Goal: Information Seeking & Learning: Check status

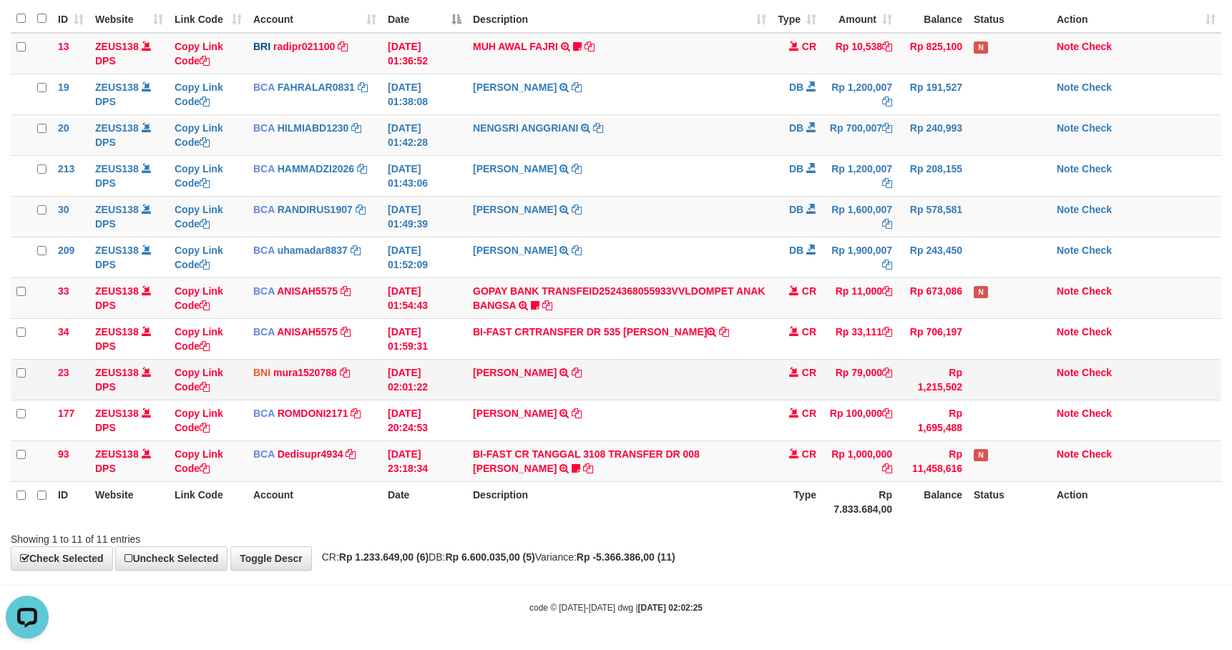
click at [853, 372] on td "Rp 79,000" at bounding box center [860, 379] width 76 height 41
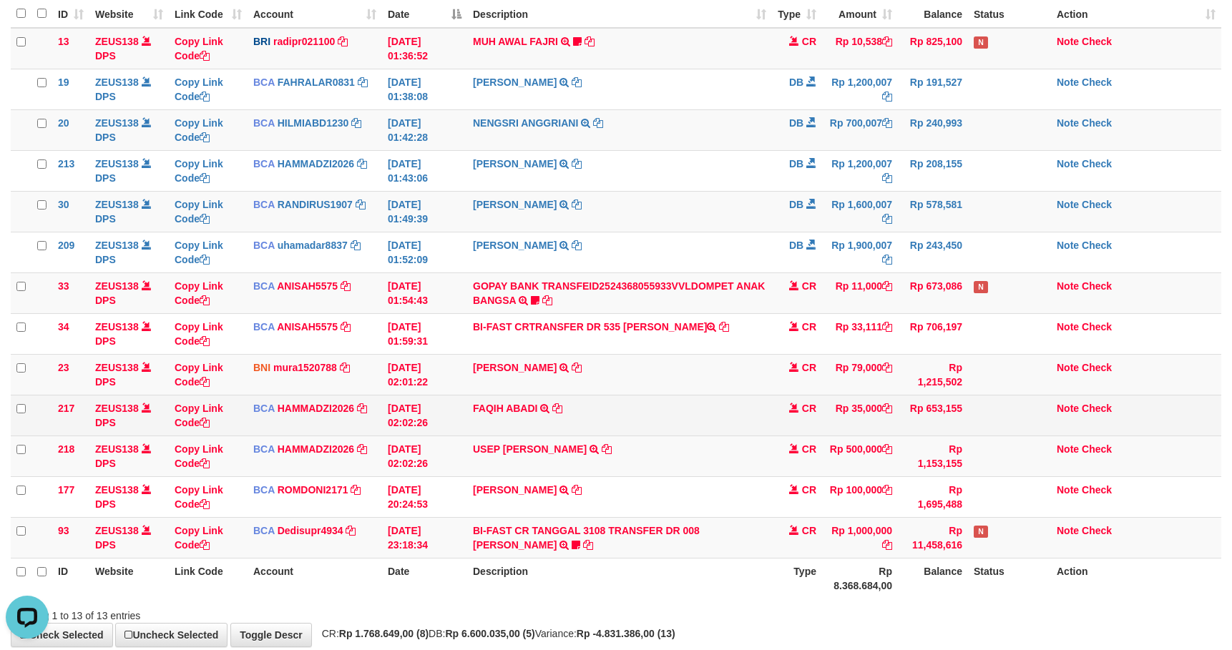
click at [668, 402] on td "FAQIH ABADI TRSF E-BANKING CR 0109/FTSCY/WS95051 35000.002025090158653256 TRFDN…" at bounding box center [619, 415] width 305 height 41
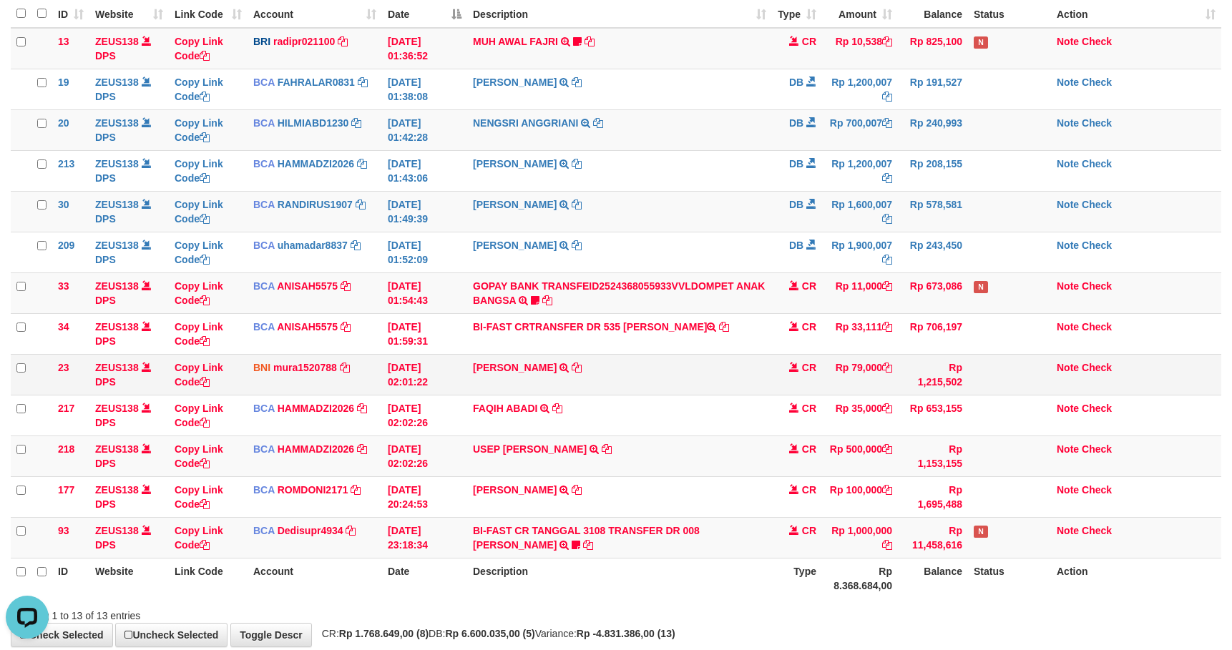
click at [655, 395] on td "RIZKY ASHARI TRANSFER DARI SDR RIZKY ASHARI" at bounding box center [619, 374] width 305 height 41
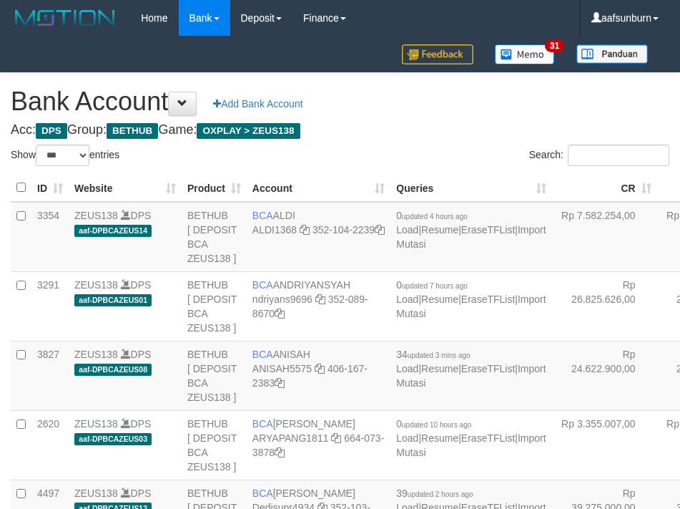
select select "***"
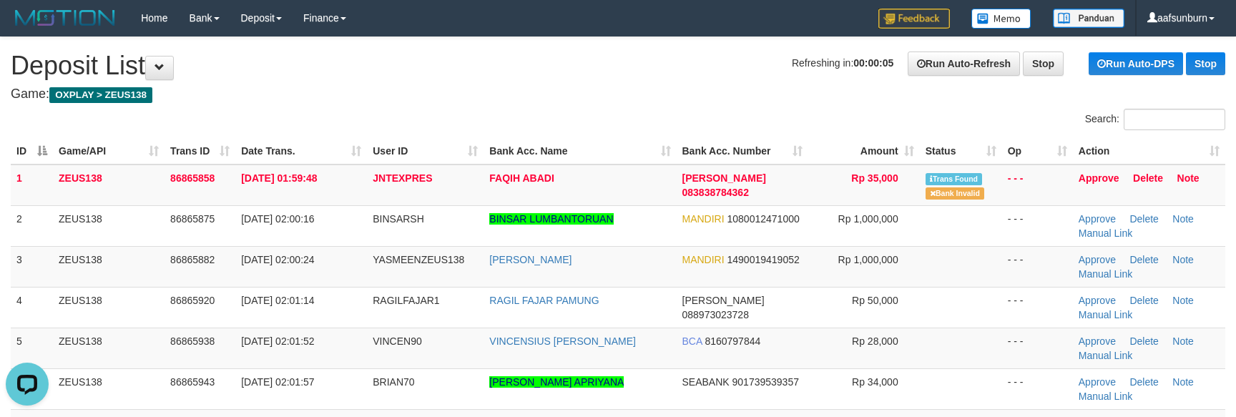
drag, startPoint x: 941, startPoint y: 205, endPoint x: 870, endPoint y: 88, distance: 136.4
click at [944, 198] on tbody "1 ZEUS138 86865858 01/09/2025 01:59:48 JNTEXPRES FAQIH ABADI DANA 083838784362 …" at bounding box center [618, 328] width 1215 height 327
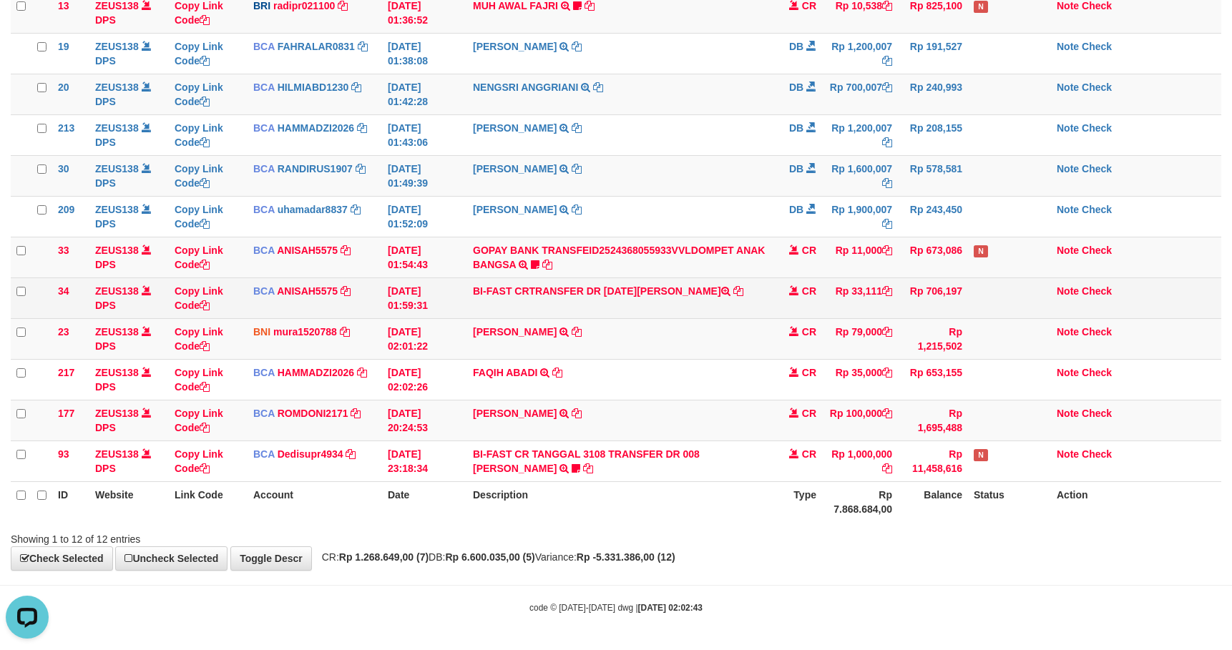
click at [642, 279] on td "BI-FAST CRTRANSFER DR 535 [PERSON_NAME]" at bounding box center [619, 298] width 305 height 41
click at [642, 279] on td "BI-FAST CRTRANSFER DR [DATE][PERSON_NAME]" at bounding box center [619, 298] width 305 height 41
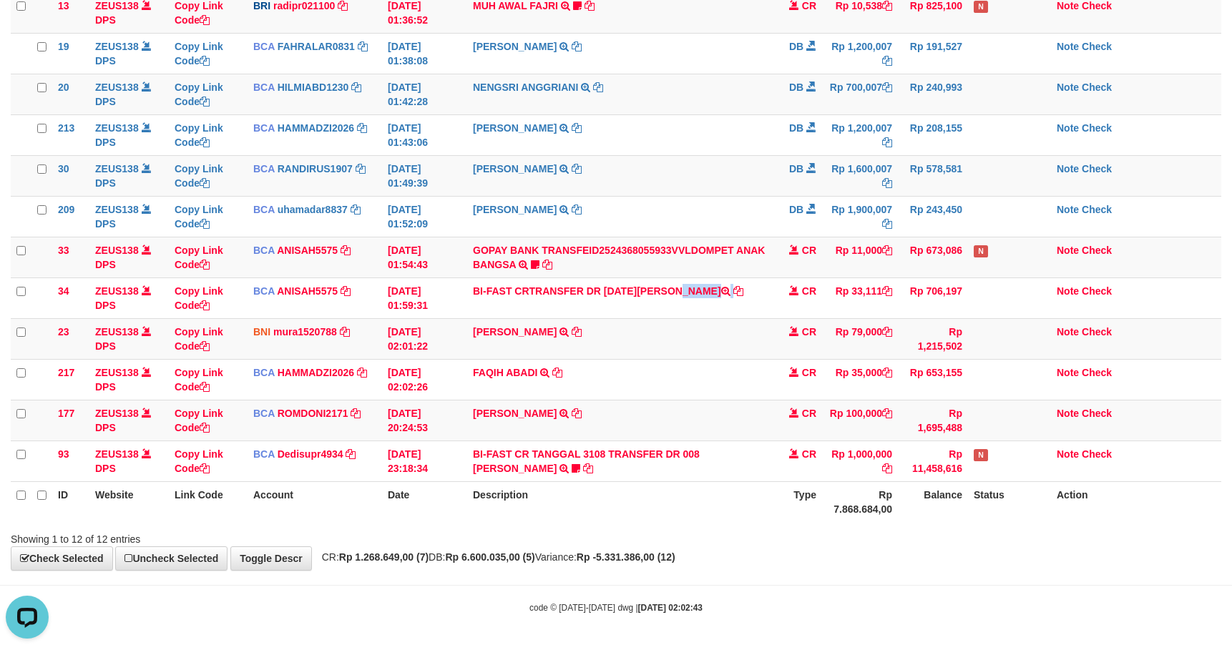
copy td "IDRIS"
click at [698, 350] on td "[PERSON_NAME] TRANSFER DARI SDR [PERSON_NAME]" at bounding box center [619, 338] width 305 height 41
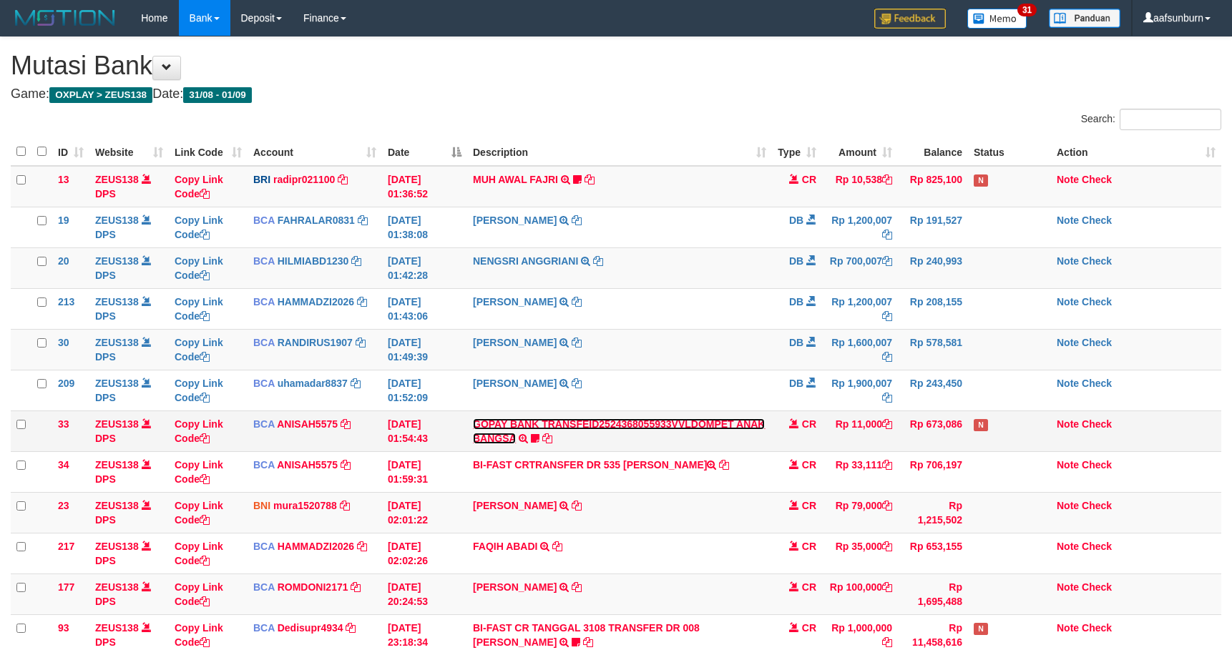
click at [668, 426] on link "GOPAY BANK TRANSFEID2524368055933VVLDOMPET ANAK BANGSA" at bounding box center [619, 432] width 292 height 26
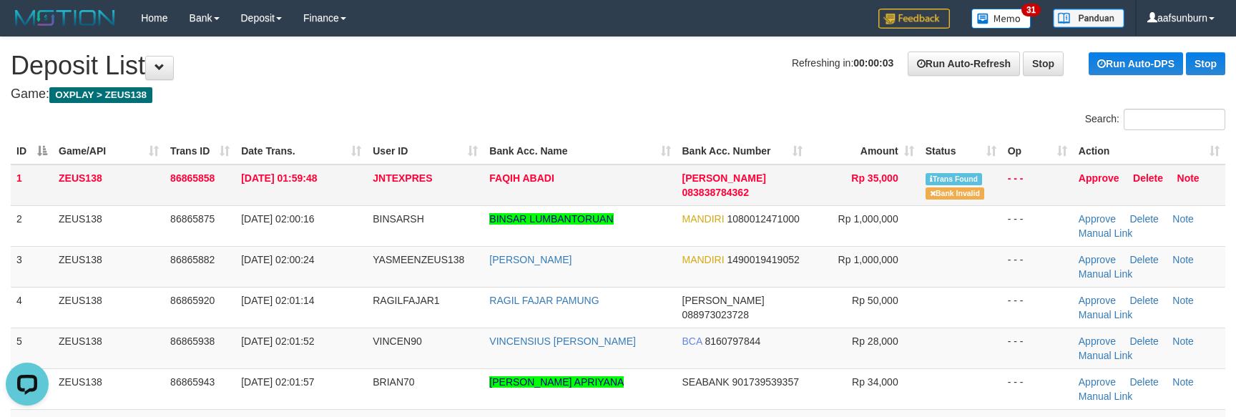
click at [966, 198] on td "Trans Found Bank Invalid" at bounding box center [961, 185] width 82 height 41
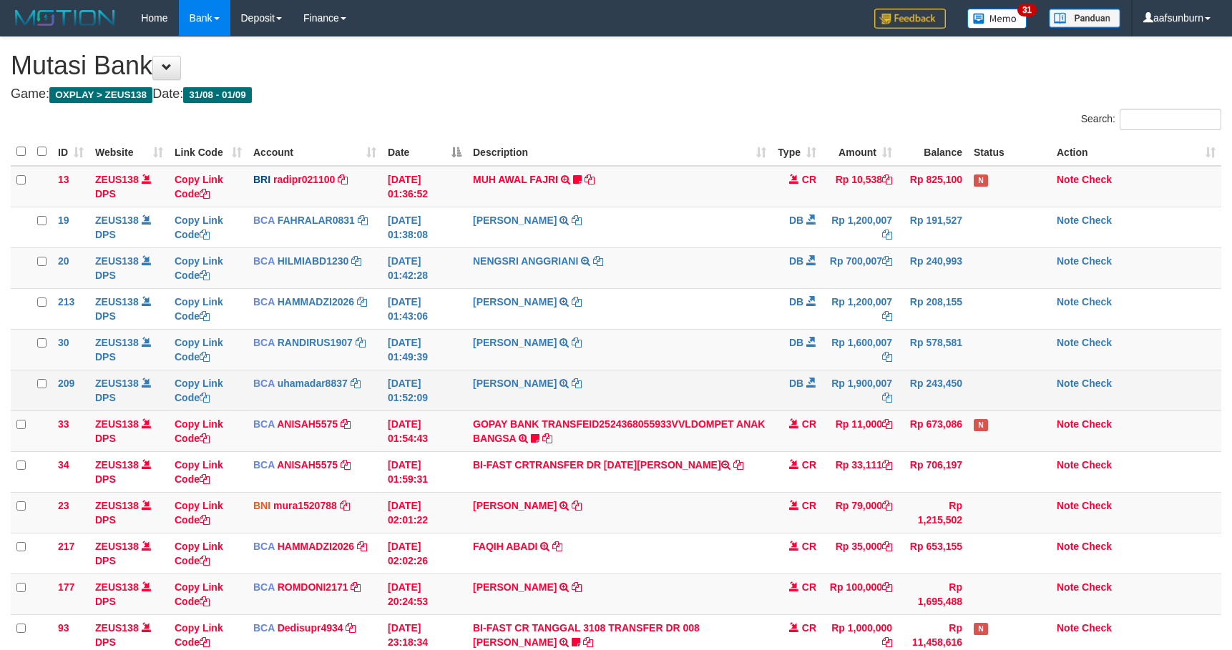
click at [683, 373] on td "MARWATI TRSF E-BANKING DB 0109/FTSCY/WS95031 1900007.00MARWATI" at bounding box center [619, 390] width 305 height 41
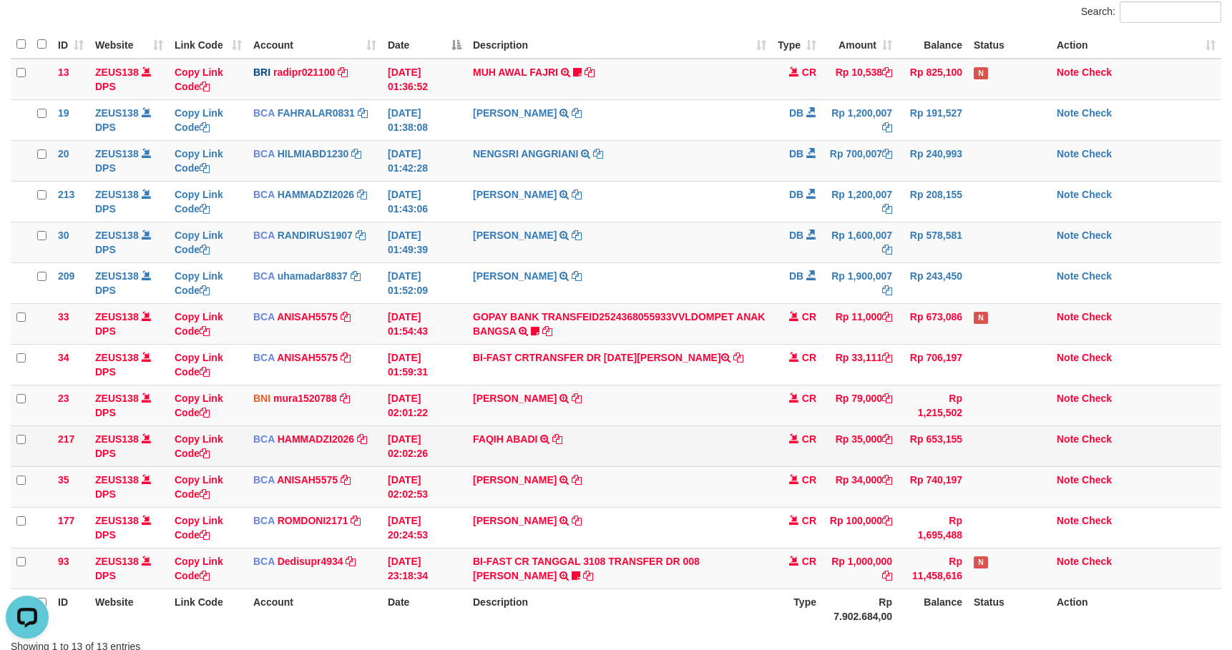
click at [530, 431] on td "FAQIH ABADI TRSF E-BANKING CR 0109/FTSCY/WS95051 35000.002025090158653256 TRFDN…" at bounding box center [619, 446] width 305 height 41
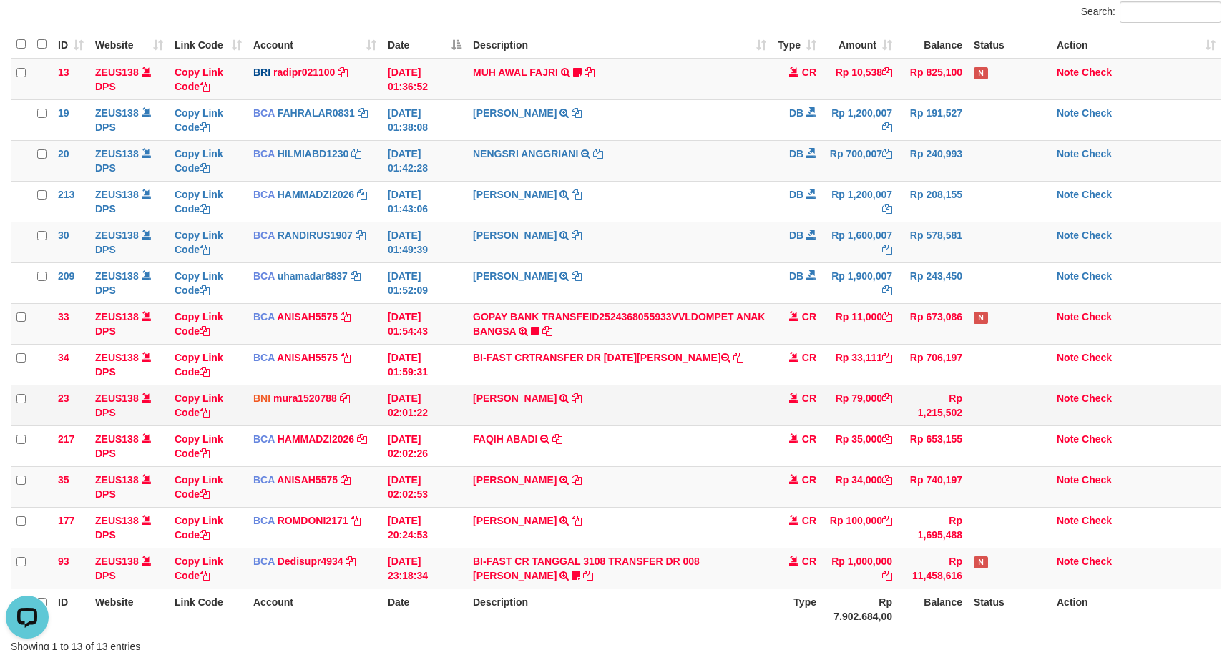
click at [530, 416] on td "RIZKY ASHARI TRANSFER DARI SDR RIZKY ASHARI" at bounding box center [619, 405] width 305 height 41
copy td "RIZKY ASHARI"
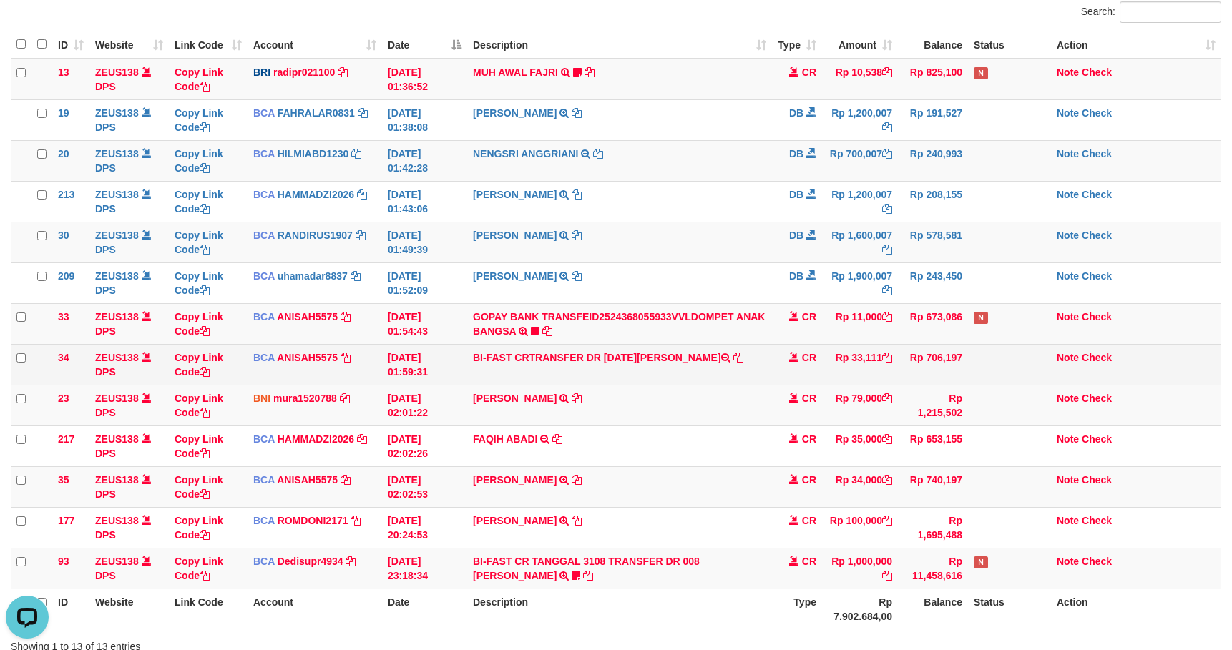
click at [748, 370] on td "BI-FAST CRTRANSFER DR 535 [PERSON_NAME]" at bounding box center [619, 364] width 305 height 41
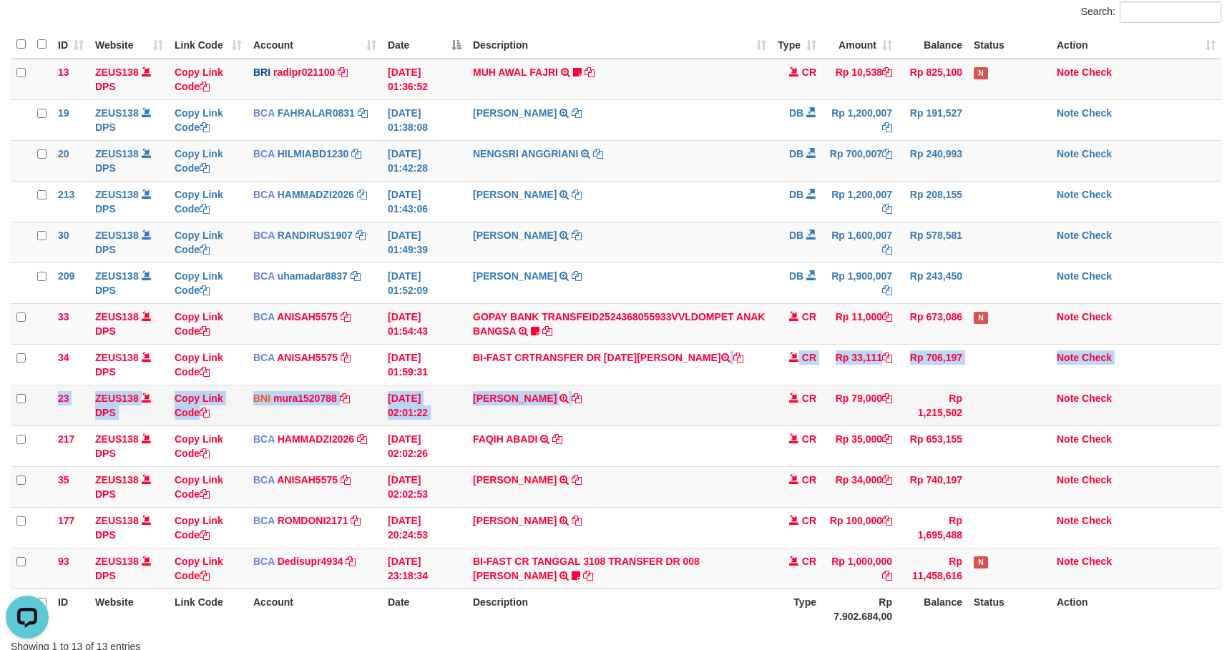
drag, startPoint x: 665, startPoint y: 386, endPoint x: 674, endPoint y: 394, distance: 11.2
click at [670, 389] on tbody "13 ZEUS138 DPS Copy Link Code BRI radipr021100 DPS REYNALDI ADI PRATAMA mutasi_…" at bounding box center [616, 324] width 1211 height 531
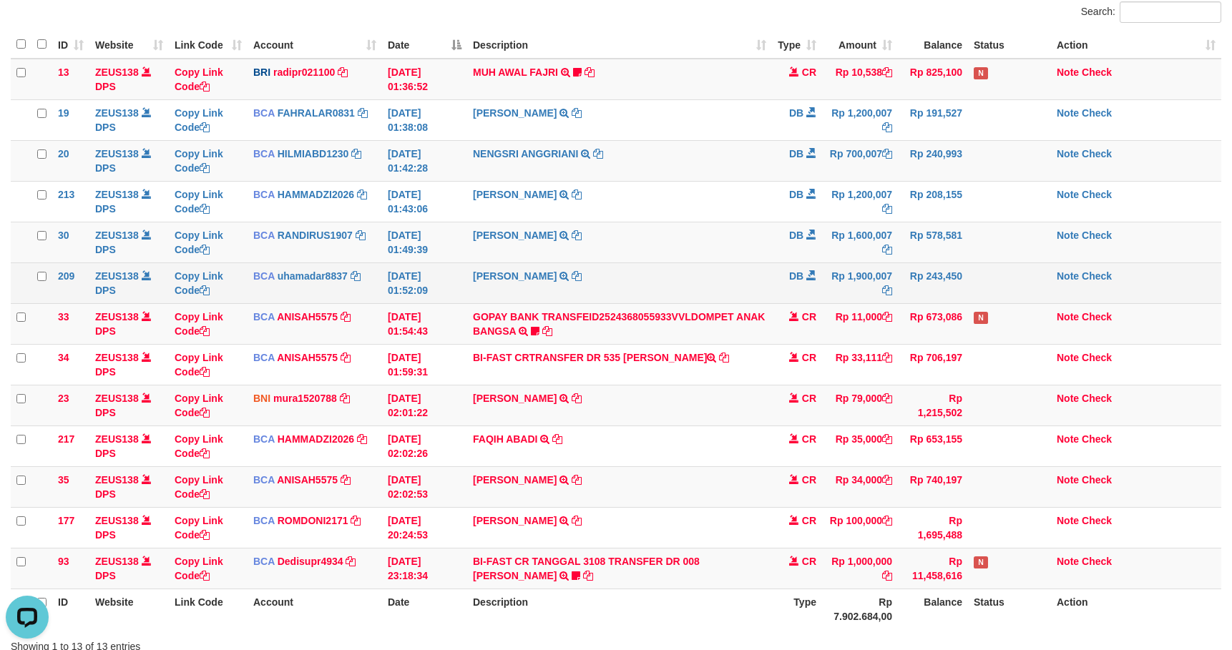
drag, startPoint x: 675, startPoint y: 237, endPoint x: 651, endPoint y: 280, distance: 49.0
click at [675, 241] on td "SHANTI WASTUTI TRSF E-BANKING DB 0109/FTSCY/WS95031 1600007.00SHANTI WASTUTI" at bounding box center [619, 242] width 305 height 41
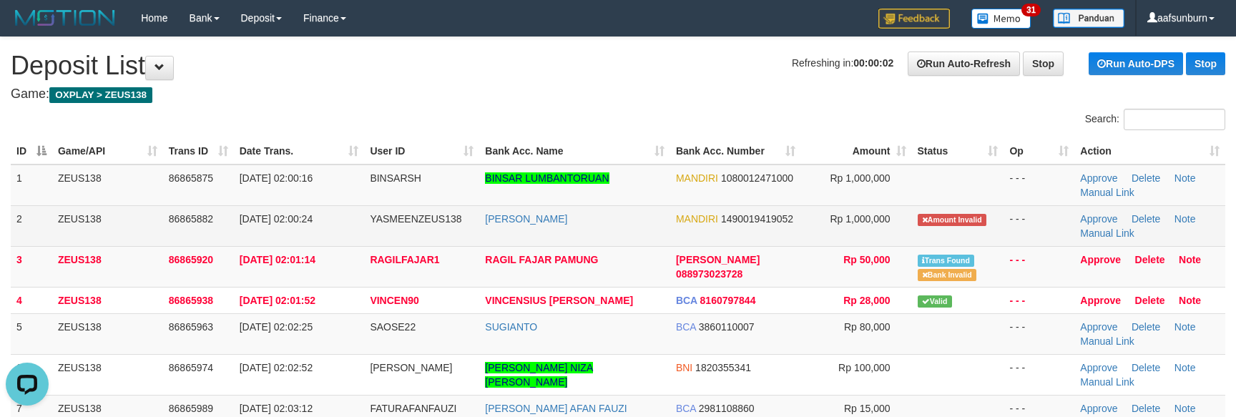
click at [607, 230] on td "[PERSON_NAME]" at bounding box center [574, 225] width 191 height 41
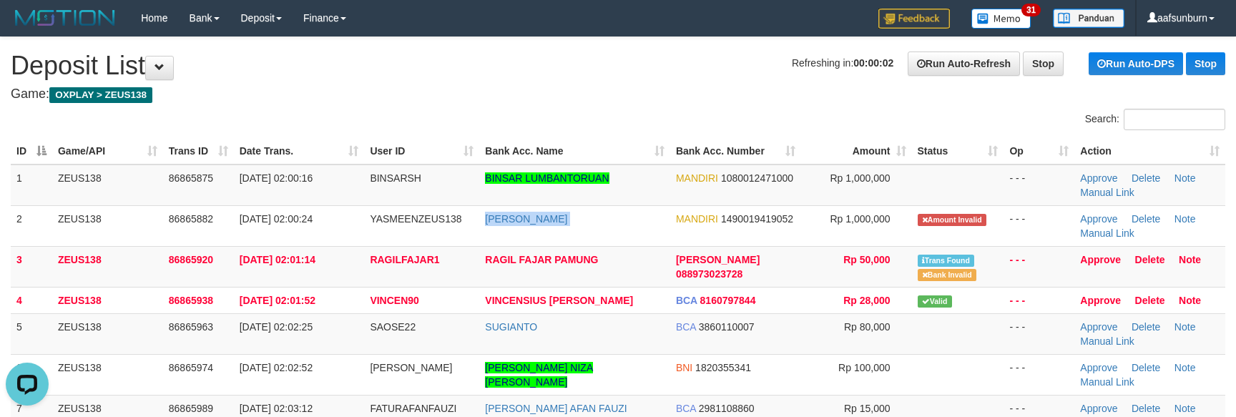
copy tr "ARIS MUNANDAR"
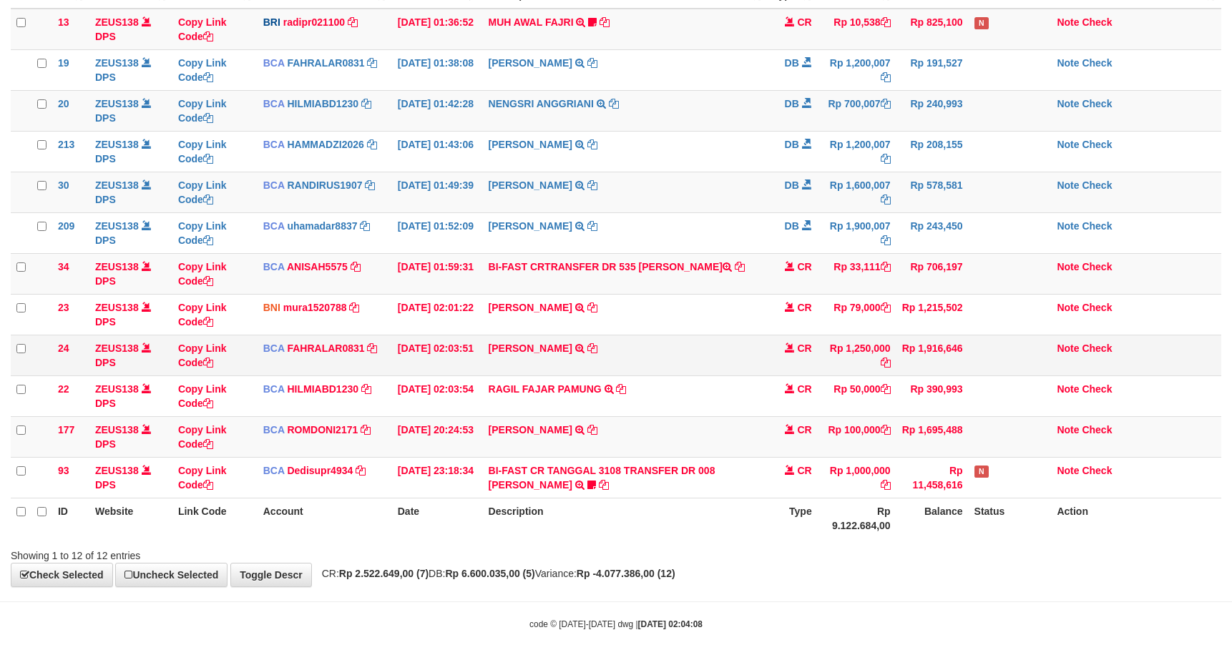
click at [689, 356] on tbody "13 ZEUS138 DPS Copy Link Code BRI radipr021100 DPS REYNALDI ADI PRATAMA mutasi_…" at bounding box center [616, 254] width 1211 height 490
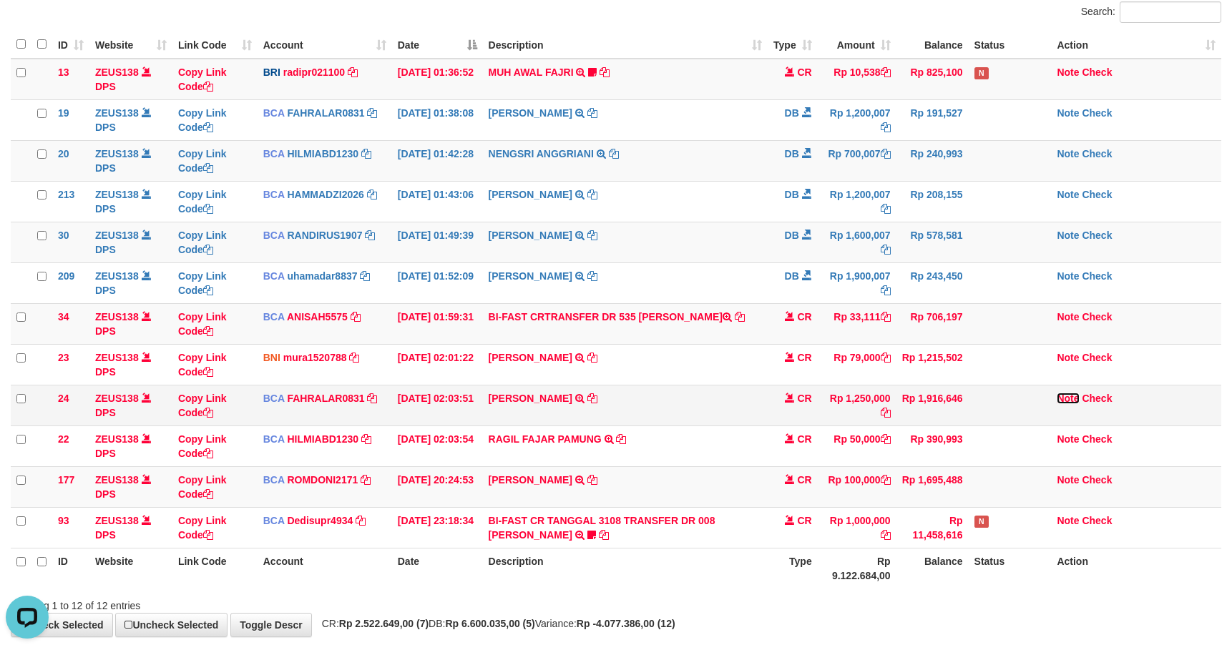
click at [1063, 401] on link "Note" at bounding box center [1068, 398] width 22 height 11
click at [1065, 401] on link "Note" at bounding box center [1068, 398] width 22 height 11
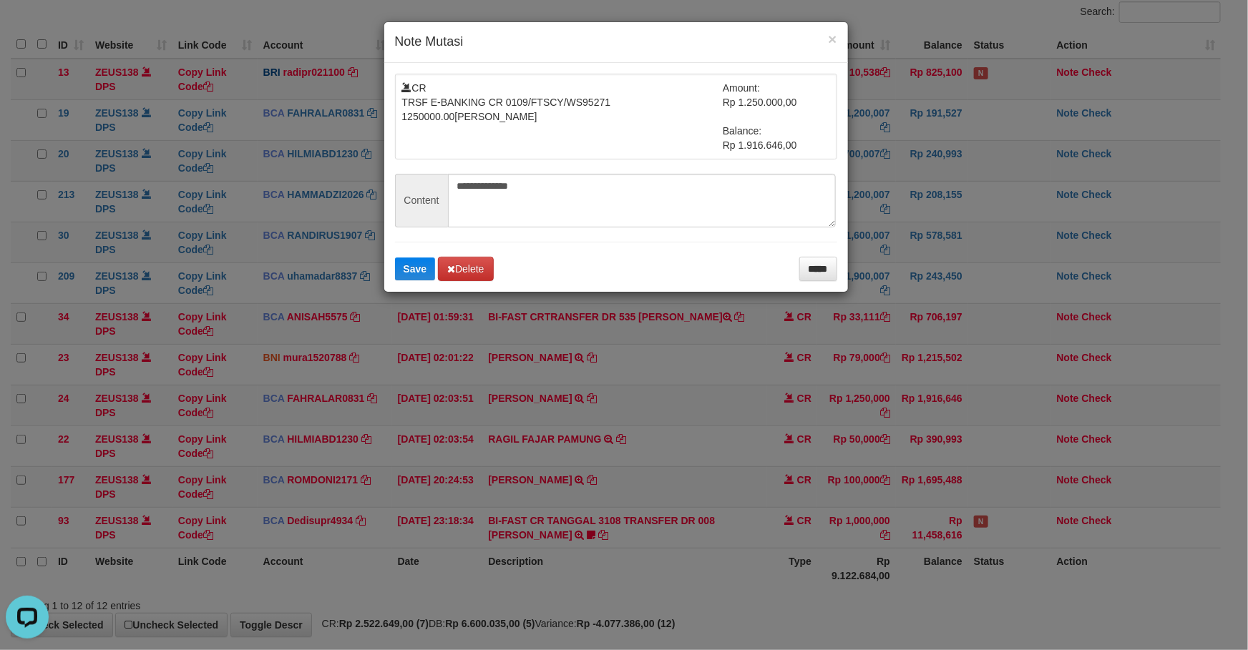
click at [794, 254] on form "**********" at bounding box center [616, 177] width 442 height 207
click at [801, 273] on input "*****" at bounding box center [818, 269] width 38 height 24
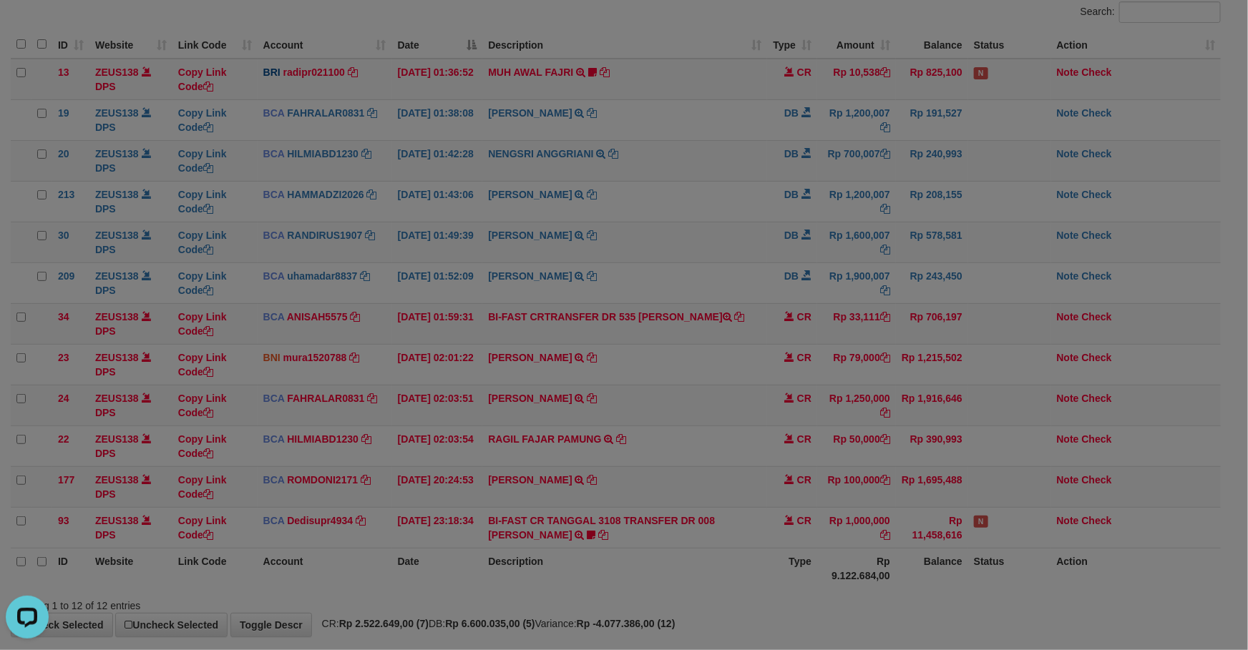
click at [806, 275] on body "Toggle navigation Home Bank Account List Load By Website Group [OXPLAY] ZEUS138…" at bounding box center [624, 305] width 1248 height 824
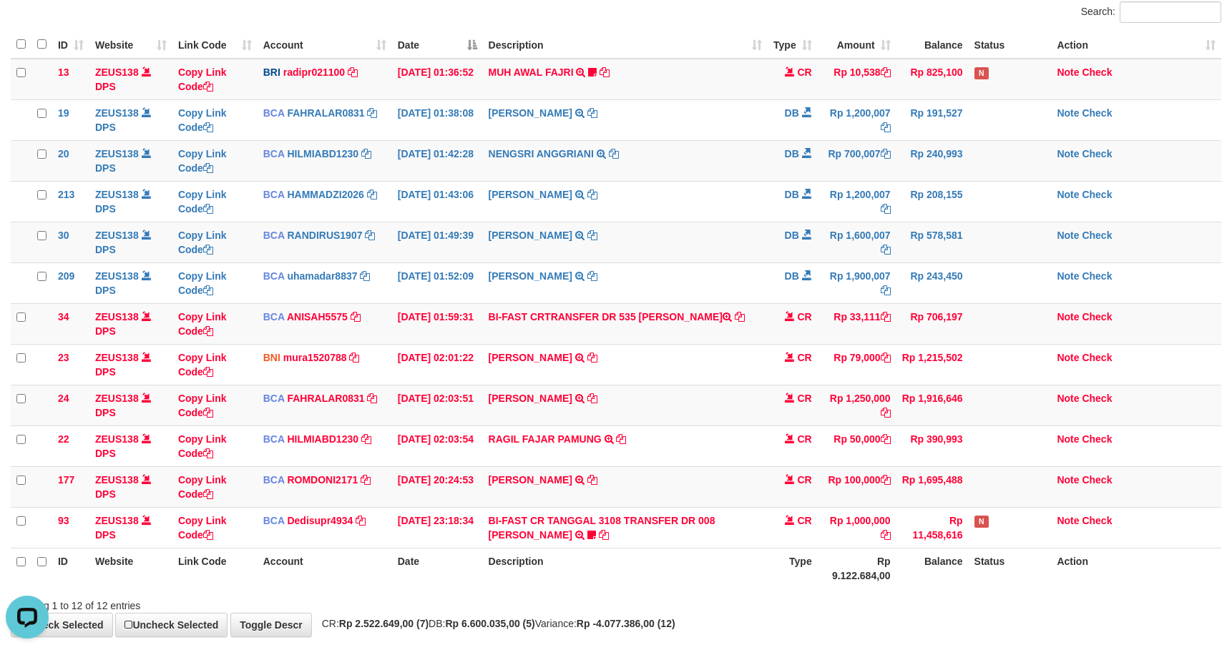
click at [806, 275] on span at bounding box center [807, 275] width 10 height 10
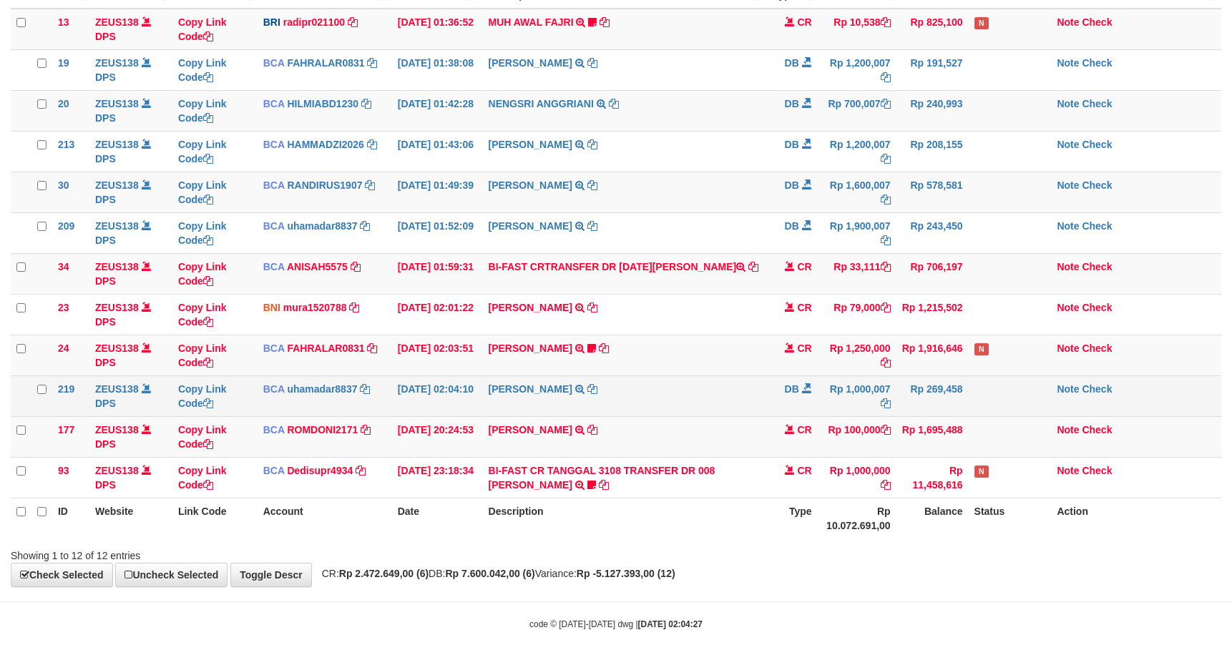
scroll to position [107, 0]
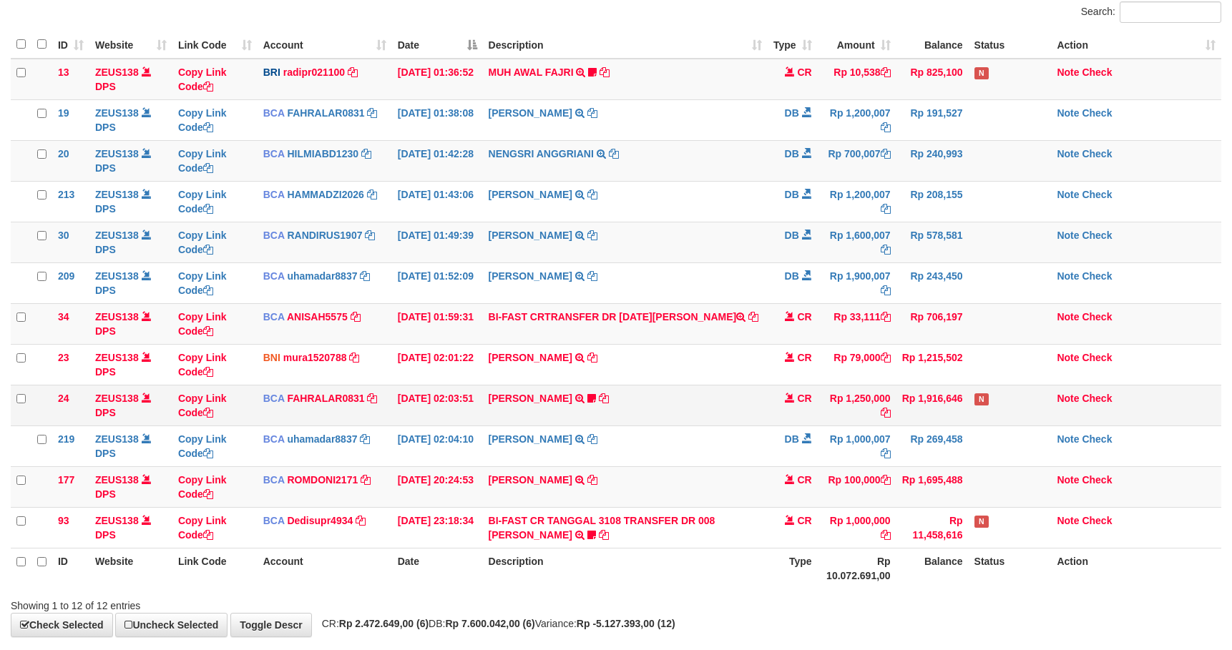
click at [752, 410] on td "[PERSON_NAME] TRSF E-BANKING CR 0109/FTSCY/WS95271 1250000.00[PERSON_NAME] YASM…" at bounding box center [625, 405] width 285 height 41
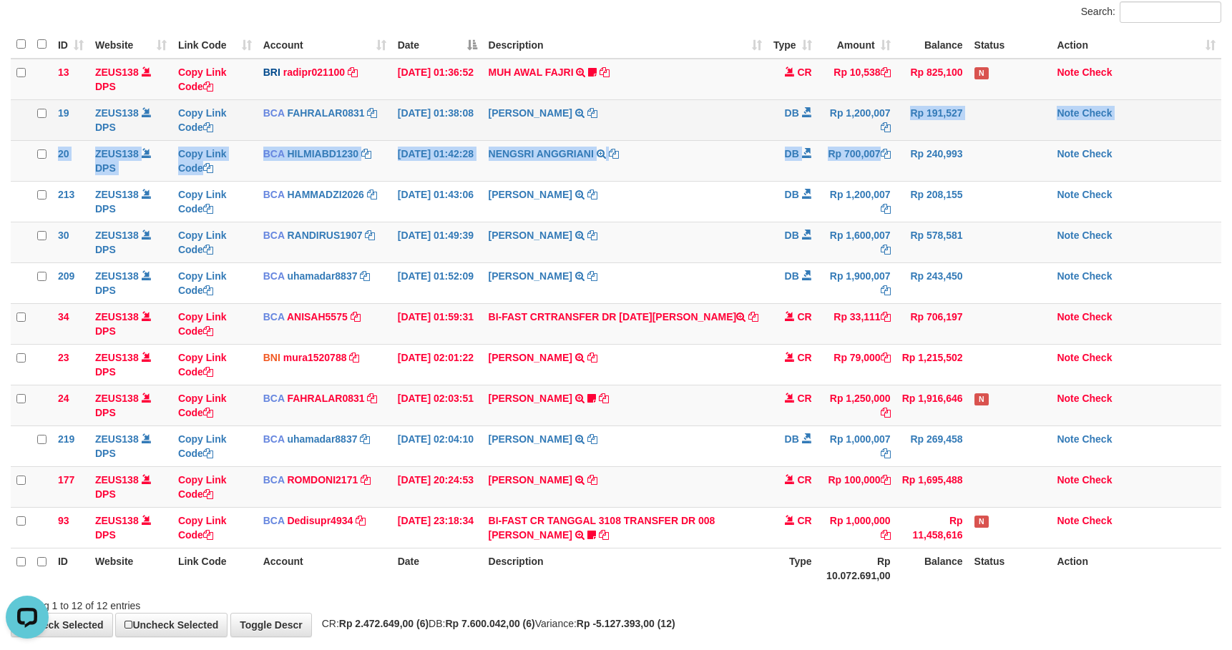
drag, startPoint x: 874, startPoint y: 137, endPoint x: 867, endPoint y: 124, distance: 14.7
click at [867, 124] on tbody "13 ZEUS138 DPS Copy Link Code BRI radipr021100 DPS REYNALDI ADI PRATAMA mutasi_…" at bounding box center [616, 304] width 1211 height 490
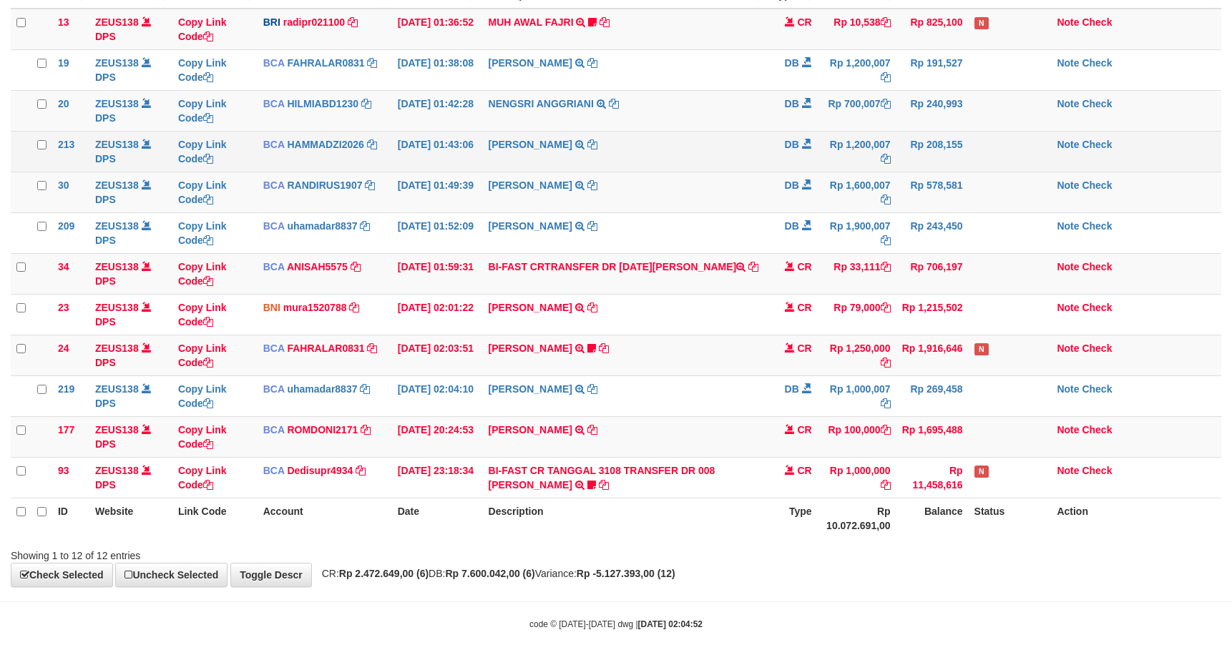
scroll to position [107, 0]
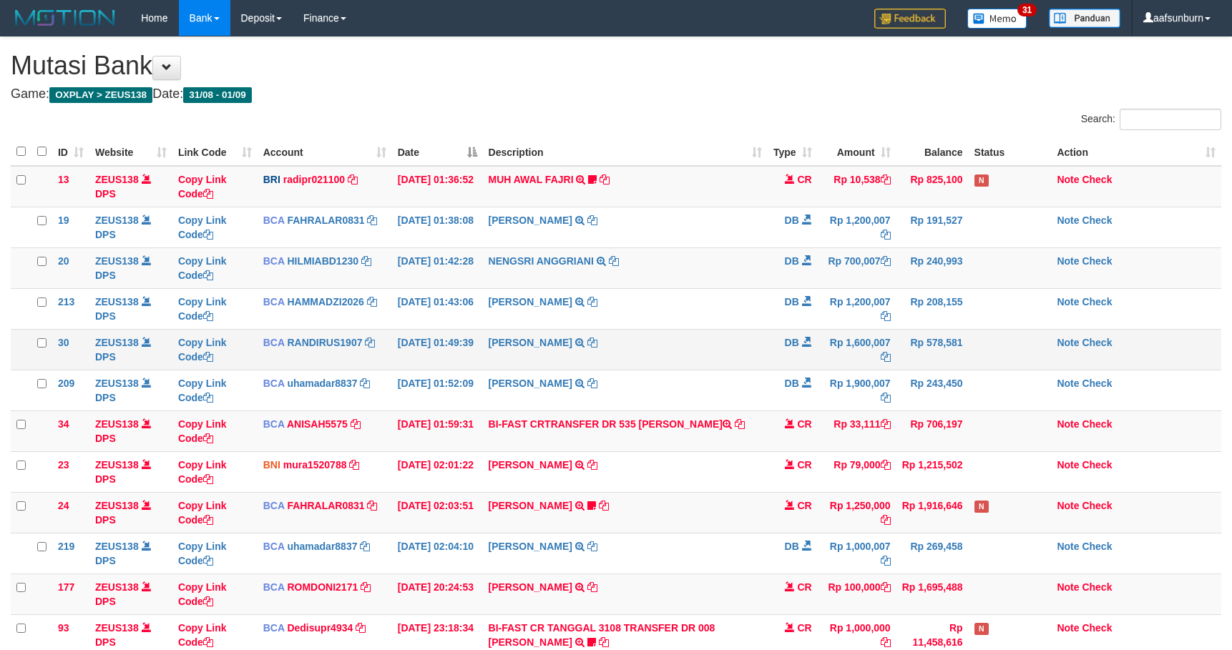
scroll to position [157, 0]
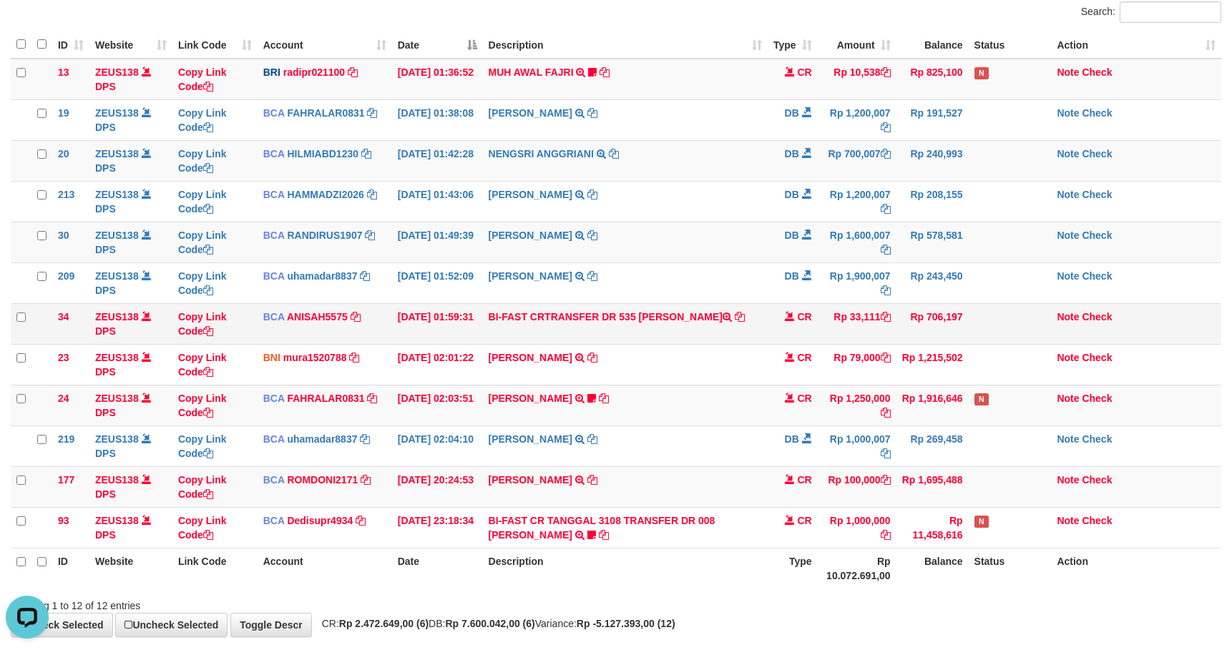
click at [698, 331] on td "BI-FAST CRTRANSFER DR [DATE][PERSON_NAME]" at bounding box center [625, 323] width 285 height 41
drag, startPoint x: 1002, startPoint y: 394, endPoint x: 1032, endPoint y: 393, distance: 30.1
click at [1014, 393] on td "N" at bounding box center [1010, 405] width 83 height 41
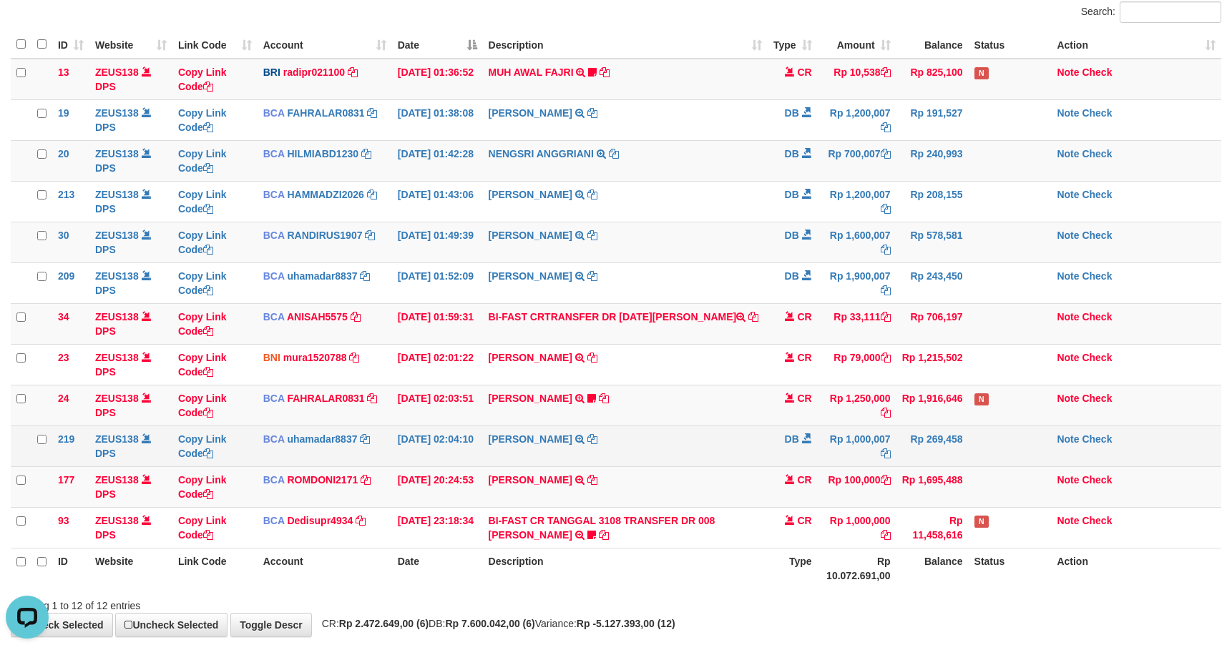
click at [723, 436] on td "MARWATI TRSF E-BANKING DB 0109/FTSCY/WS95031 1000007.00MARWATI" at bounding box center [625, 446] width 285 height 41
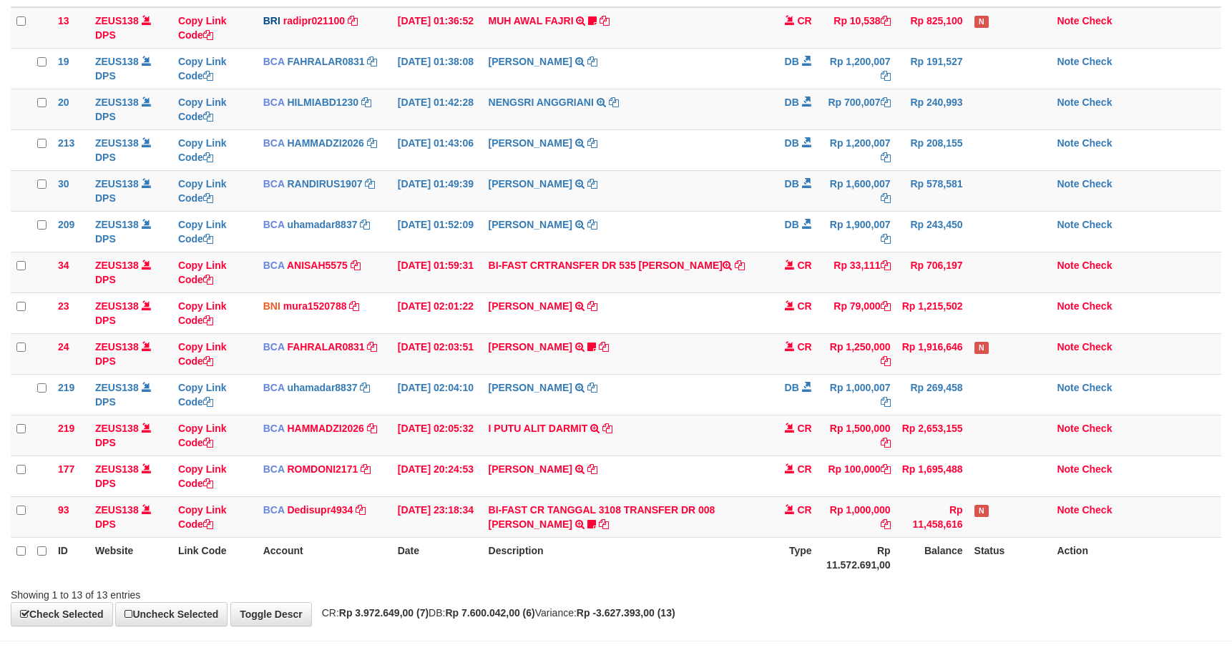
click at [708, 451] on td "I PUTU ALIT DARMIT TRSF E-BANKING CR 0109/FTSCY/WS95031 1500000.00I PUTU ALIT D…" at bounding box center [625, 435] width 285 height 41
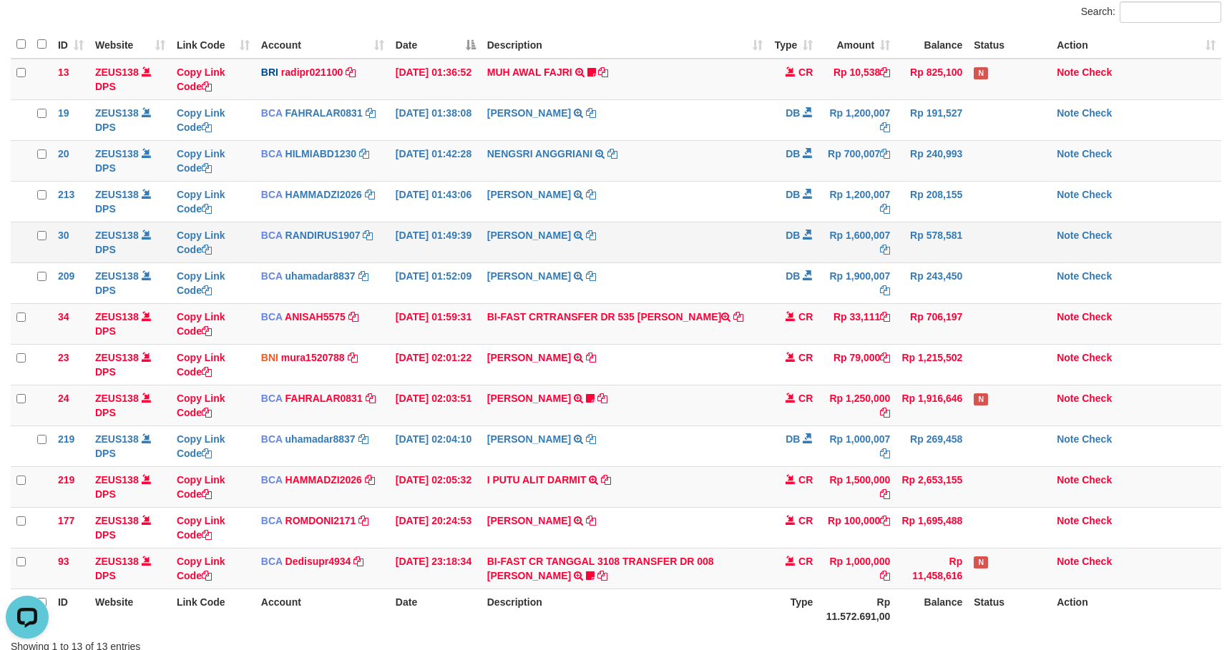
drag, startPoint x: 724, startPoint y: 260, endPoint x: 748, endPoint y: 258, distance: 23.8
click at [728, 260] on td "SHANTI WASTUTI TRSF E-BANKING DB 0109/FTSCY/WS95031 1600007.00SHANTI WASTUTI" at bounding box center [626, 242] width 288 height 41
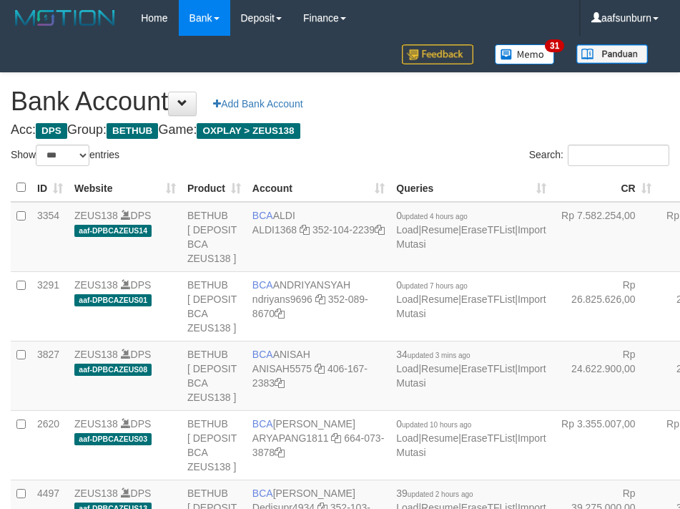
select select "***"
click at [620, 112] on h1 "Bank Account Add Bank Account" at bounding box center [340, 101] width 659 height 29
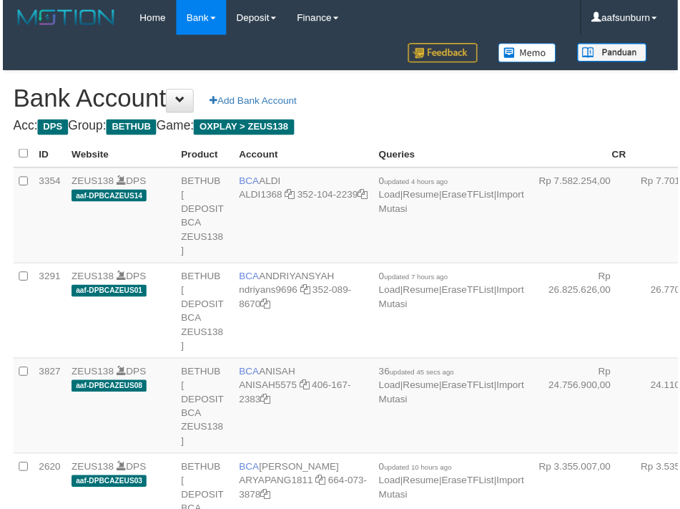
scroll to position [2850, 0]
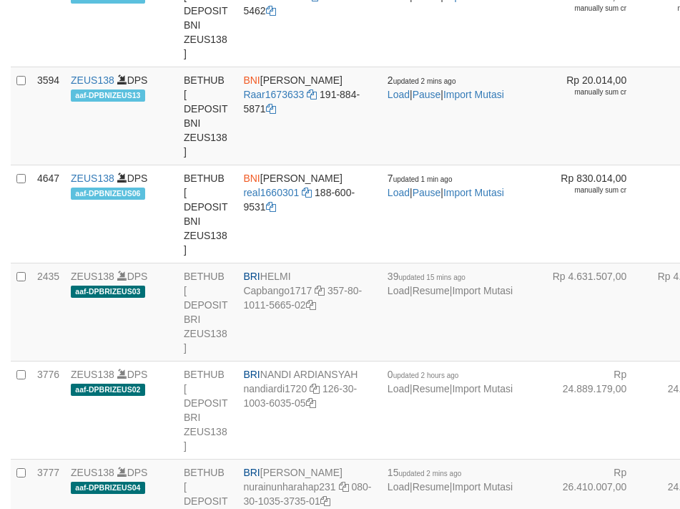
select select "***"
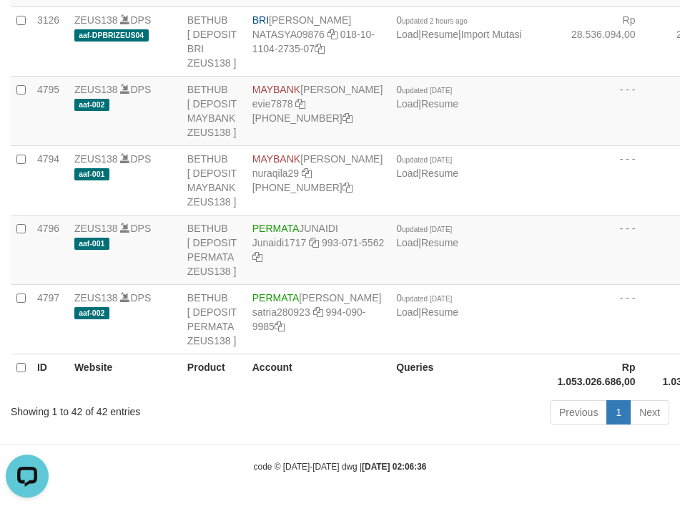
scroll to position [0, 0]
drag, startPoint x: 629, startPoint y: 136, endPoint x: 176, endPoint y: 336, distance: 494.9
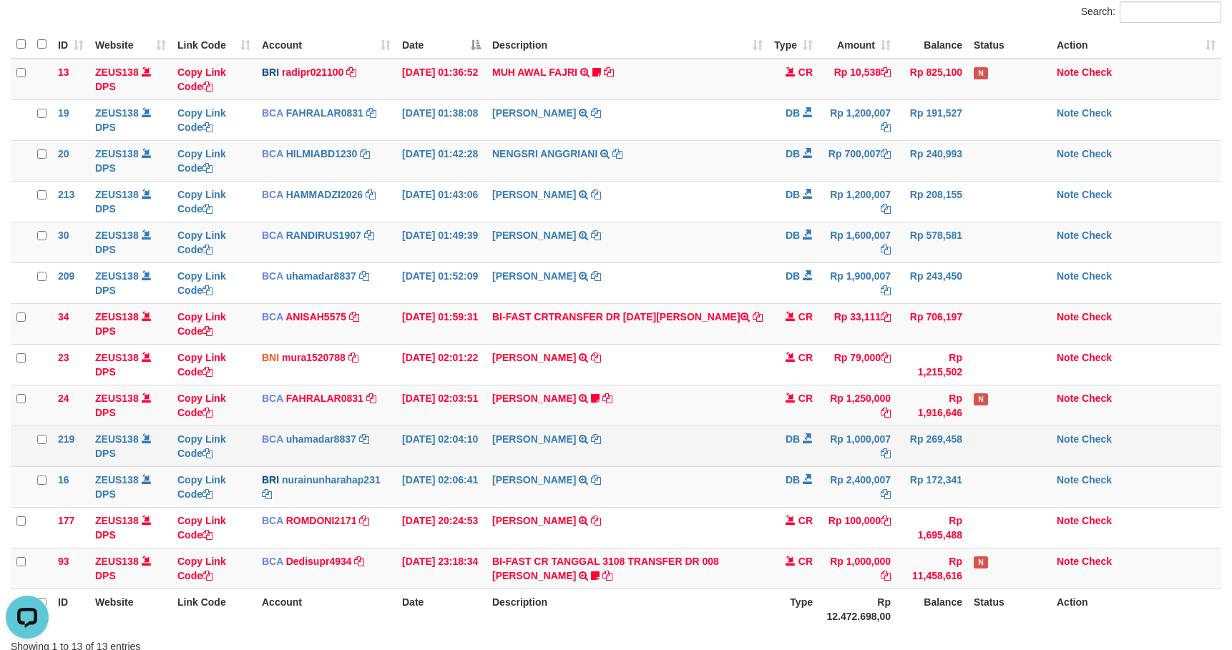
click at [823, 447] on td "Rp 1,000,007" at bounding box center [858, 446] width 78 height 41
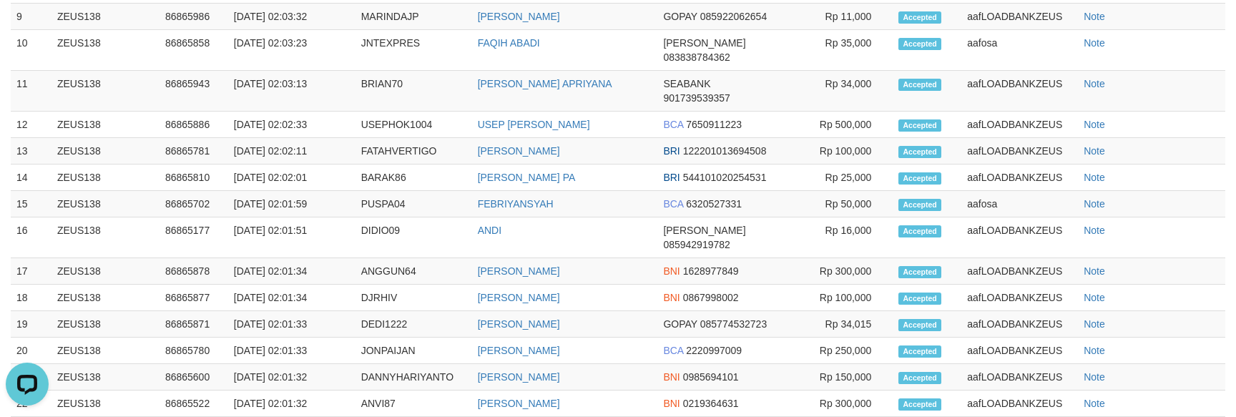
scroll to position [537, 0]
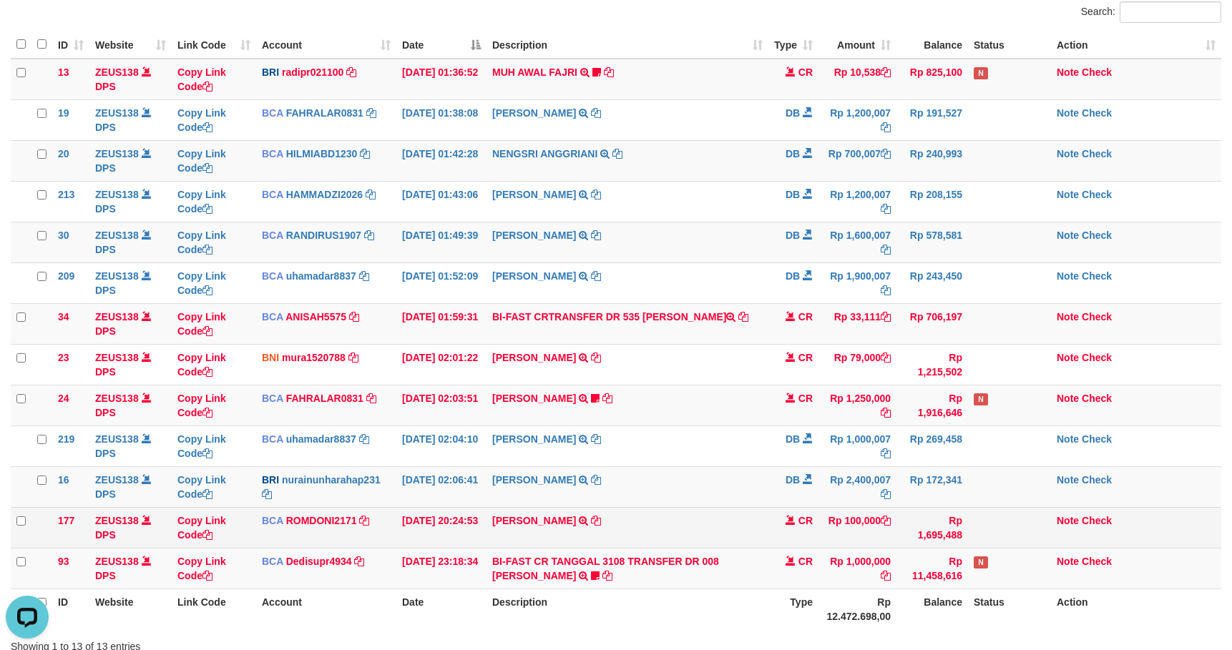
click at [864, 524] on td "Rp 100,000" at bounding box center [858, 527] width 78 height 41
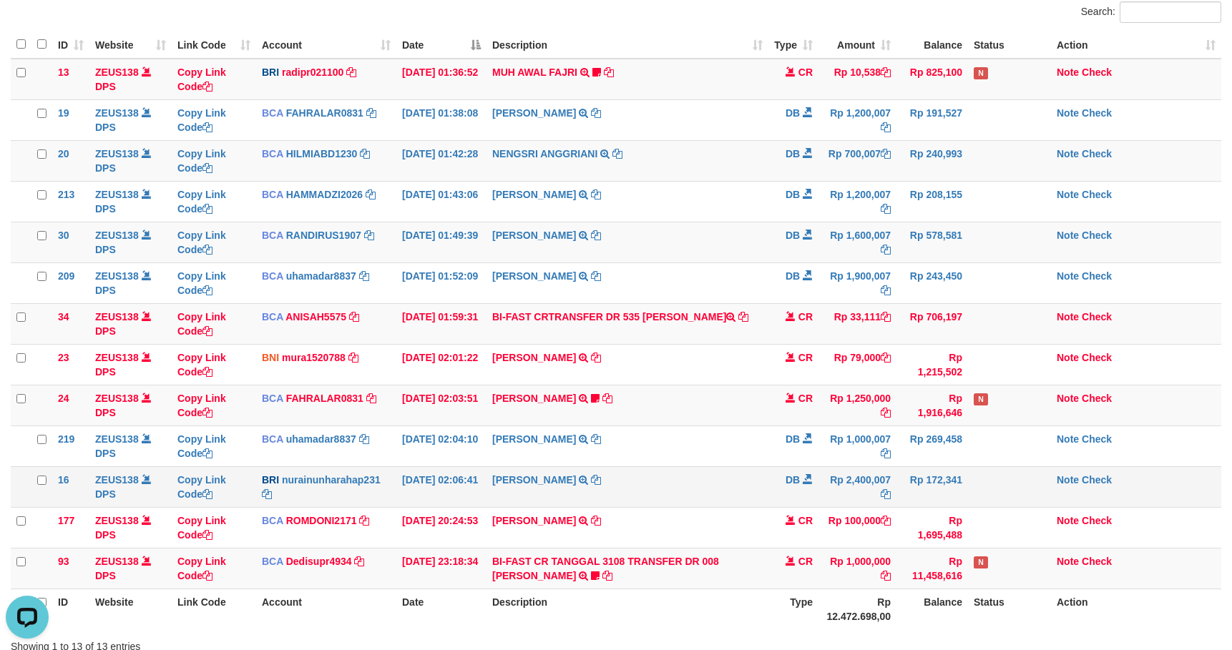
click at [796, 501] on td "DB" at bounding box center [793, 486] width 50 height 41
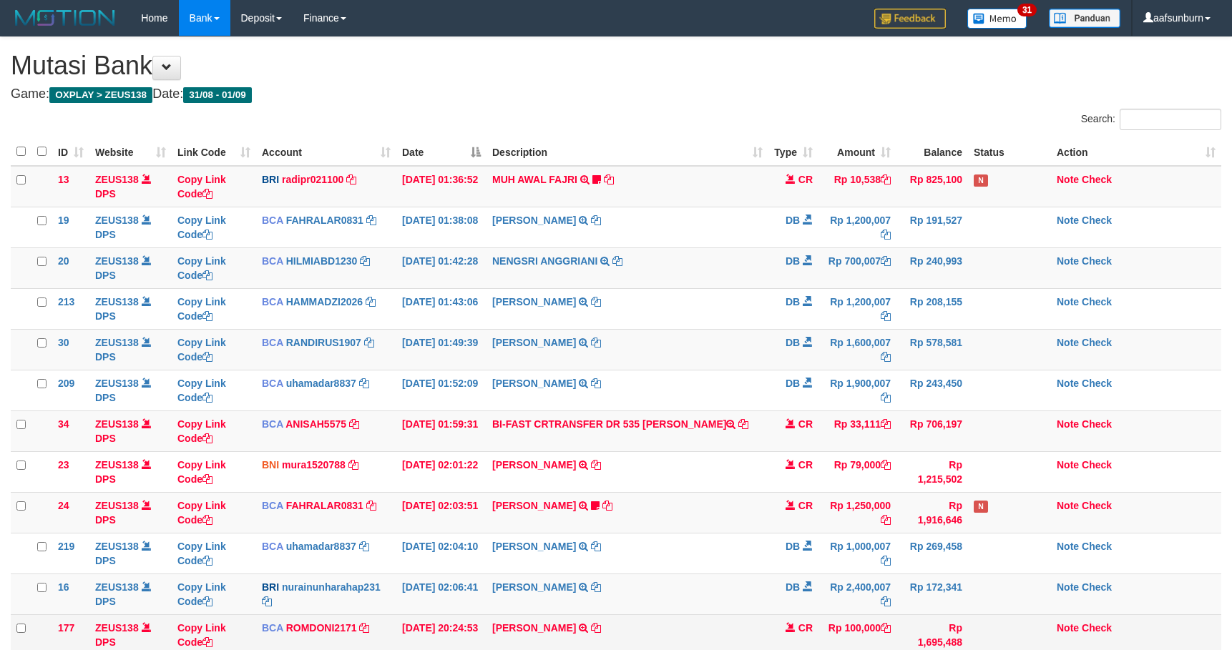
scroll to position [159, 0]
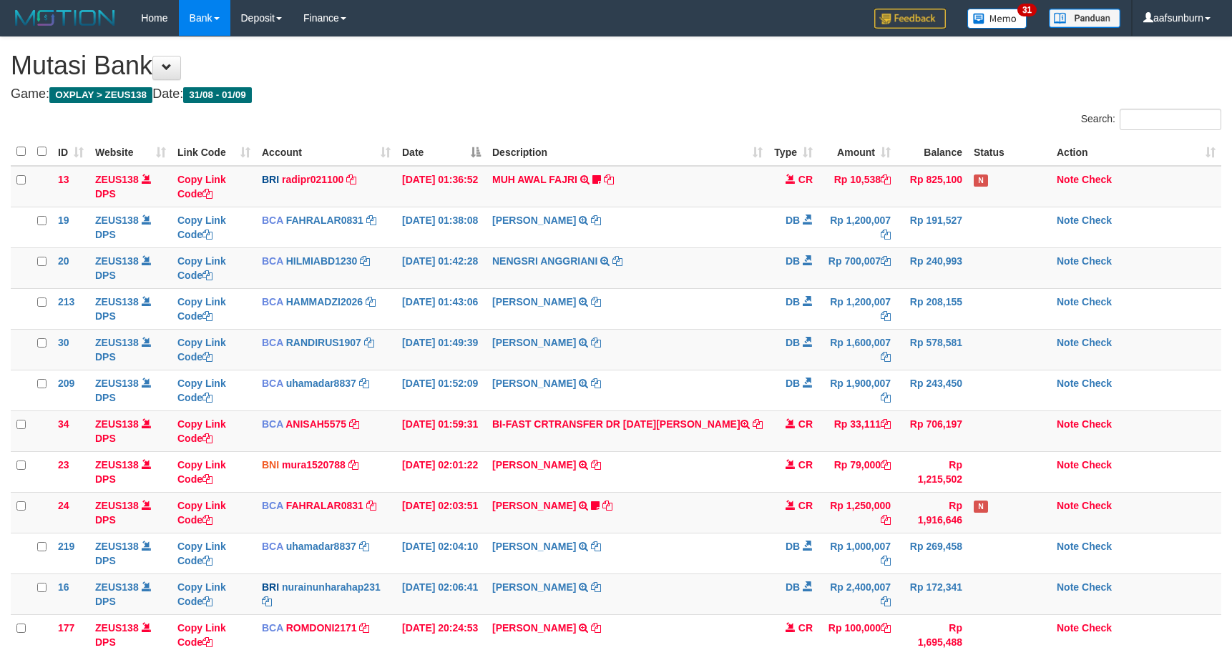
scroll to position [220, 0]
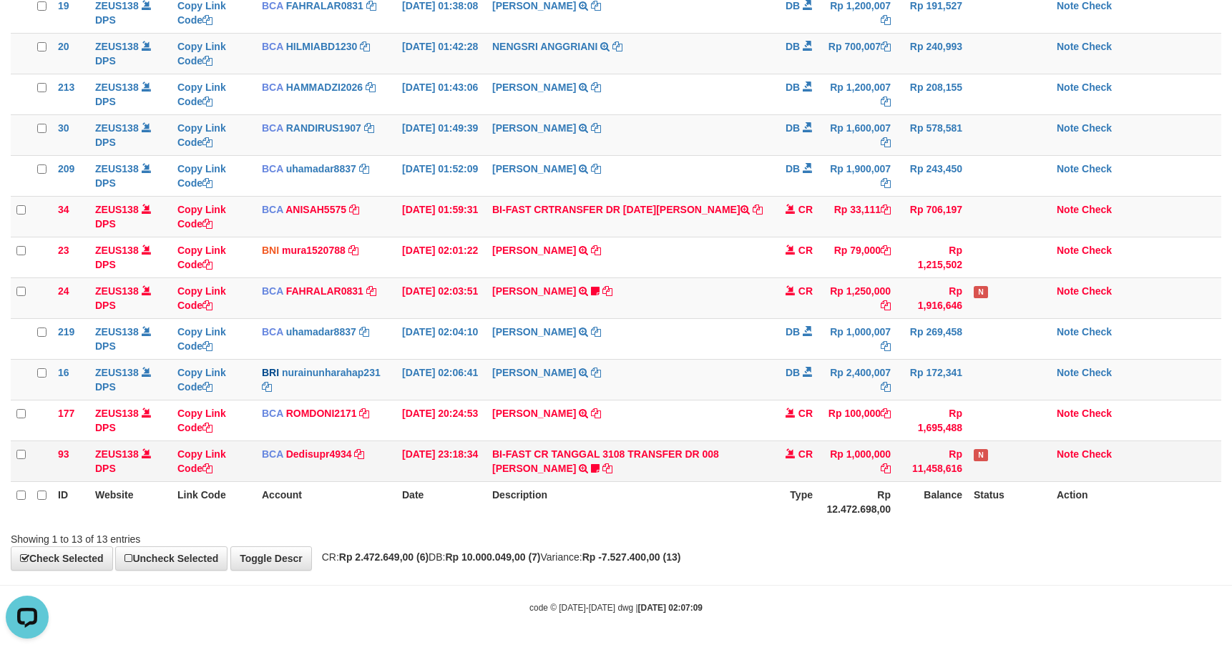
click at [668, 470] on td "BI-FAST CR TANGGAL 3108 TRANSFER DR 008 TOTO TAUFIK HIDAYA BI-FAST CR TANGGAL :…" at bounding box center [628, 461] width 282 height 41
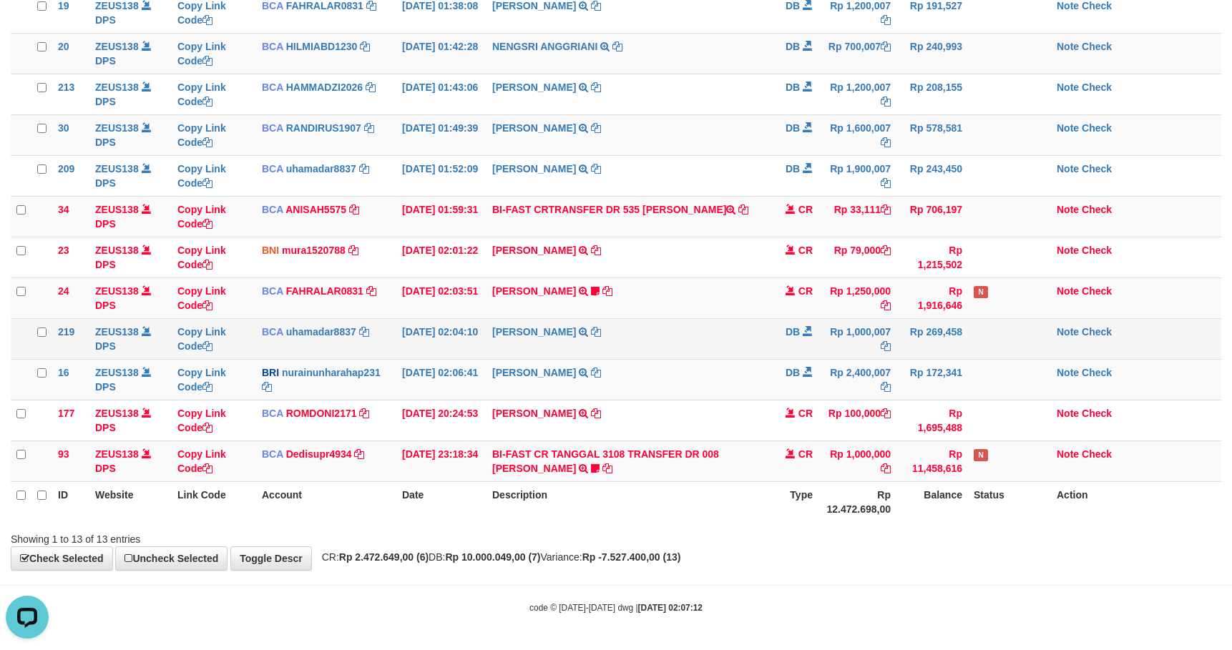
drag, startPoint x: 1007, startPoint y: 344, endPoint x: 1024, endPoint y: 352, distance: 18.9
click at [1015, 348] on td at bounding box center [1009, 338] width 83 height 41
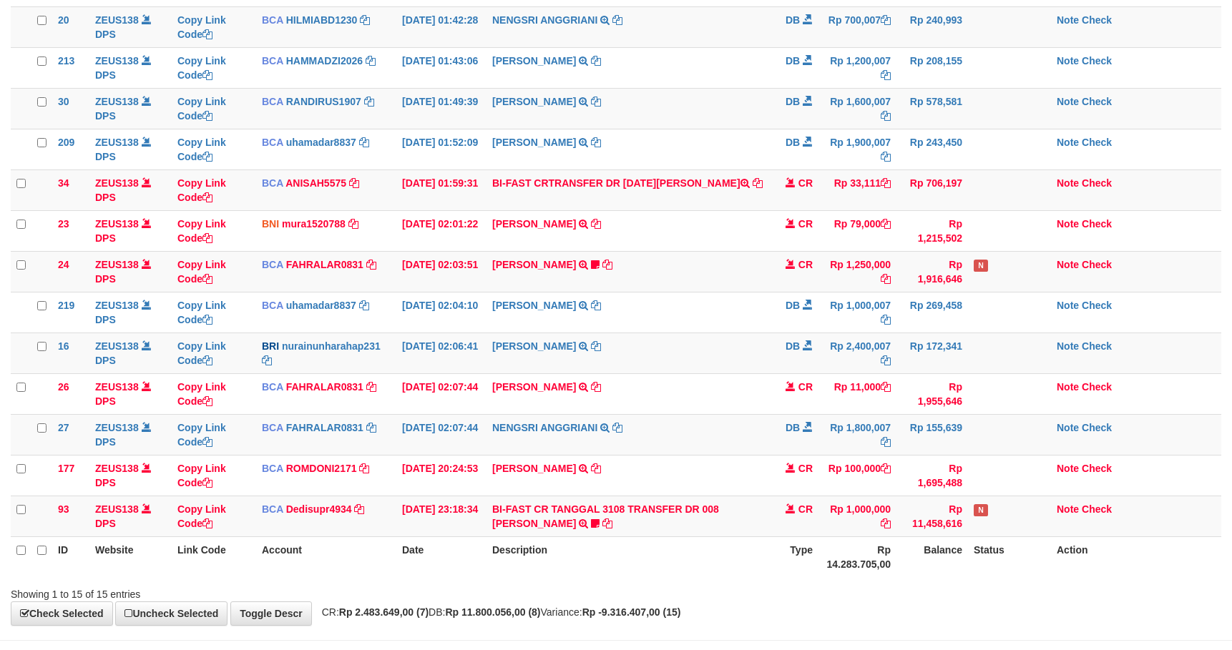
drag, startPoint x: 725, startPoint y: 322, endPoint x: 1247, endPoint y: 329, distance: 521.6
click at [733, 321] on td "MARWATI TRSF E-BANKING DB 0109/FTSCY/WS95031 1000007.00MARWATI" at bounding box center [628, 312] width 282 height 41
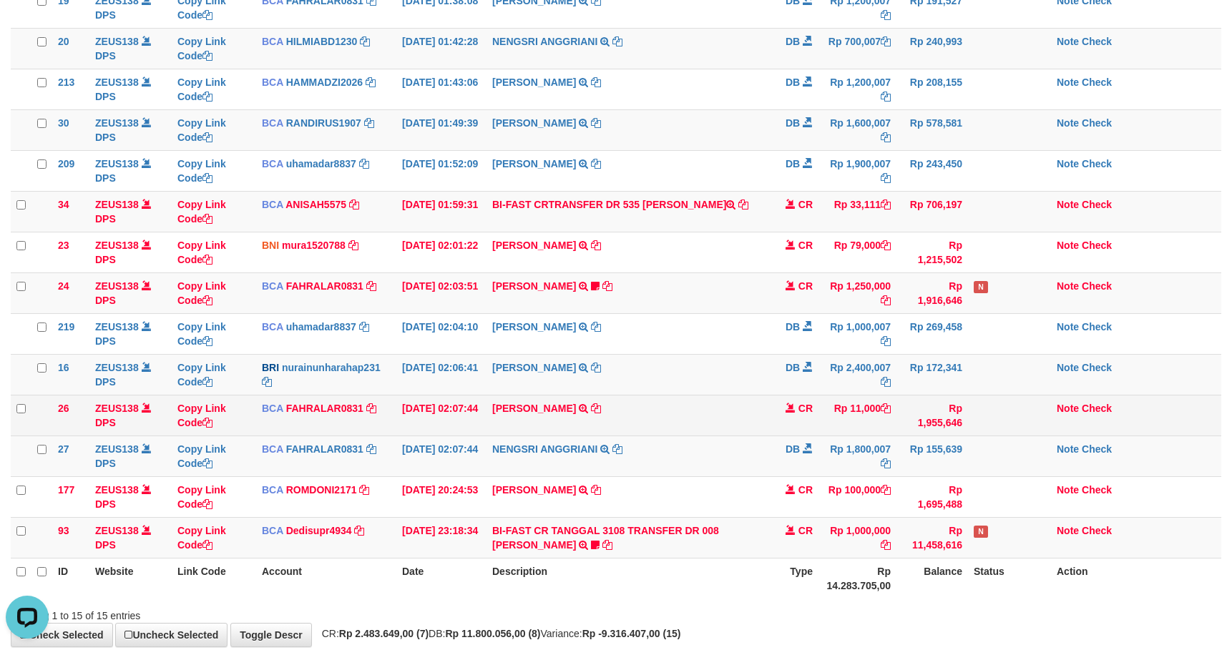
drag, startPoint x: 743, startPoint y: 410, endPoint x: 898, endPoint y: 408, distance: 154.6
click at [794, 411] on tr "26 ZEUS138 DPS Copy Link Code BCA FAHRALAR0831 DPS FAHRAL ARROHMAN mutasi_20250…" at bounding box center [616, 415] width 1211 height 41
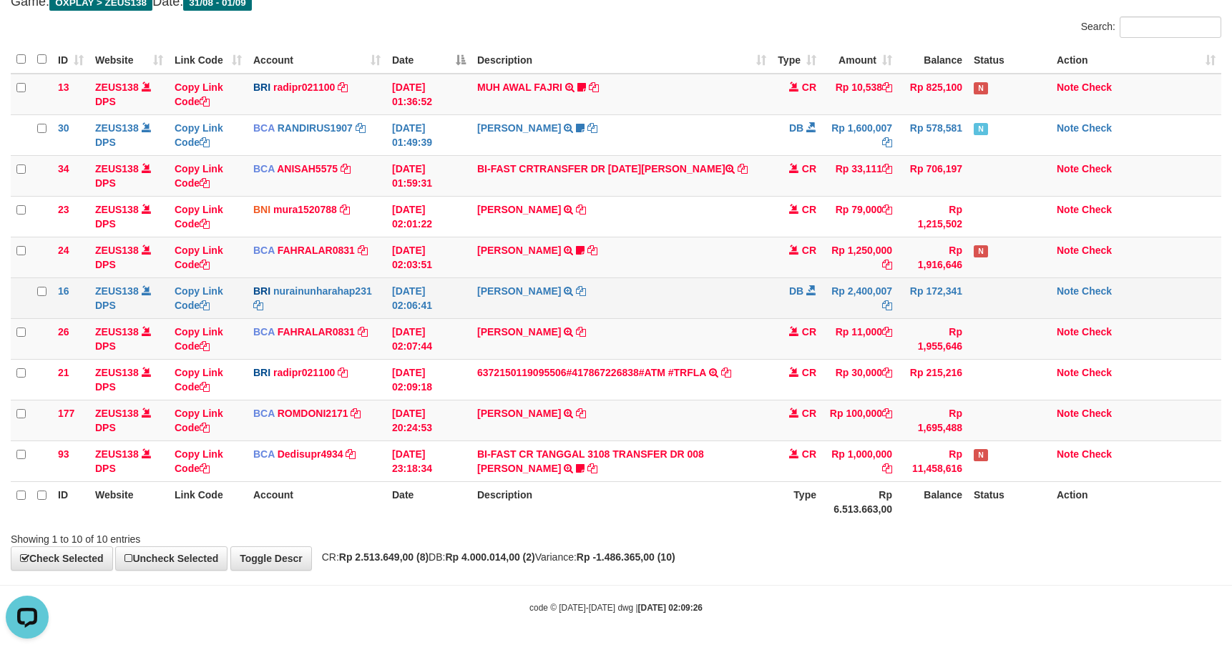
click at [663, 310] on td "NURAINUN HARAHAP TRANSFER NBMB NURAINUN HARAHAP TO SITI REFIN DWI YA" at bounding box center [621, 298] width 300 height 41
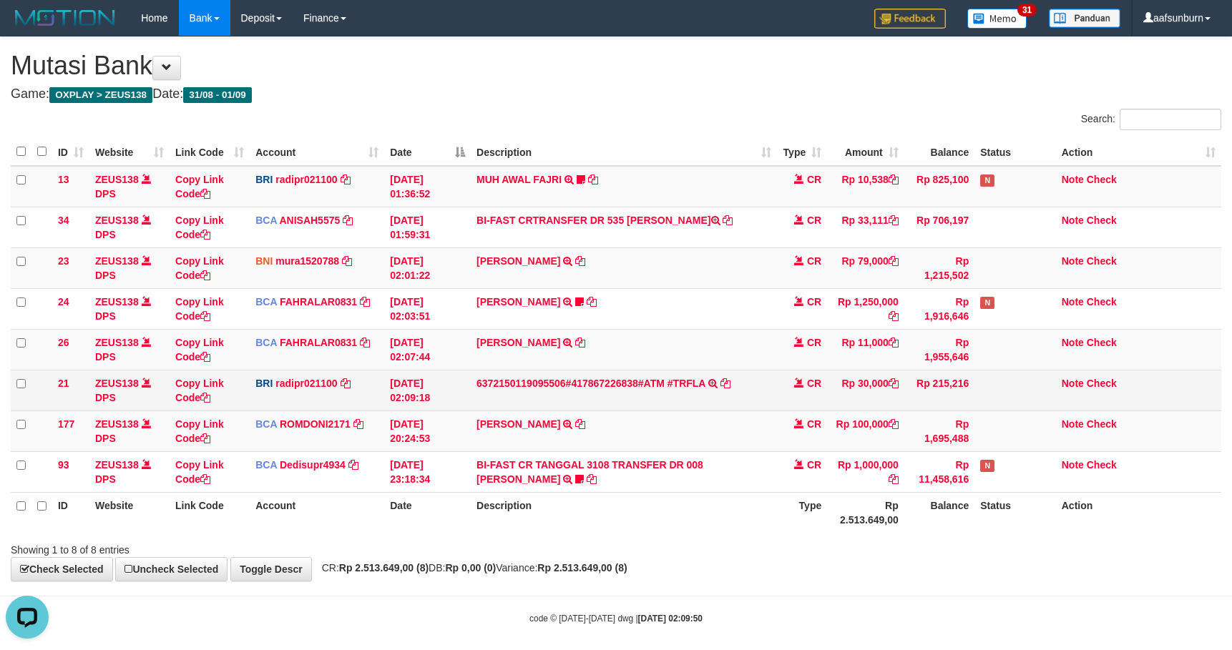
click at [681, 374] on td "6372150119095506#417867226838#ATM #TRFLA TRANSAKSI KREDIT DARI BANK LAIN 637215…" at bounding box center [624, 390] width 306 height 41
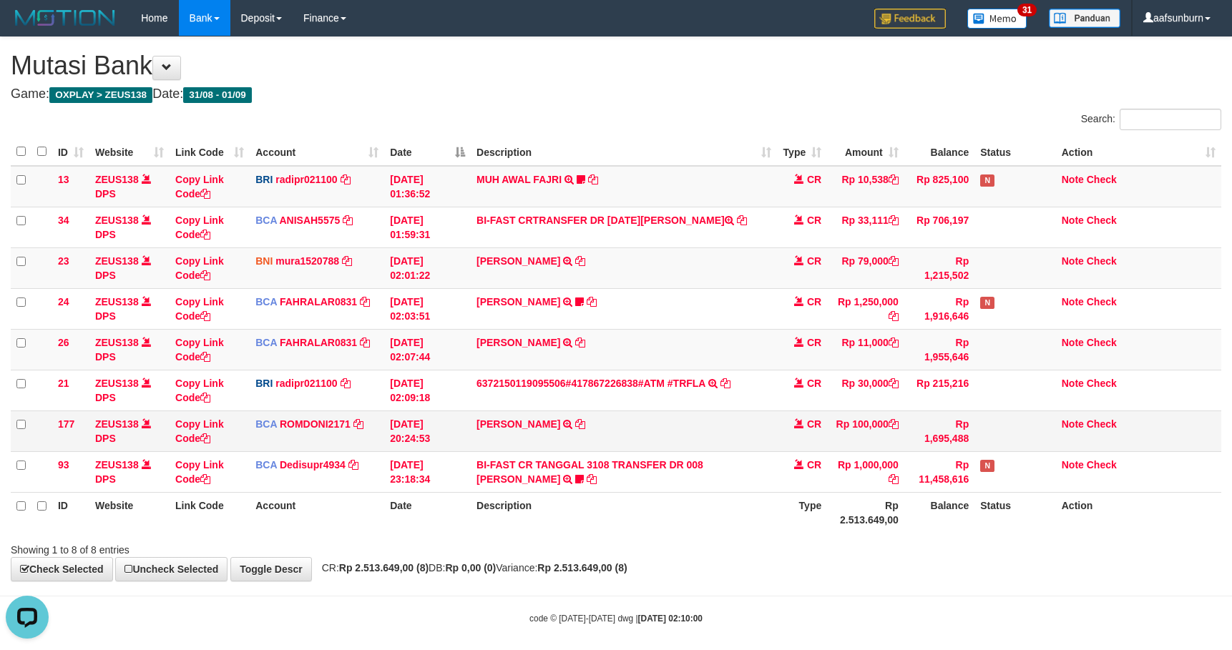
click at [874, 442] on td "Rp 100,000" at bounding box center [865, 431] width 77 height 41
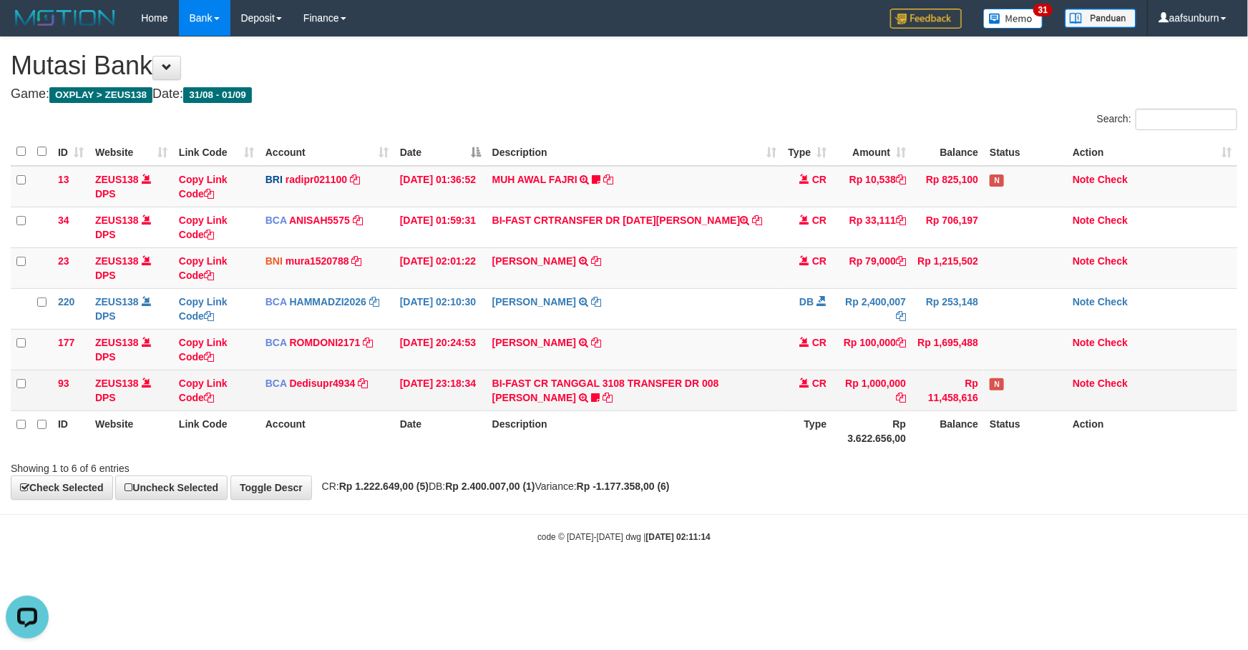
drag, startPoint x: 897, startPoint y: 370, endPoint x: 932, endPoint y: 387, distance: 39.0
click at [895, 370] on td "Rp 100,000" at bounding box center [871, 349] width 79 height 41
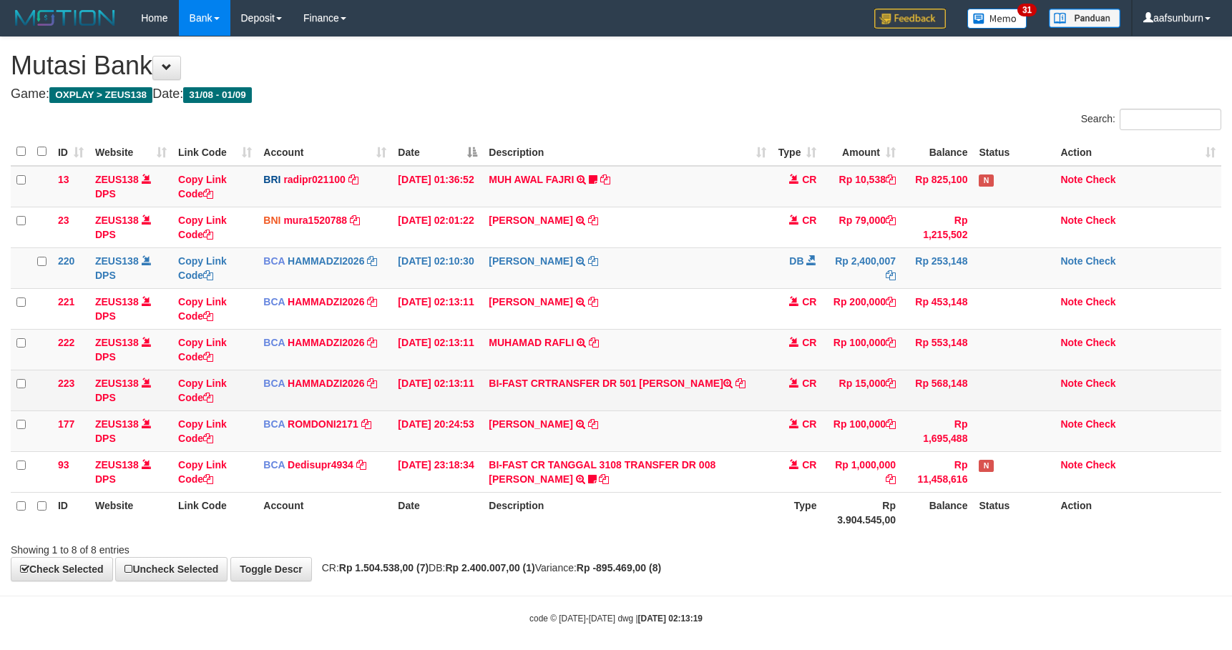
drag, startPoint x: 914, startPoint y: 396, endPoint x: 932, endPoint y: 397, distance: 17.2
click at [932, 397] on td "Rp 568,148" at bounding box center [937, 390] width 72 height 41
click at [807, 404] on td "CR" at bounding box center [797, 390] width 50 height 41
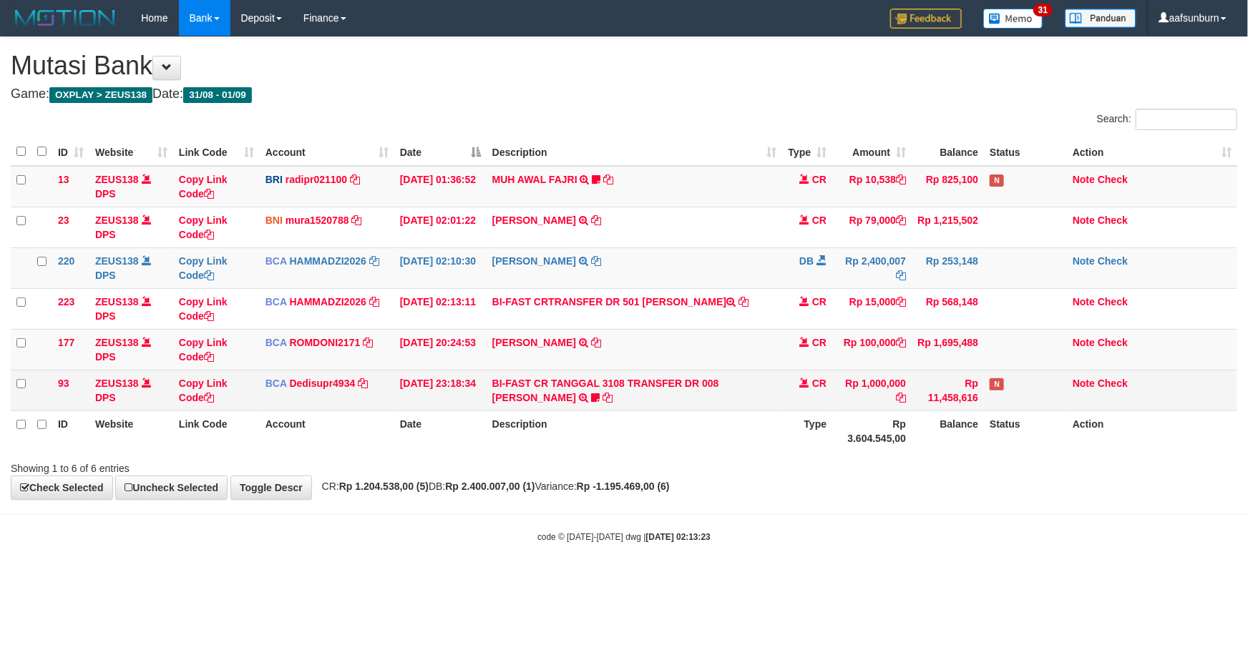
drag, startPoint x: 813, startPoint y: 396, endPoint x: 824, endPoint y: 394, distance: 10.9
click at [816, 395] on td "CR" at bounding box center [807, 390] width 50 height 41
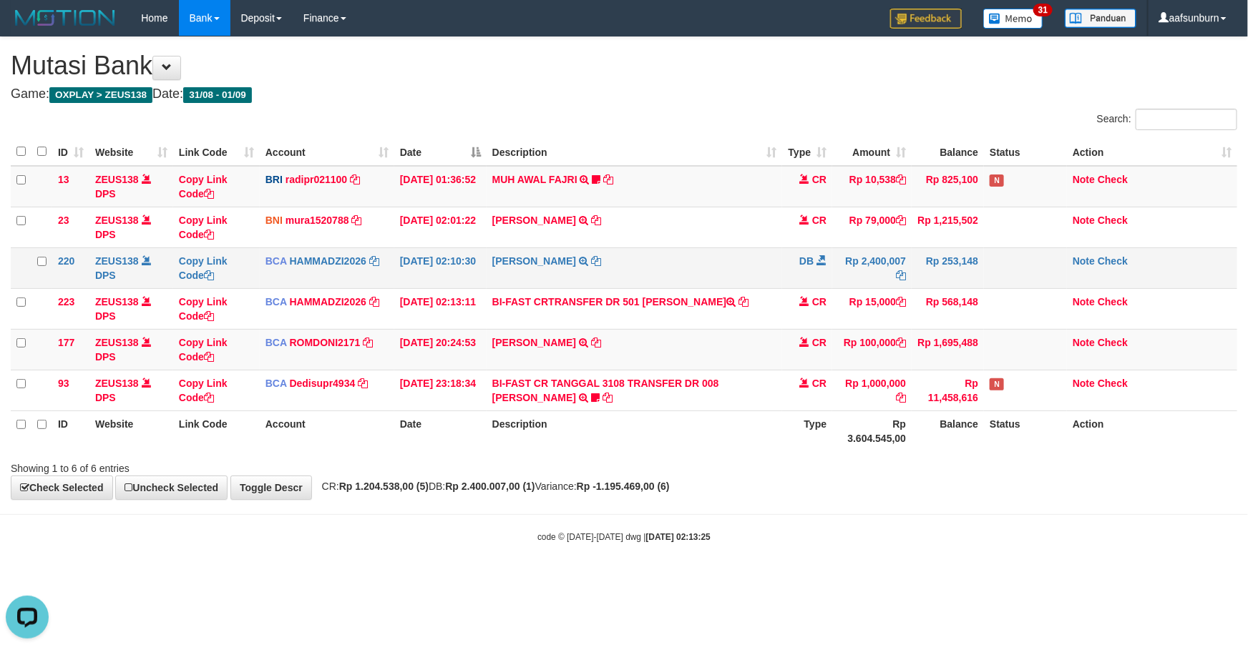
drag, startPoint x: 805, startPoint y: 269, endPoint x: 820, endPoint y: 269, distance: 15.0
click at [820, 269] on td "DB" at bounding box center [807, 268] width 50 height 41
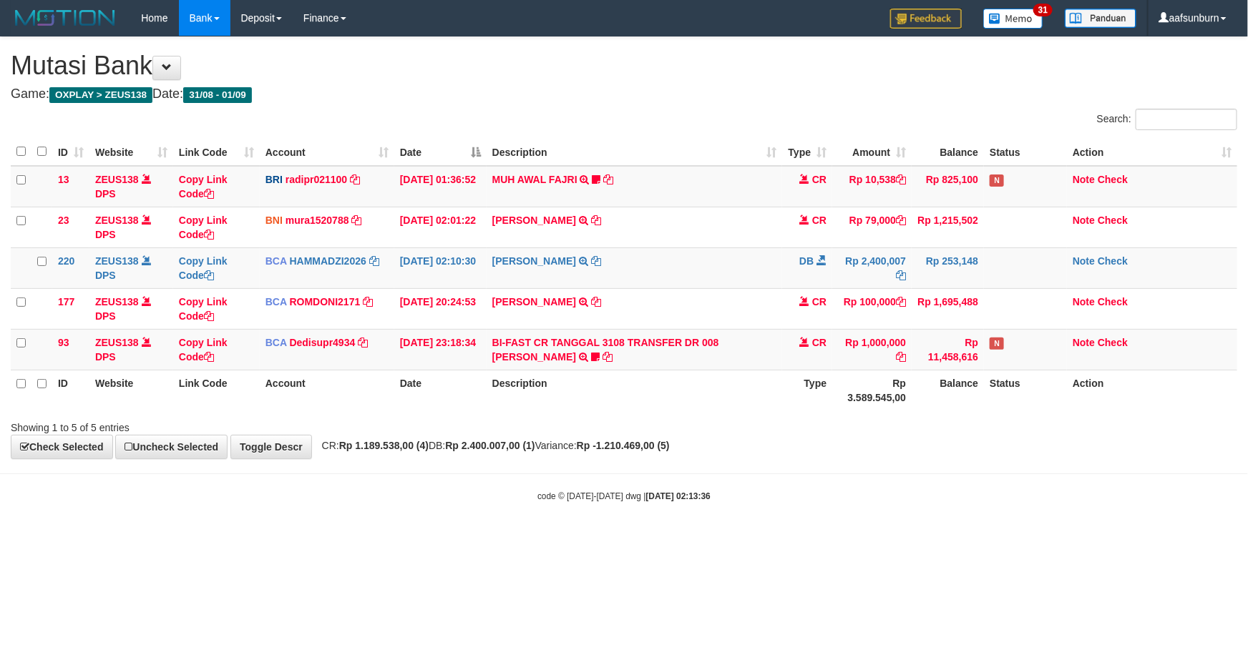
click at [850, 430] on div "Showing 1 to 5 of 5 entries" at bounding box center [624, 425] width 1248 height 20
click at [839, 464] on body "Toggle navigation Home Bank Account List Load By Website Group [OXPLAY] ZEUS138…" at bounding box center [624, 269] width 1248 height 539
click at [956, 488] on body "Toggle navigation Home Bank Account List Load By Website Group [OXPLAY] ZEUS138…" at bounding box center [624, 269] width 1248 height 539
click at [970, 492] on body "Toggle navigation Home Bank Account List Load By Website Group [OXPLAY] ZEUS138…" at bounding box center [624, 269] width 1248 height 539
click at [848, 466] on body "Toggle navigation Home Bank Account List Load By Website Group [OXPLAY] ZEUS138…" at bounding box center [624, 269] width 1248 height 539
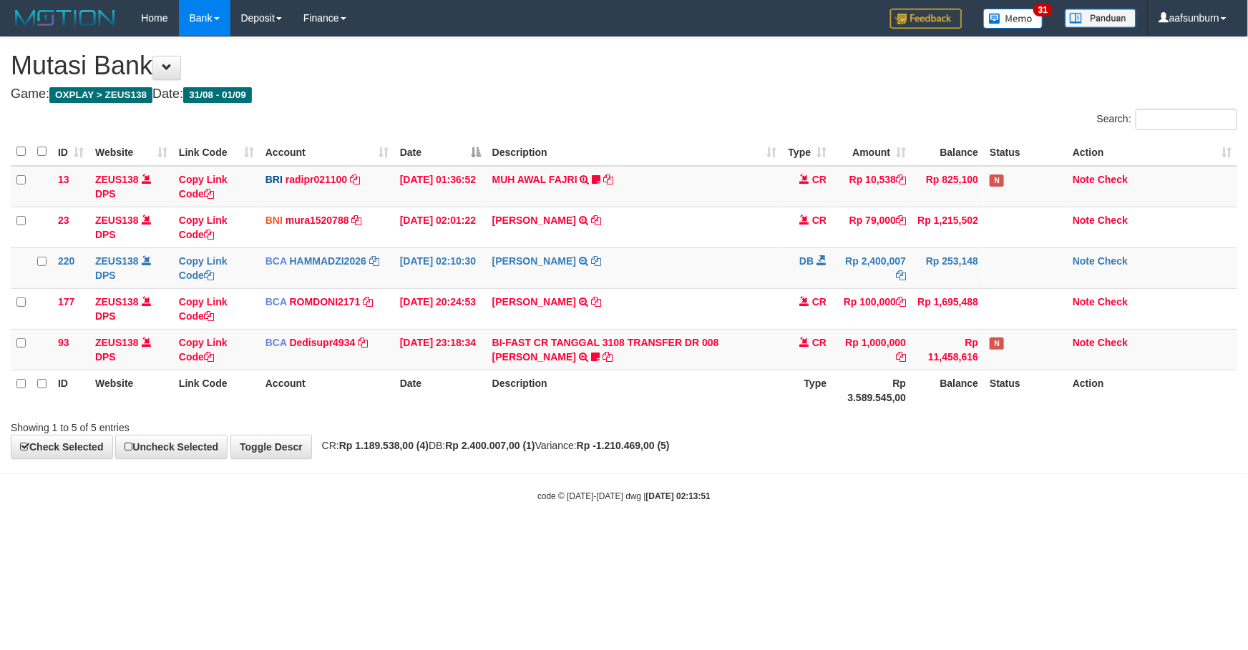
click at [848, 466] on body "Toggle navigation Home Bank Account List Load By Website Group [OXPLAY] ZEUS138…" at bounding box center [624, 269] width 1248 height 539
click at [846, 466] on body "Toggle navigation Home Bank Account List Load By Website Group [OXPLAY] ZEUS138…" at bounding box center [624, 269] width 1248 height 539
click at [820, 444] on div "**********" at bounding box center [624, 247] width 1248 height 421
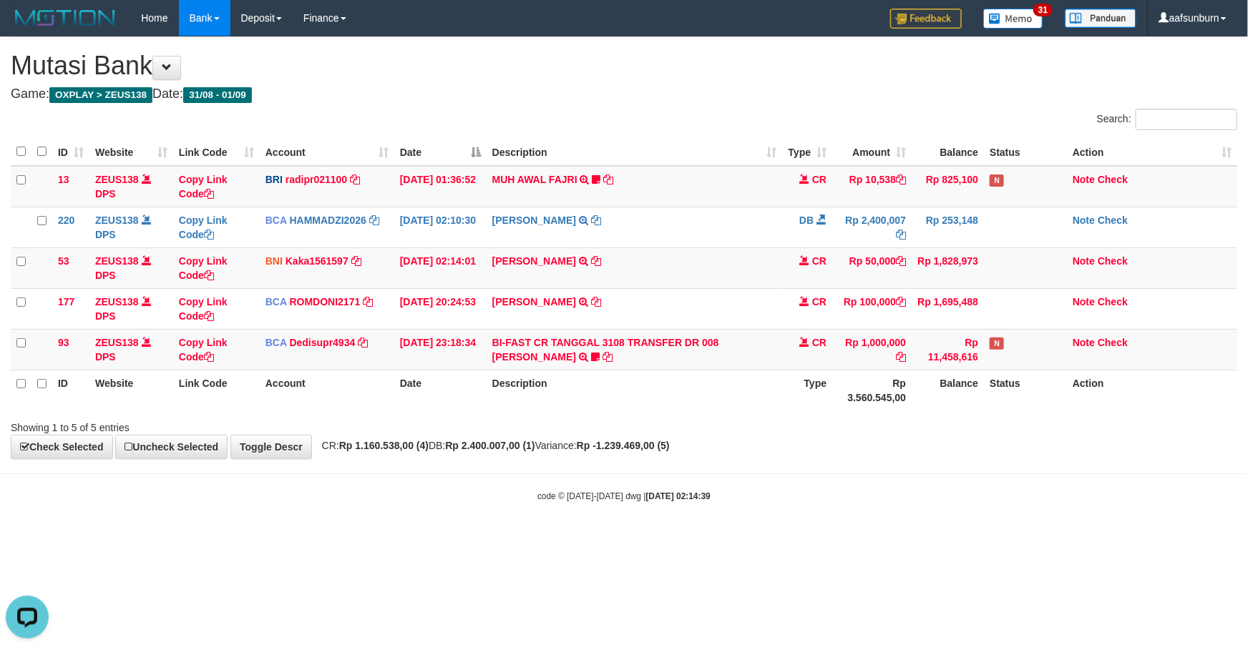
drag, startPoint x: 869, startPoint y: 648, endPoint x: 821, endPoint y: 590, distance: 75.7
click at [842, 539] on html "Toggle navigation Home Bank Account List Load By Website Group [OXPLAY] ZEUS138…" at bounding box center [624, 269] width 1248 height 539
click at [899, 434] on div "Showing 1 to 5 of 5 entries" at bounding box center [624, 425] width 1249 height 20
click at [893, 406] on tr "ID Website Link Code Account Date Description Type Rp 3.560.545,00 Balance Stat…" at bounding box center [625, 390] width 1228 height 41
click at [895, 346] on td "Rp 1,000,000" at bounding box center [873, 349] width 79 height 41
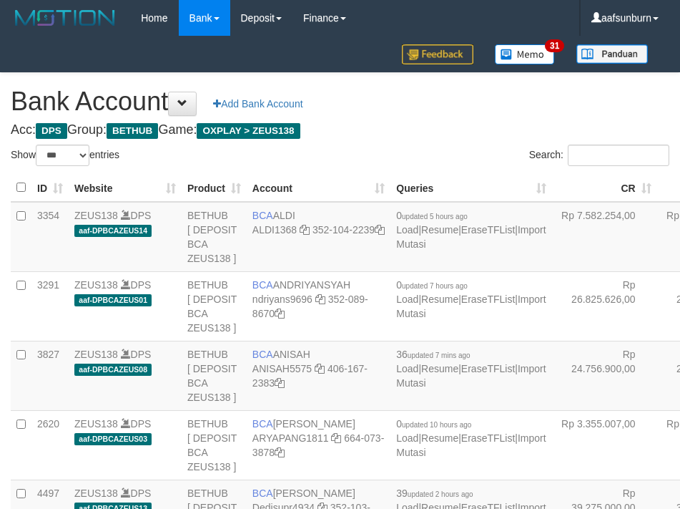
select select "***"
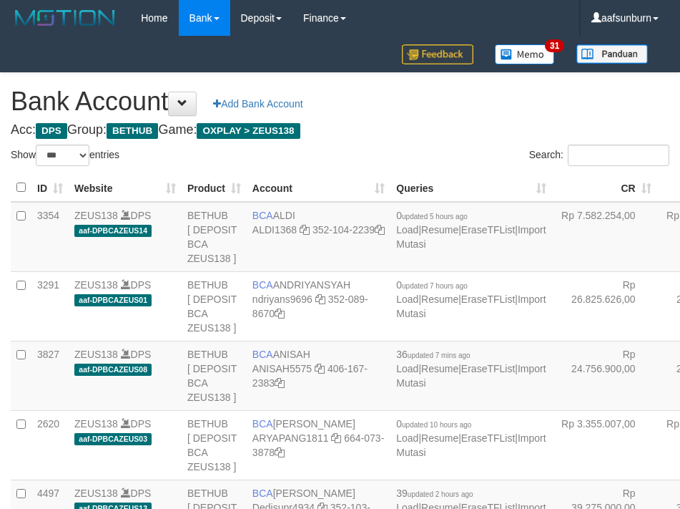
select select "***"
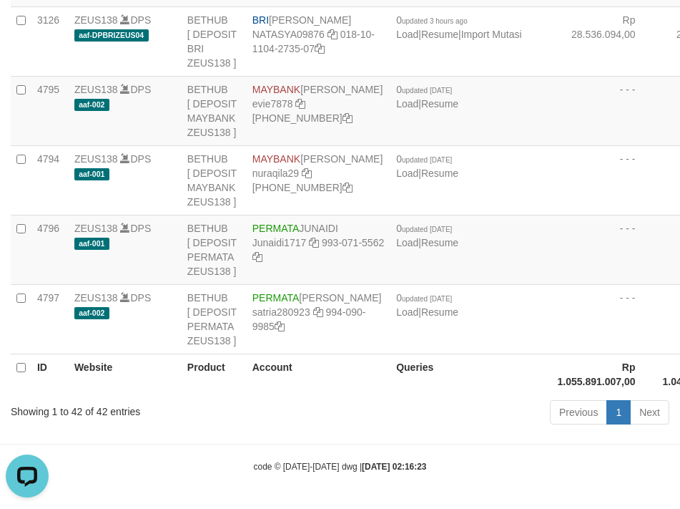
drag, startPoint x: 563, startPoint y: 260, endPoint x: 534, endPoint y: 275, distance: 32.3
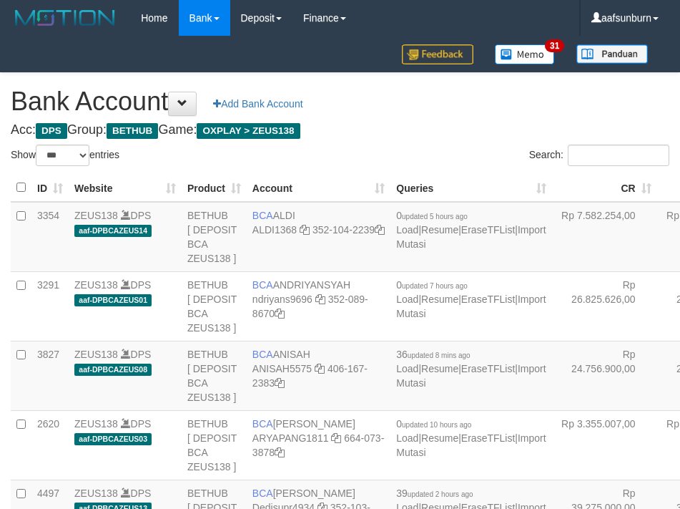
select select "***"
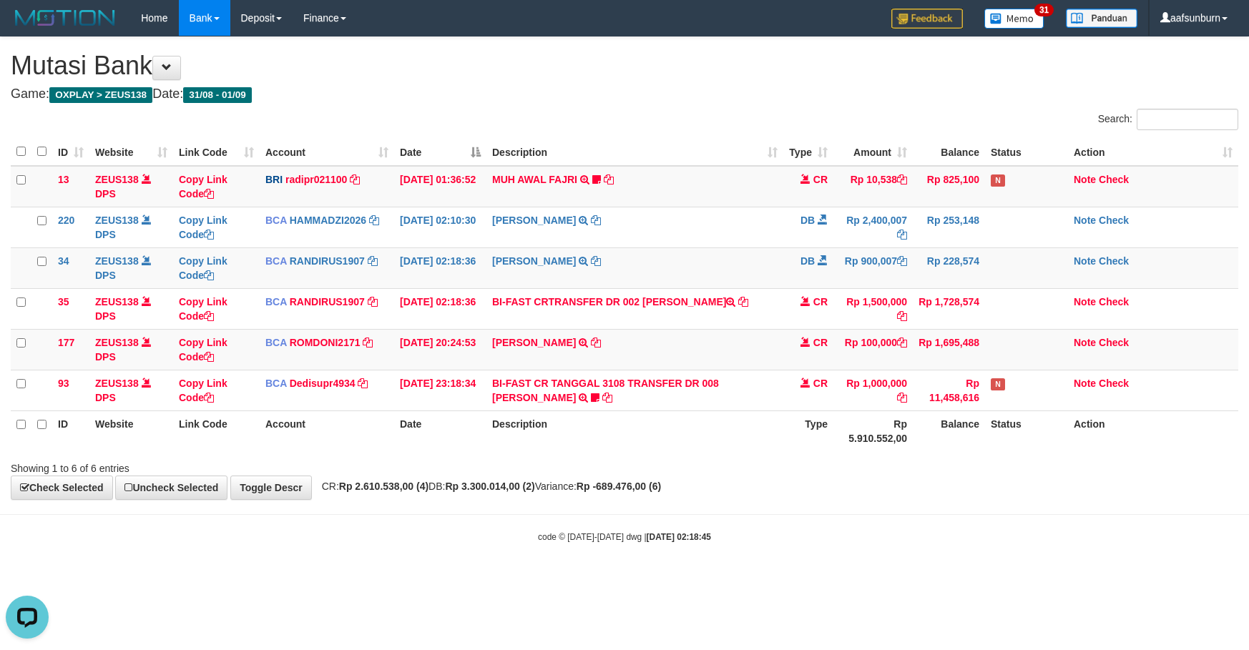
click at [715, 432] on th "Description" at bounding box center [635, 431] width 297 height 41
drag, startPoint x: 947, startPoint y: 502, endPoint x: 954, endPoint y: 507, distance: 8.7
click at [947, 499] on div "**********" at bounding box center [624, 268] width 1249 height 462
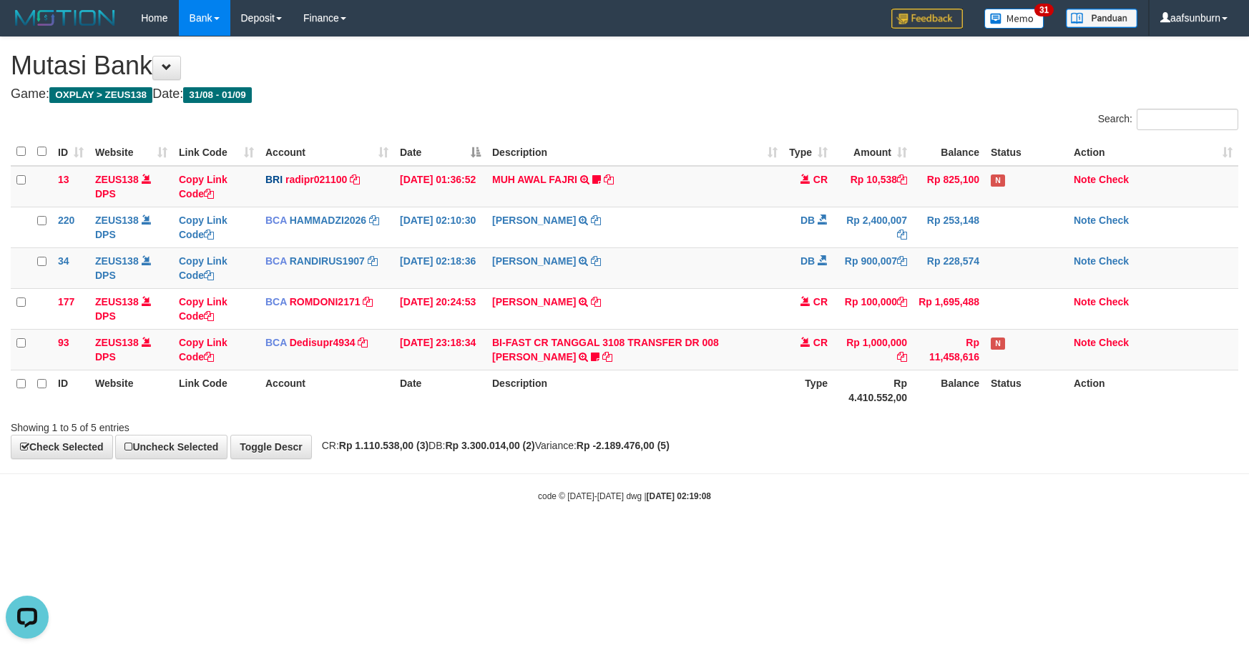
click at [728, 376] on th "Description" at bounding box center [635, 390] width 297 height 41
click at [588, 382] on th "Description" at bounding box center [635, 390] width 297 height 41
click at [571, 484] on body "Toggle navigation Home Bank Account List Load By Website Group [OXPLAY] ZEUS138…" at bounding box center [624, 269] width 1249 height 539
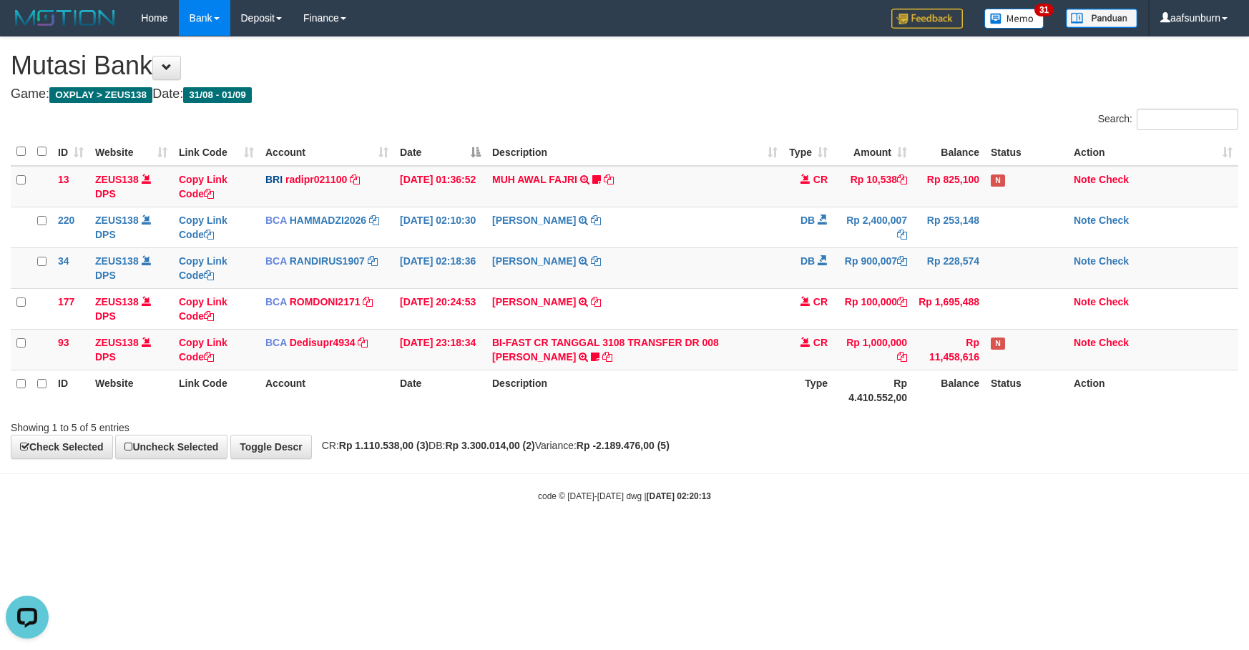
click at [823, 406] on th "Type" at bounding box center [808, 390] width 50 height 41
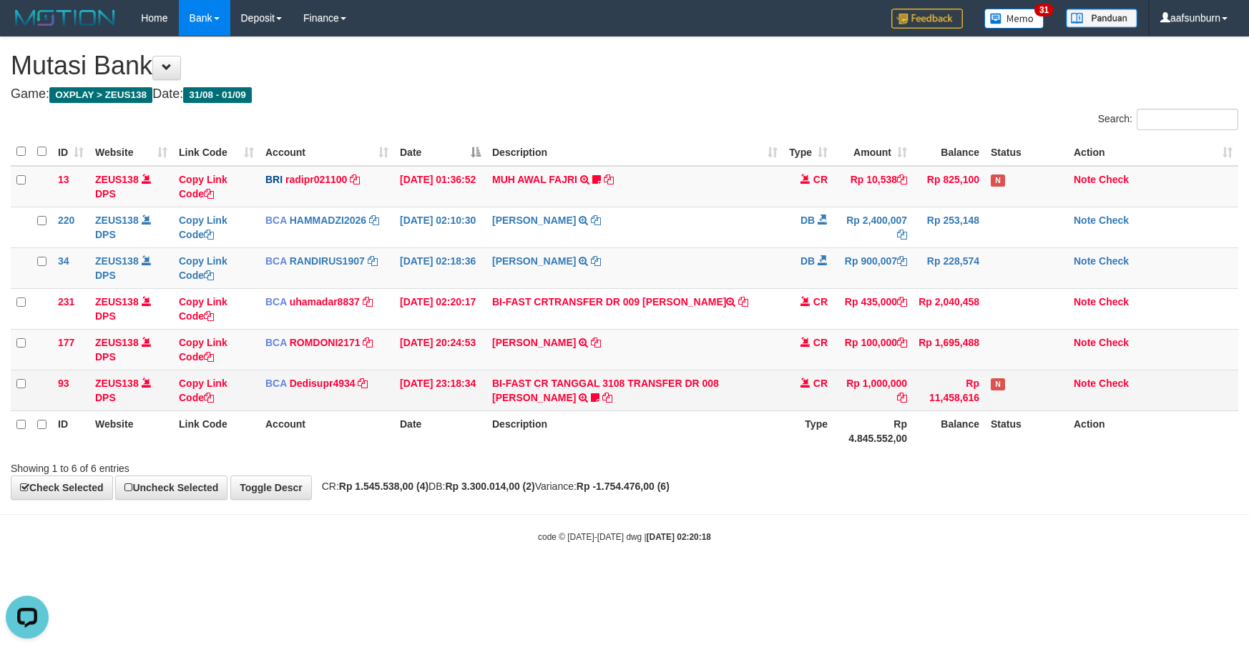
drag, startPoint x: 678, startPoint y: 348, endPoint x: 924, endPoint y: 394, distance: 249.5
click at [694, 350] on td "ABDUL GAFUR SETORAN VIA CDM TANGGAL :31/08 31/08 WSID:Z3QA1 ABDUL GAFUR" at bounding box center [635, 349] width 297 height 41
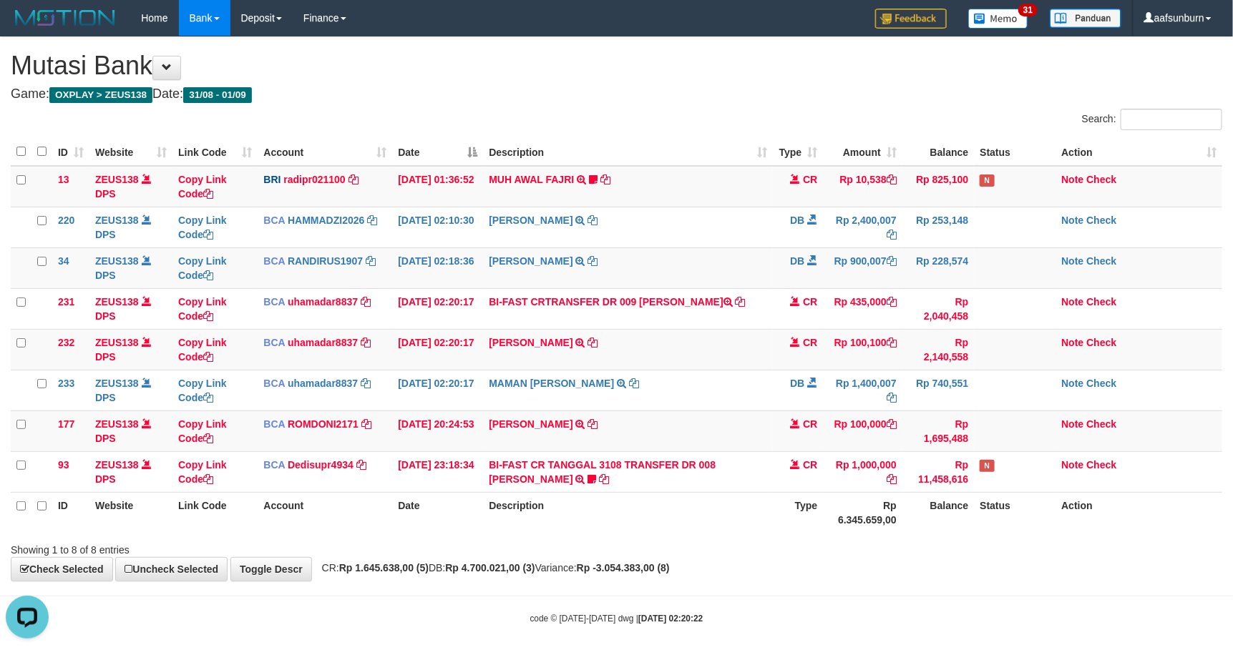
click at [929, 547] on div "Showing 1 to 8 of 8 entries" at bounding box center [616, 547] width 1233 height 20
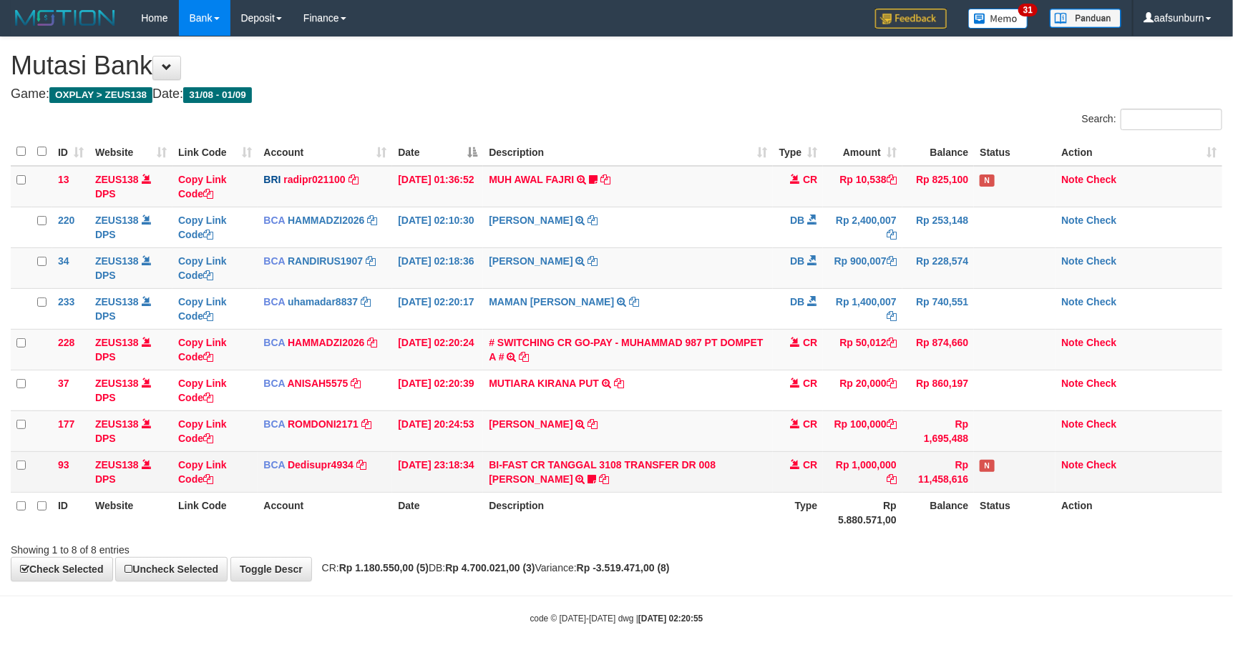
drag, startPoint x: 1001, startPoint y: 492, endPoint x: 1001, endPoint y: 477, distance: 15.0
click at [1001, 486] on td "N" at bounding box center [1015, 471] width 82 height 41
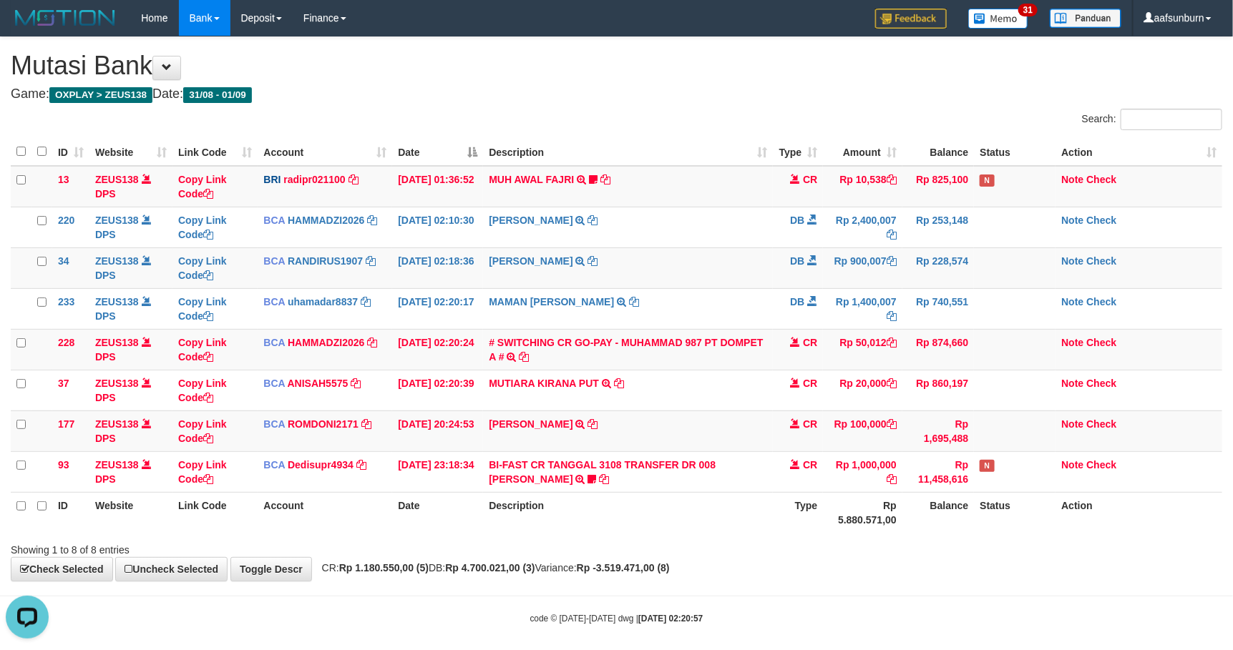
click at [986, 511] on th "Status" at bounding box center [1015, 512] width 82 height 41
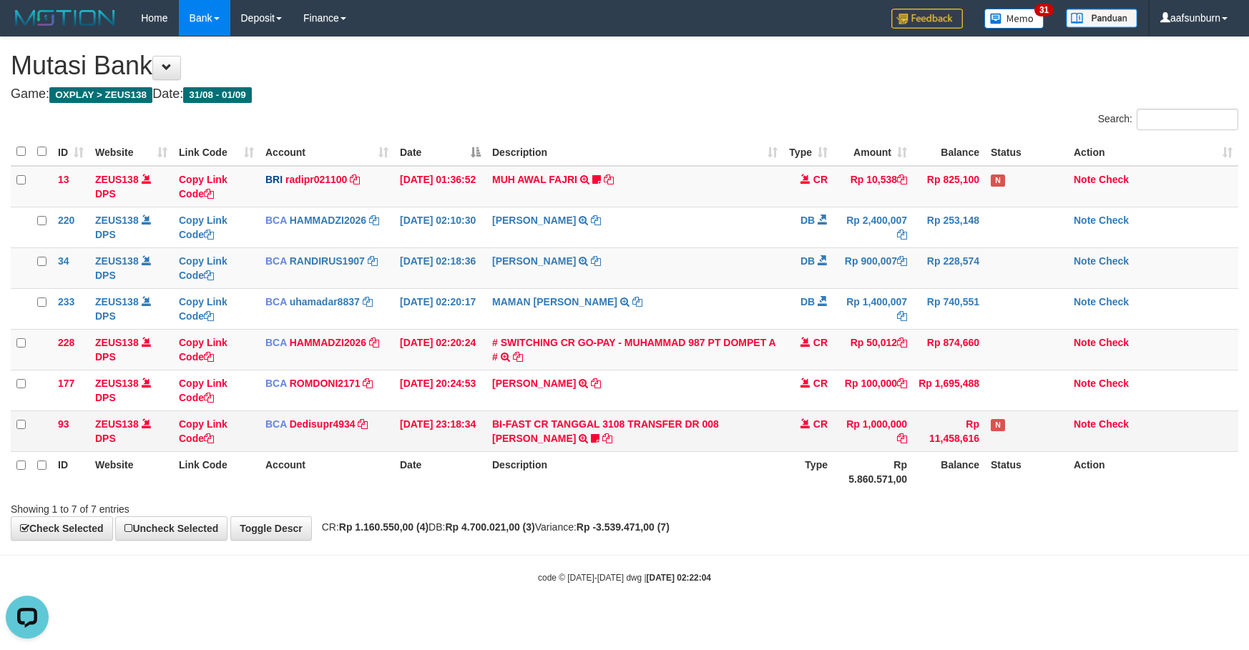
click at [798, 421] on td "CR" at bounding box center [808, 431] width 50 height 41
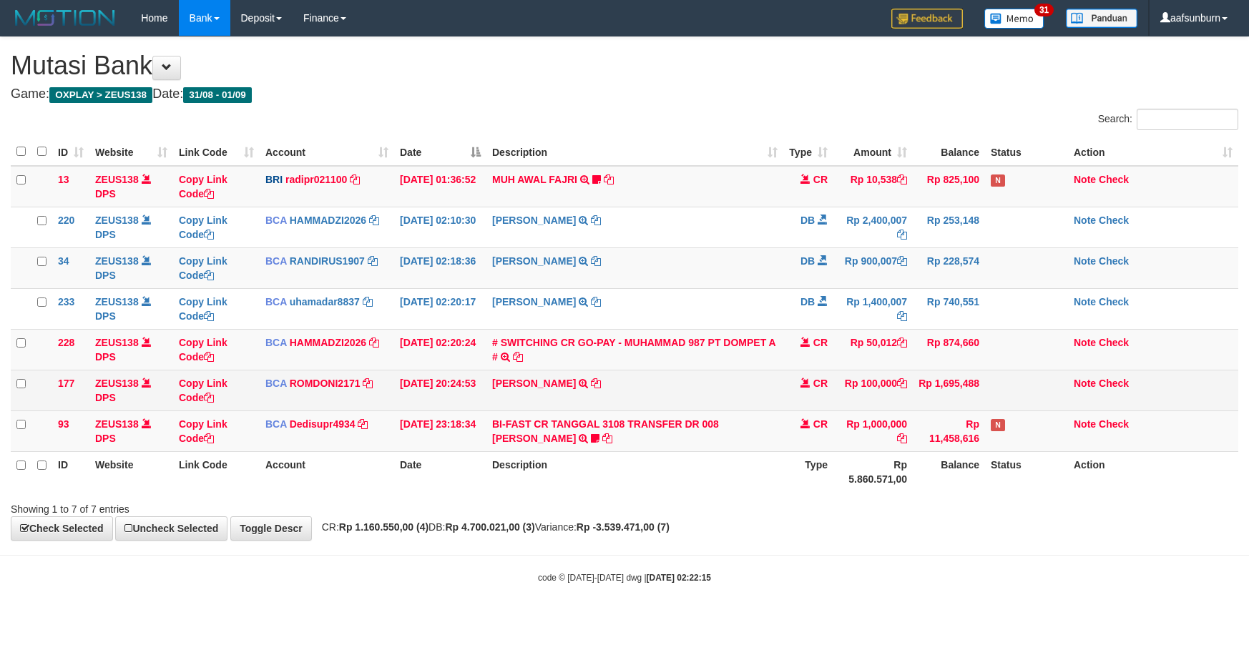
click at [810, 409] on td "CR" at bounding box center [808, 390] width 50 height 41
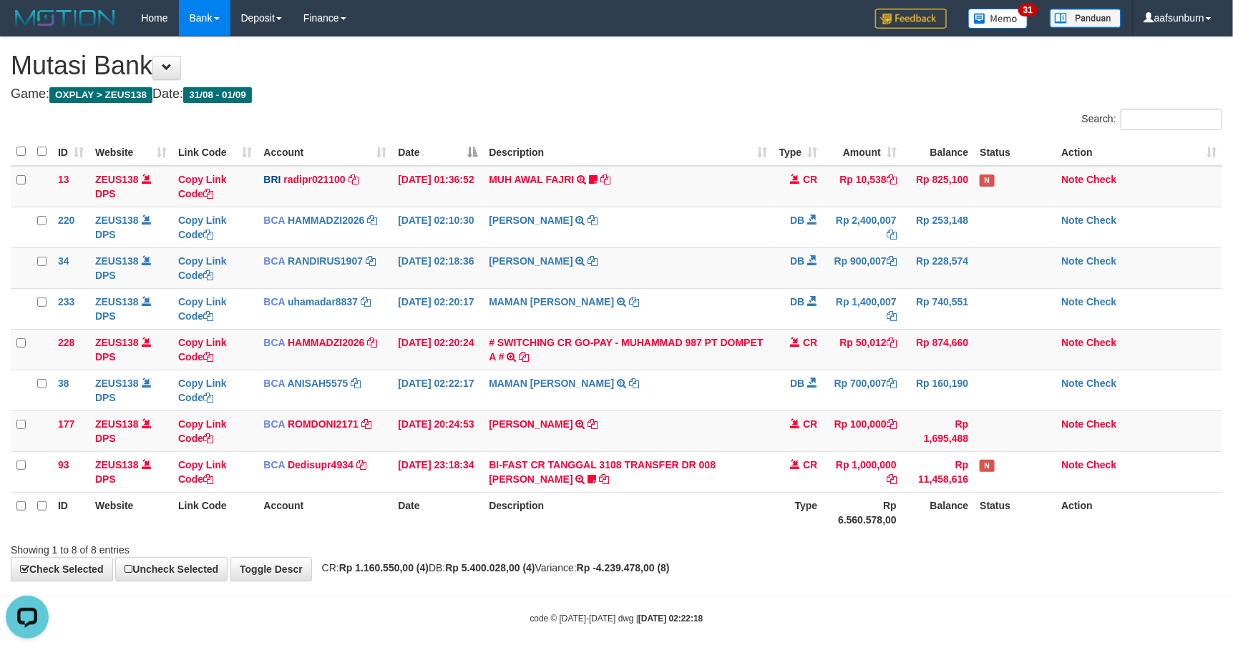
click at [891, 516] on th "Rp 6.560.578,00" at bounding box center [862, 512] width 79 height 41
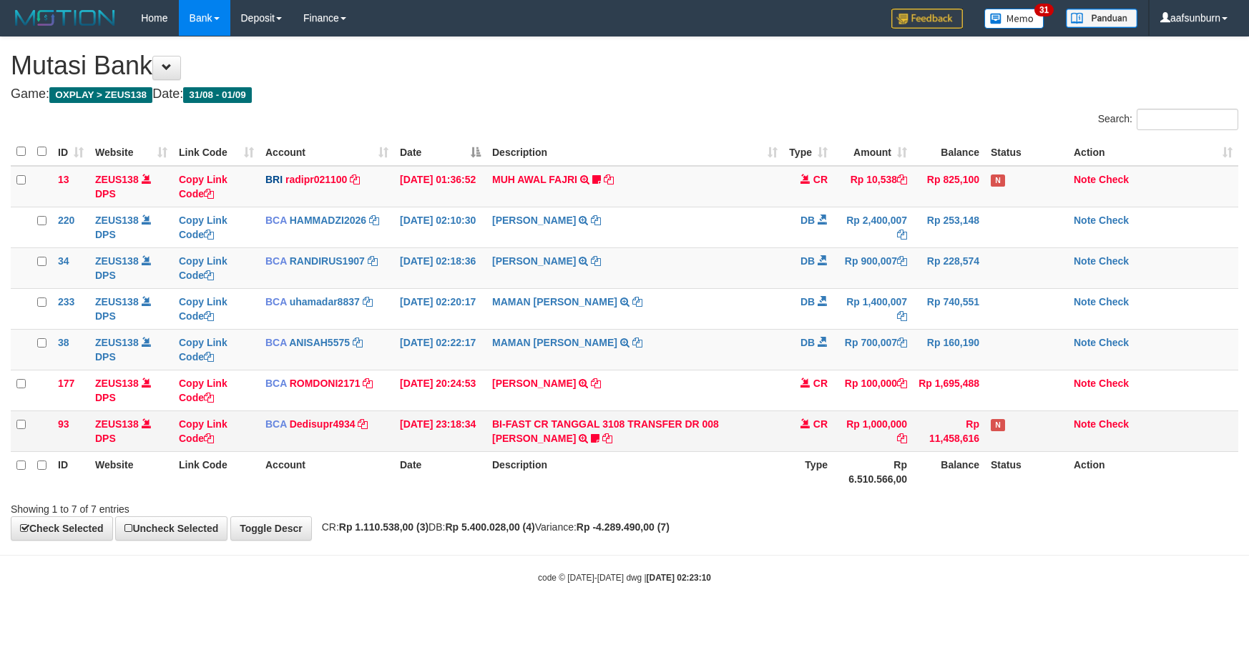
click at [662, 417] on td "BI-FAST CR TANGGAL 3108 TRANSFER DR 008 TOTO TAUFIK HIDAYA BI-FAST CR TANGGAL :…" at bounding box center [635, 431] width 297 height 41
click at [661, 413] on td "BI-FAST CR TANGGAL 3108 TRANSFER DR 008 TOTO TAUFIK HIDAYA BI-FAST CR TANGGAL :…" at bounding box center [635, 431] width 297 height 41
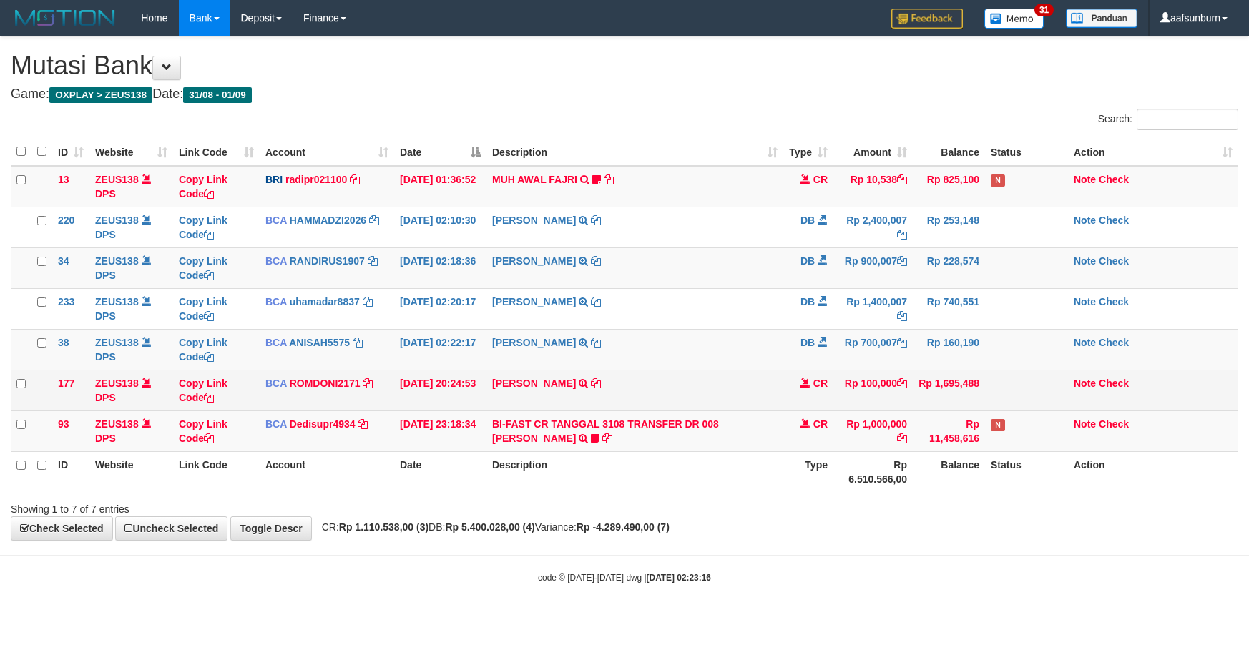
click at [659, 410] on td "[PERSON_NAME] SETORAN VIA CDM TANGGAL :31/08 31/08 WSID:Z3QA1 [PERSON_NAME]" at bounding box center [635, 390] width 297 height 41
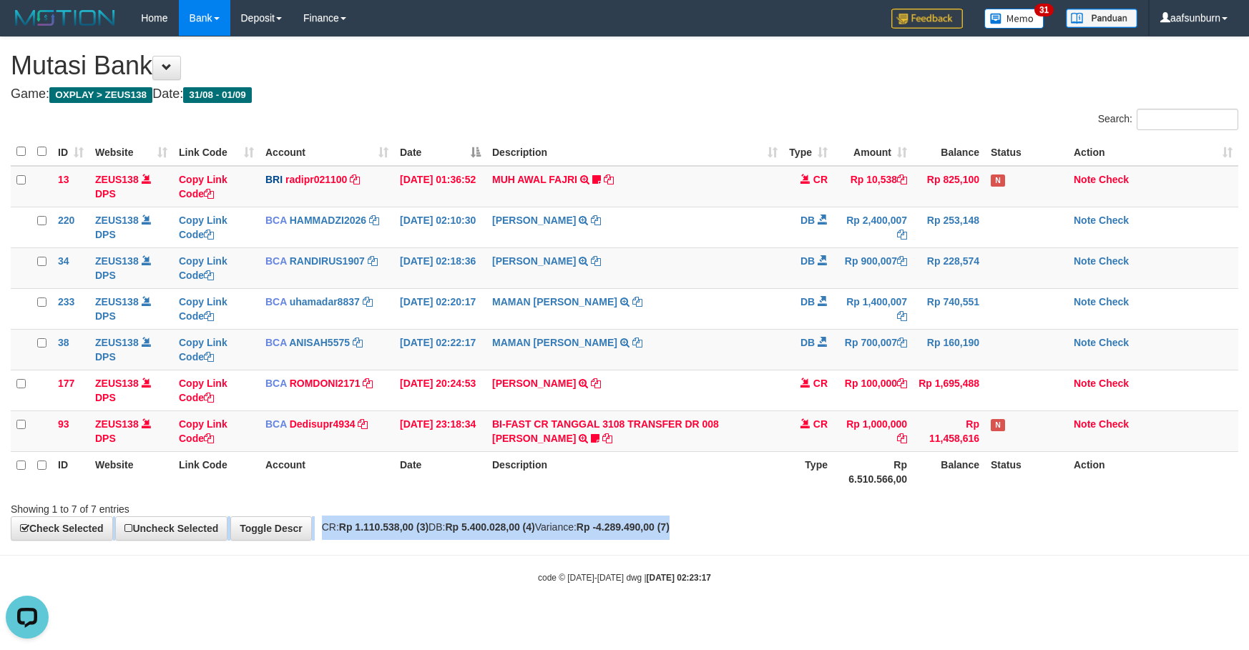
drag, startPoint x: 949, startPoint y: 522, endPoint x: 1247, endPoint y: 485, distance: 300.7
click at [1014, 502] on div "**********" at bounding box center [624, 288] width 1249 height 503
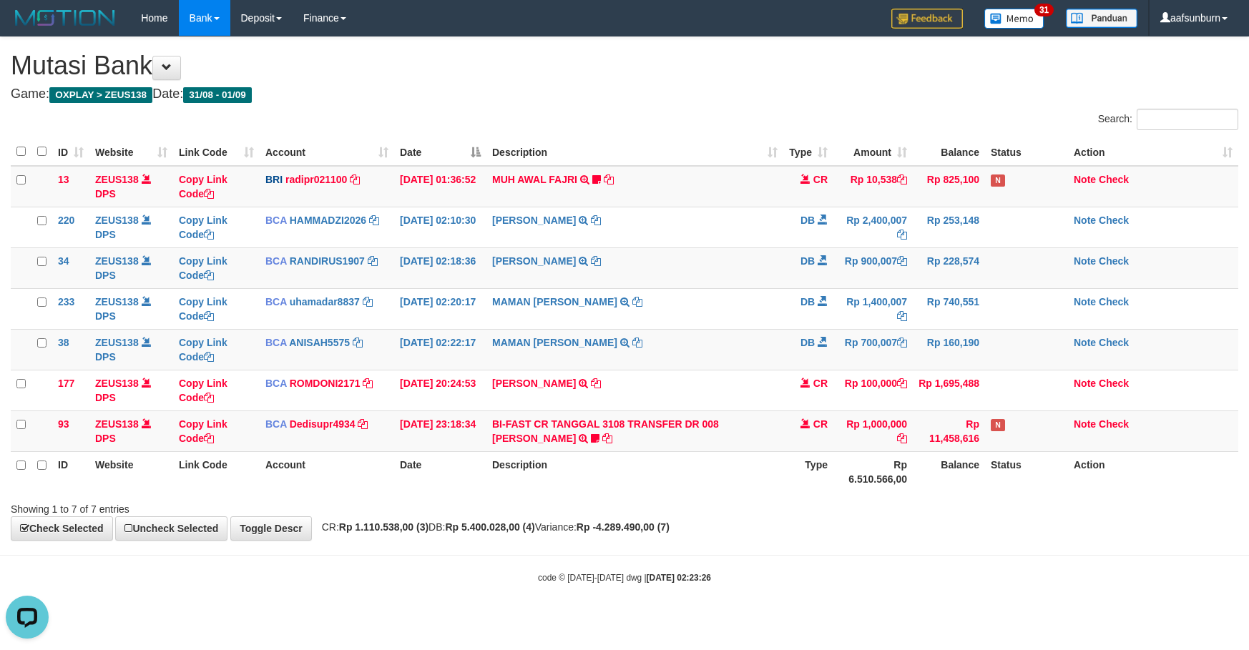
click at [876, 524] on div "**********" at bounding box center [624, 288] width 1249 height 503
click at [838, 529] on div "**********" at bounding box center [624, 288] width 1249 height 503
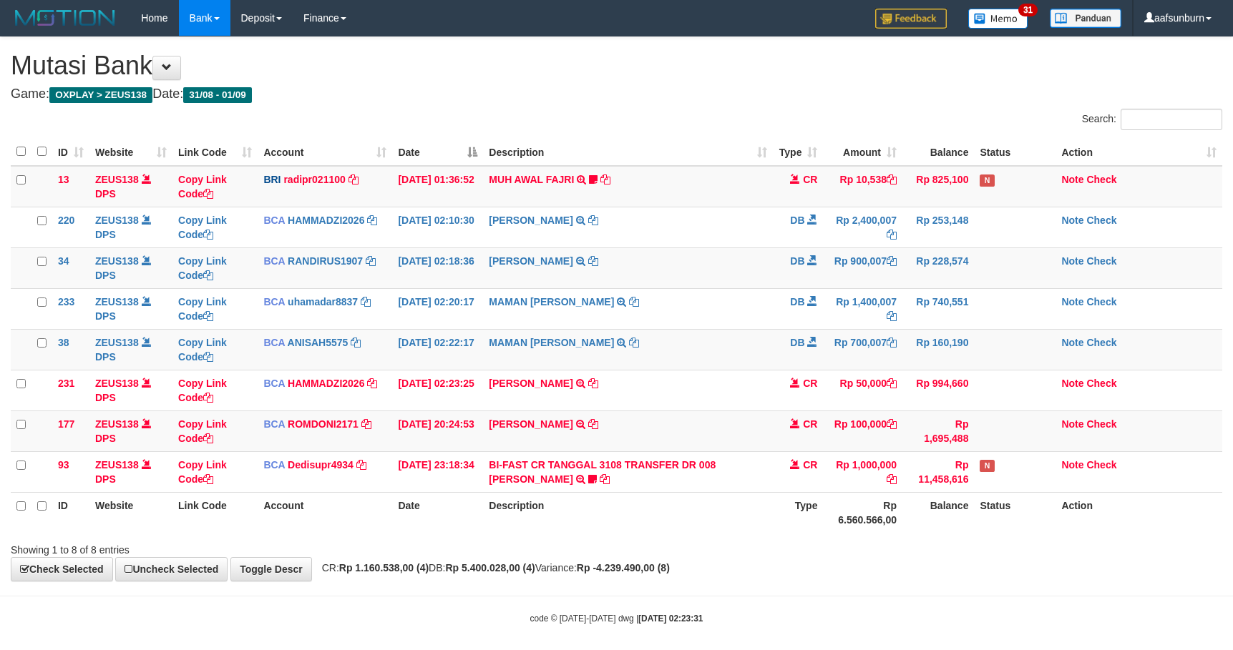
click at [838, 529] on th "Rp 6.560.566,00" at bounding box center [862, 512] width 79 height 41
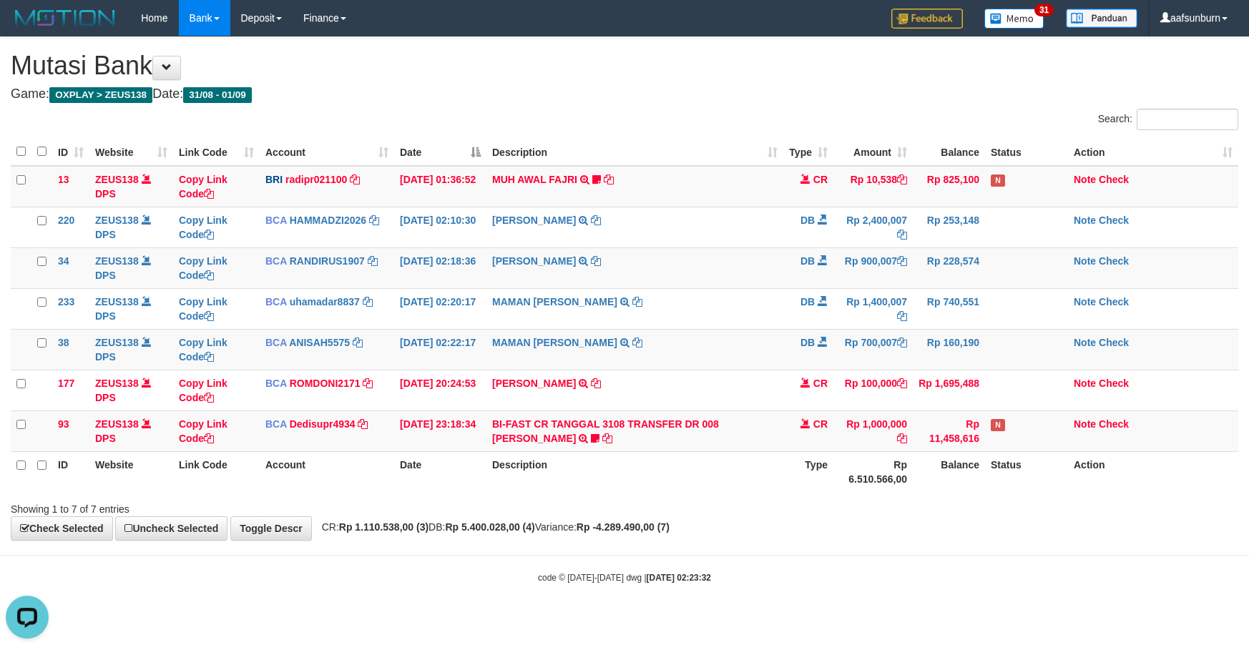
click at [799, 487] on th "Type" at bounding box center [808, 471] width 50 height 41
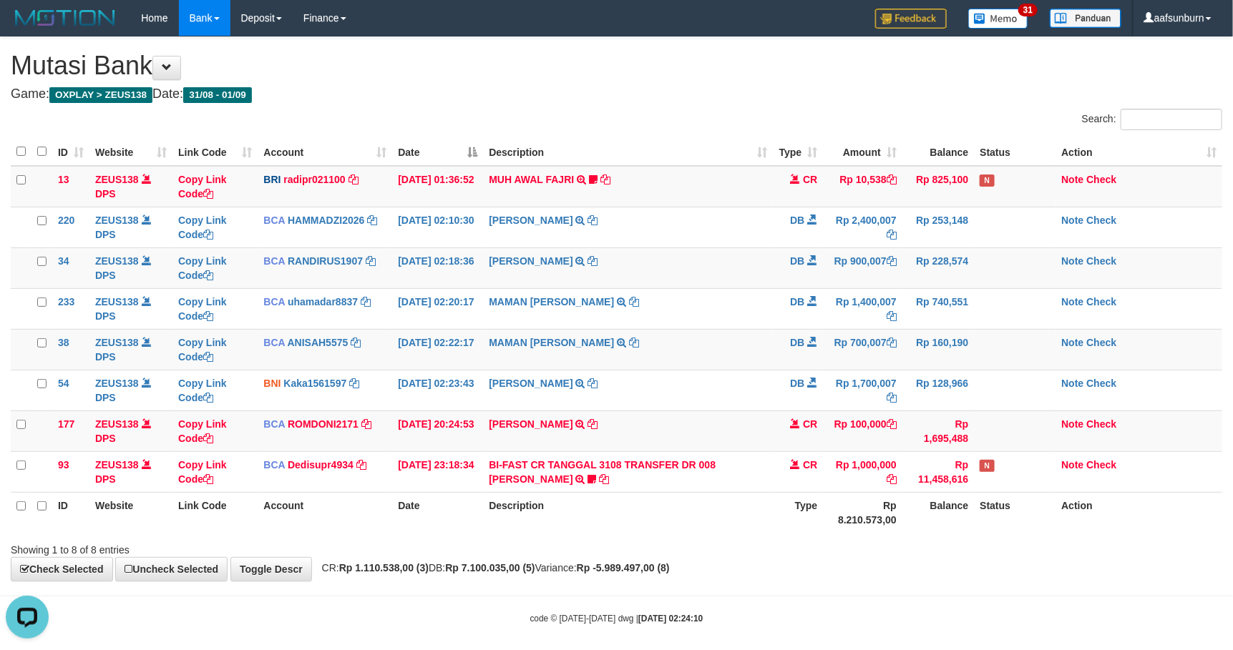
click at [909, 567] on div "**********" at bounding box center [616, 309] width 1233 height 544
click at [816, 441] on td "CR" at bounding box center [798, 431] width 50 height 41
click at [788, 547] on div "Showing 1 to 8 of 8 entries" at bounding box center [616, 547] width 1233 height 20
click at [889, 593] on body "Toggle navigation Home Bank Account List Load By Website Group [OXPLAY] ZEUS138…" at bounding box center [616, 330] width 1233 height 661
click at [884, 597] on body "Toggle navigation Home Bank Account List Load By Website Group [OXPLAY] ZEUS138…" at bounding box center [616, 330] width 1233 height 661
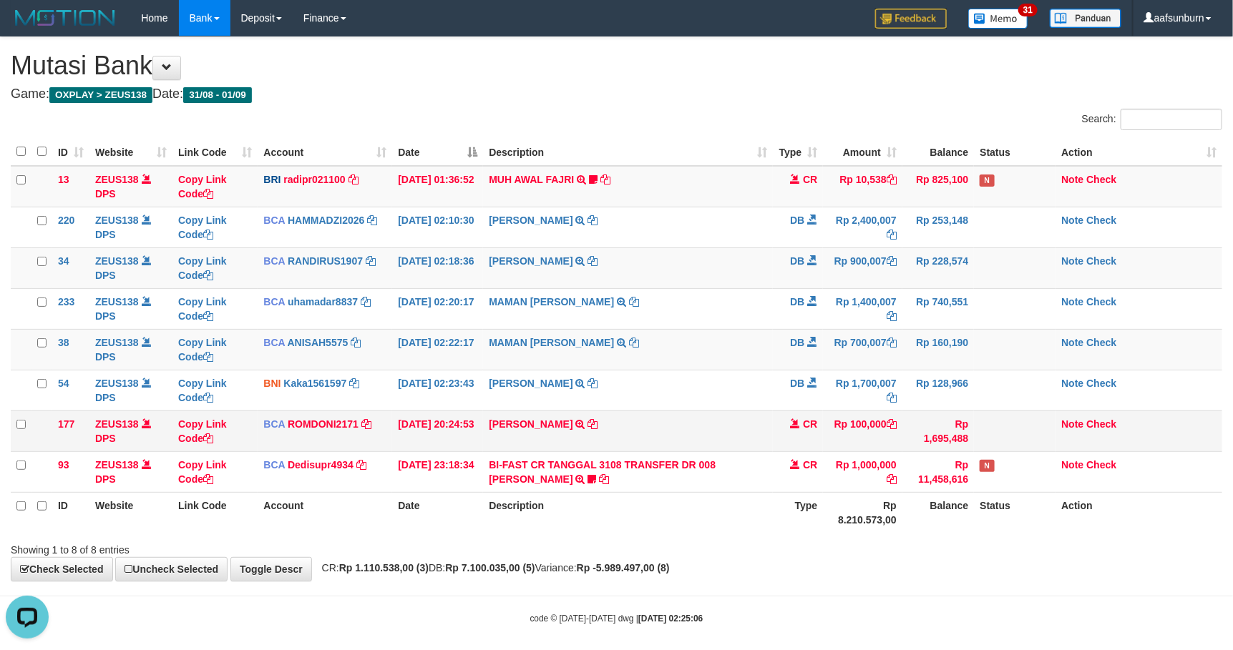
click at [977, 449] on td at bounding box center [1015, 431] width 82 height 41
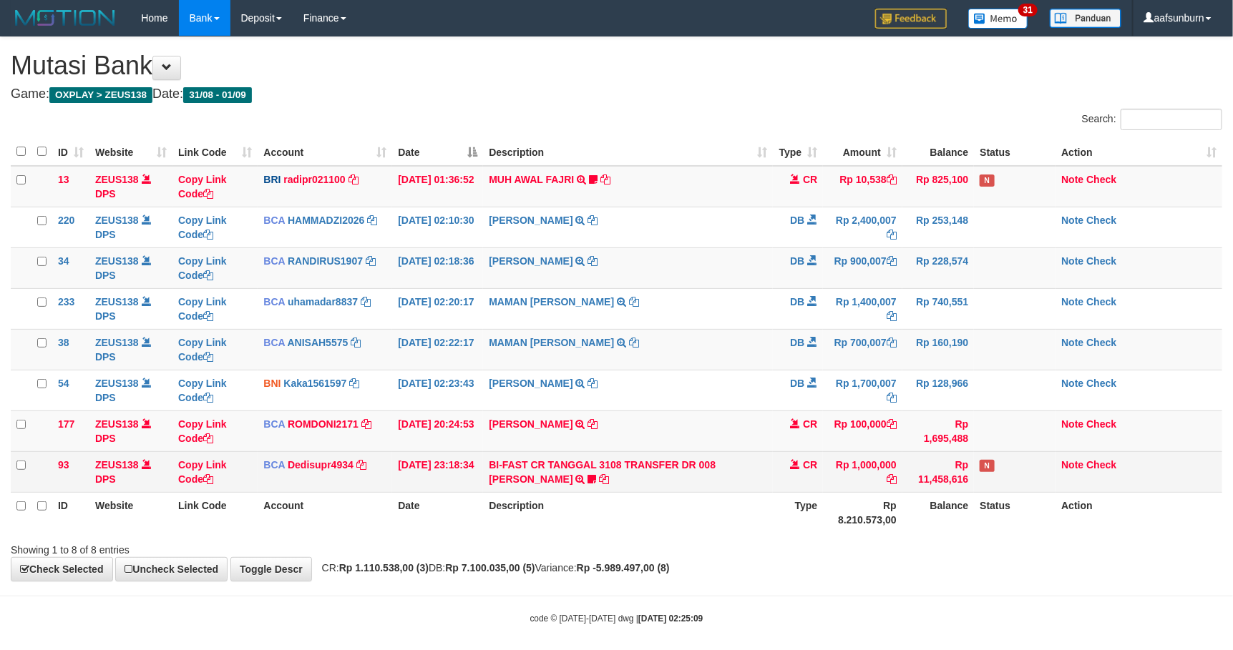
click at [861, 489] on td "Rp 1,000,000" at bounding box center [862, 471] width 79 height 41
click at [1002, 479] on td "N" at bounding box center [1015, 471] width 82 height 41
click at [886, 489] on td "Rp 1,000,000" at bounding box center [862, 471] width 79 height 41
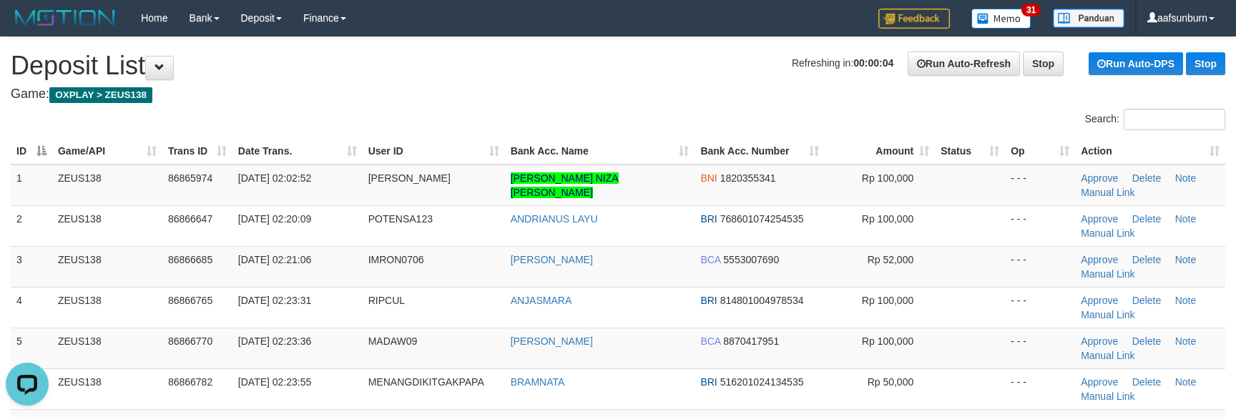
click at [880, 149] on th "Amount" at bounding box center [880, 151] width 110 height 26
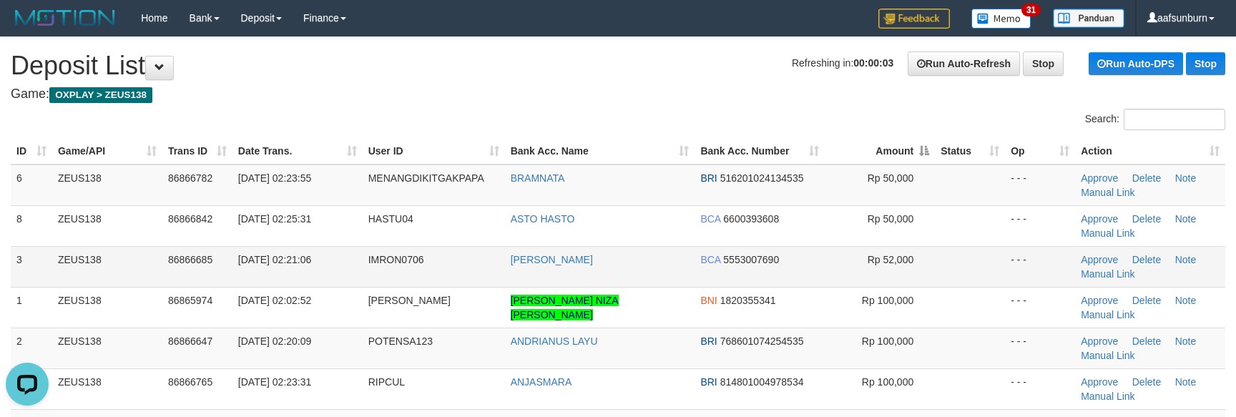
scroll to position [215, 0]
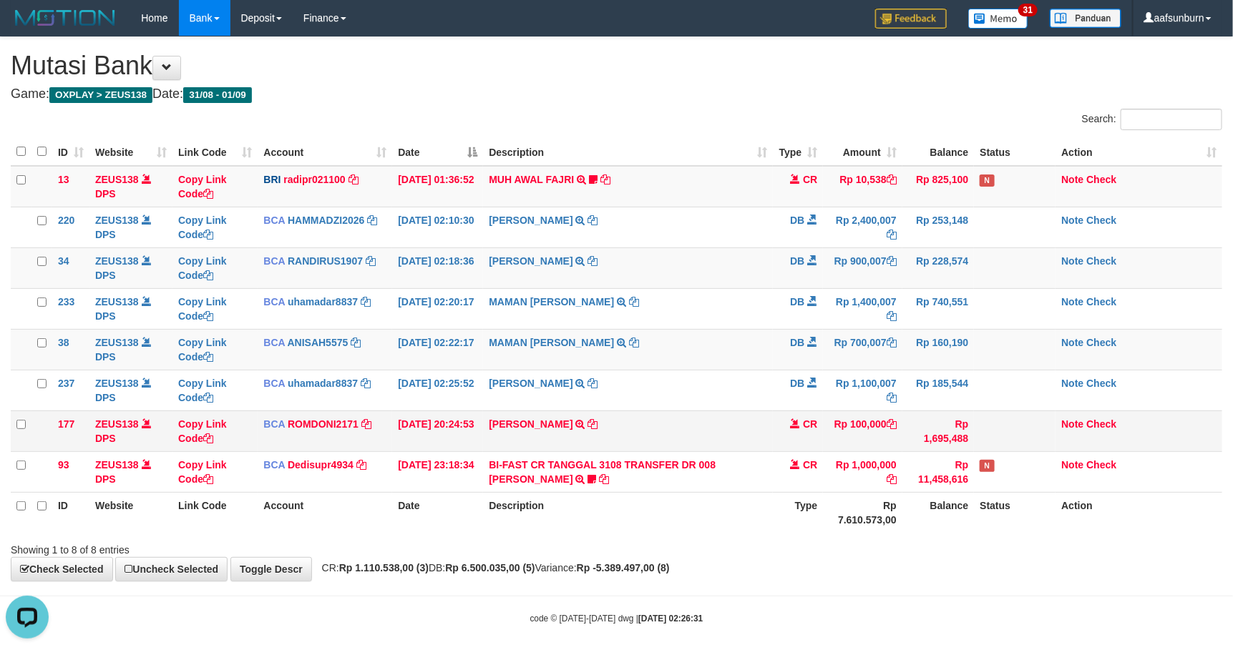
click at [934, 447] on td "Rp 1,695,488" at bounding box center [938, 431] width 72 height 41
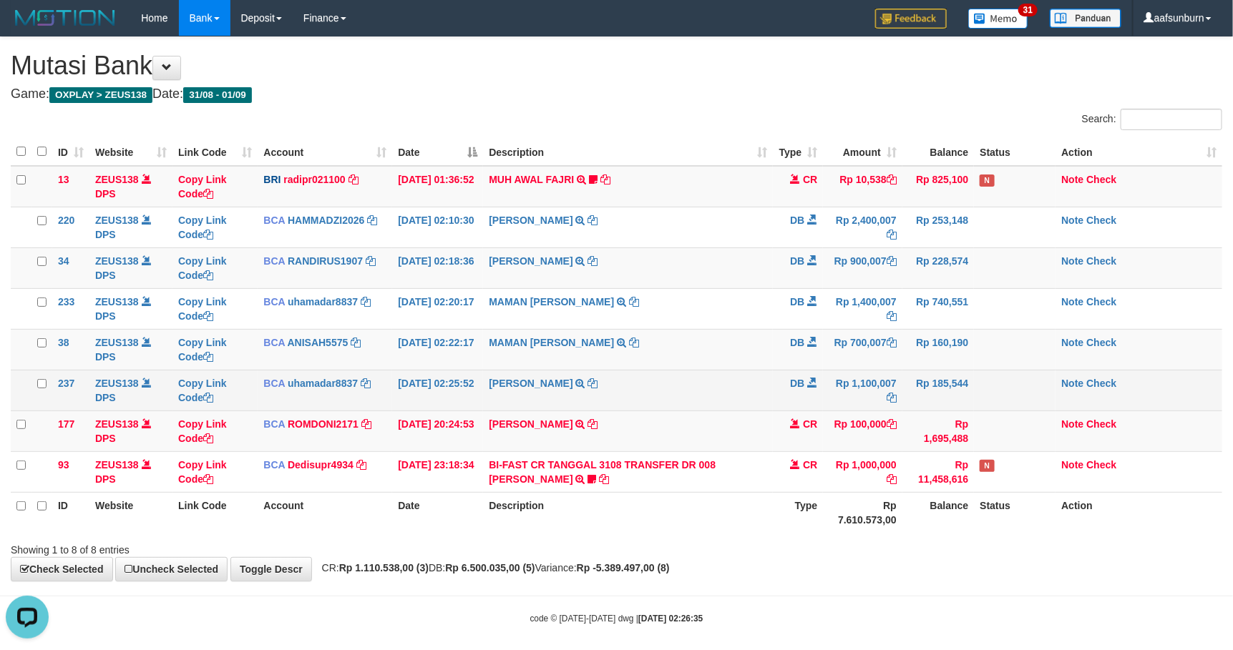
click at [869, 372] on tbody "13 ZEUS138 DPS Copy Link Code BRI radipr021100 DPS REYNALDI ADI PRATAMA mutasi_…" at bounding box center [616, 329] width 1211 height 327
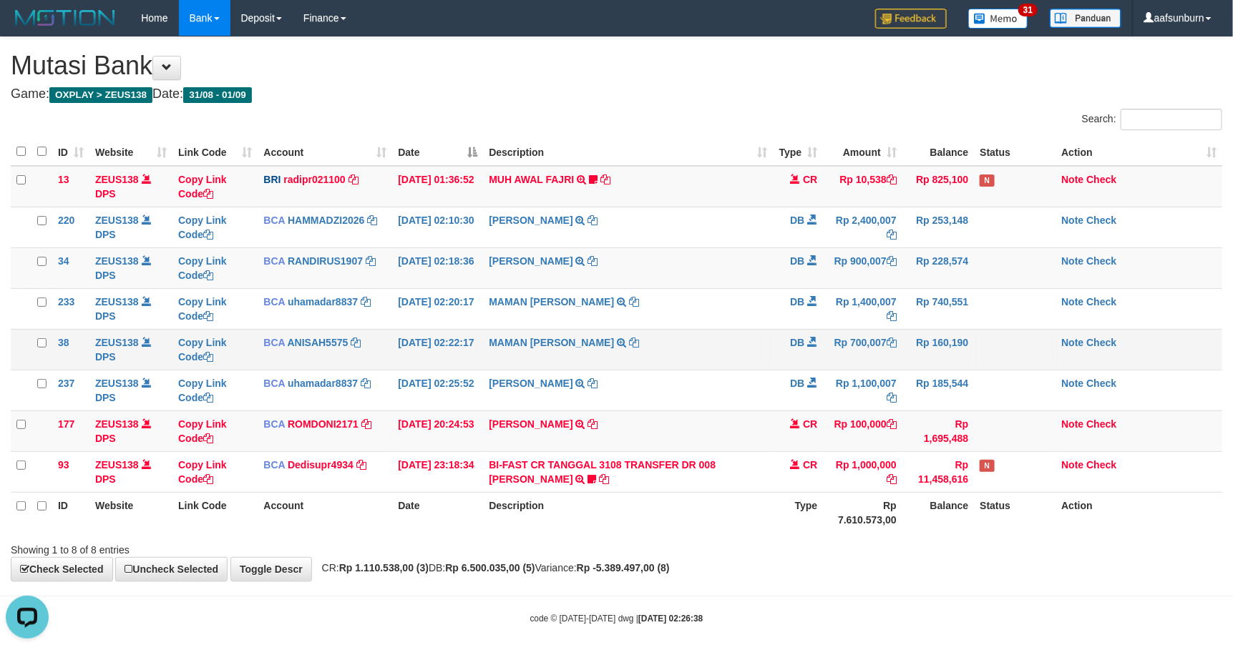
drag, startPoint x: 936, startPoint y: 346, endPoint x: 957, endPoint y: 346, distance: 21.5
click at [930, 343] on td "Rp 160,190" at bounding box center [938, 349] width 72 height 41
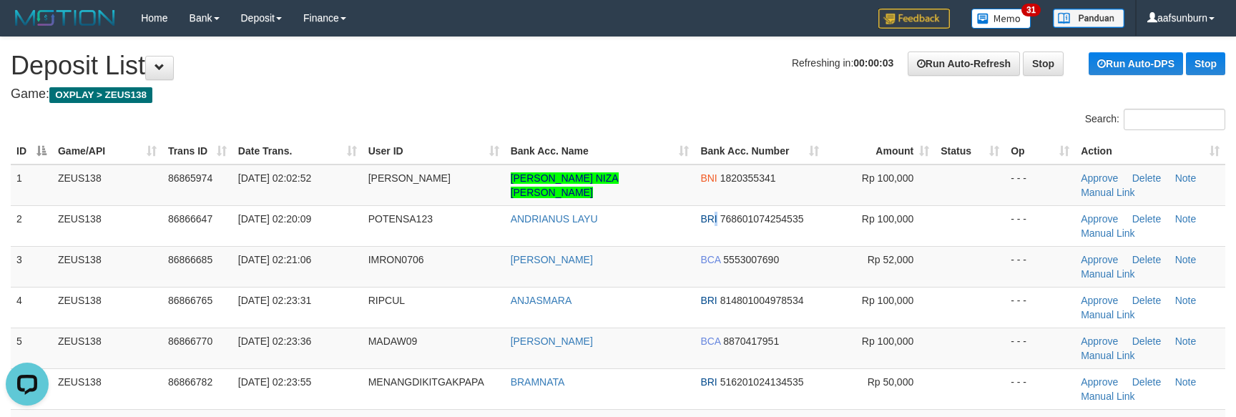
drag, startPoint x: 713, startPoint y: 228, endPoint x: 700, endPoint y: 138, distance: 91.1
click at [713, 225] on td "BRI 768601074254535" at bounding box center [760, 225] width 130 height 41
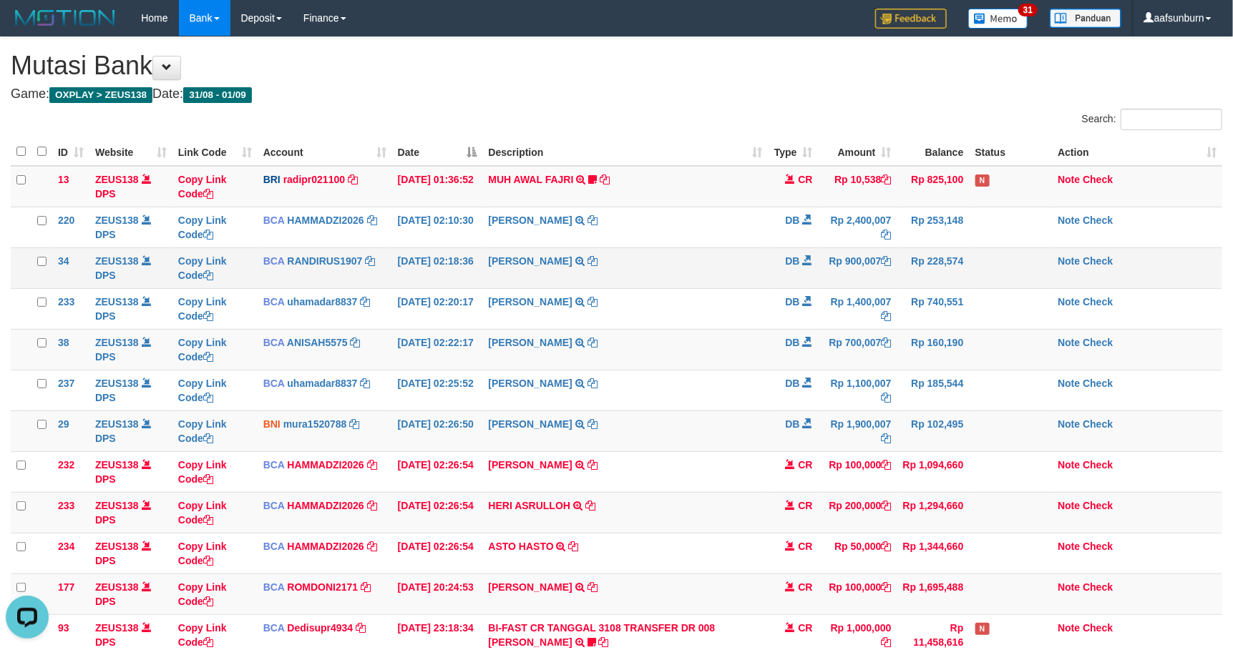
drag, startPoint x: 709, startPoint y: 268, endPoint x: 711, endPoint y: 280, distance: 11.6
click at [711, 280] on td "SHANTI WASTUTI TRSF E-BANKING DB 0109/FTSCY/WS95031 900007.00SHANTI WASTUTI" at bounding box center [625, 268] width 285 height 41
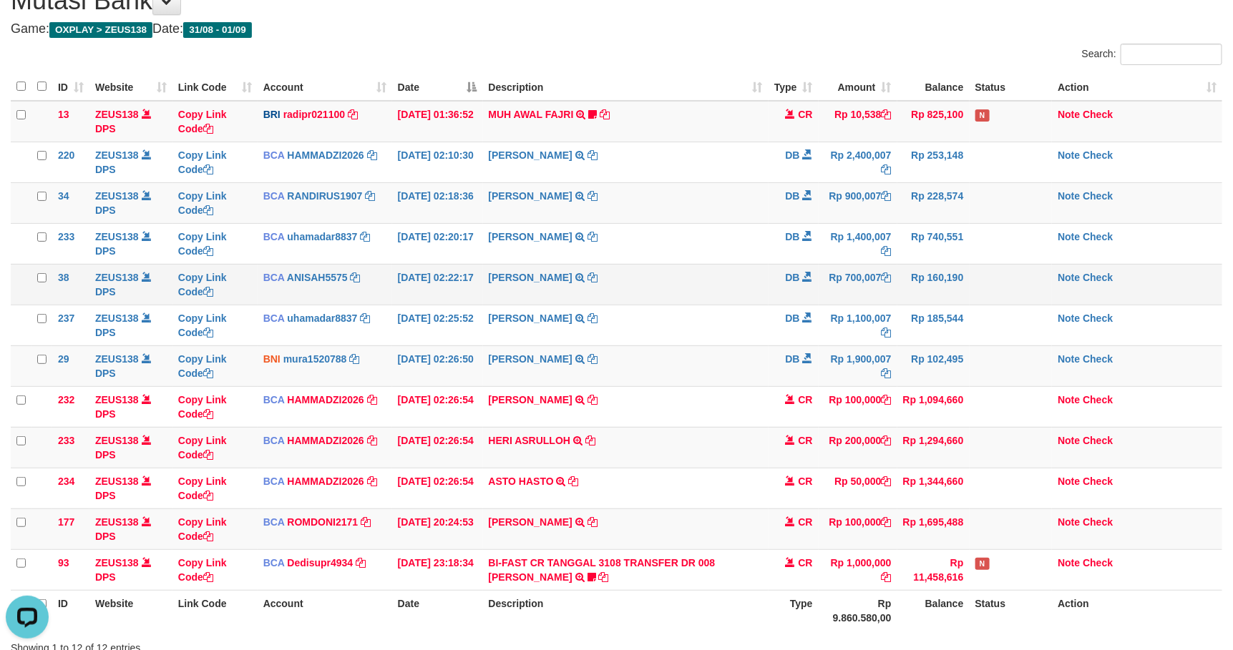
scroll to position [179, 0]
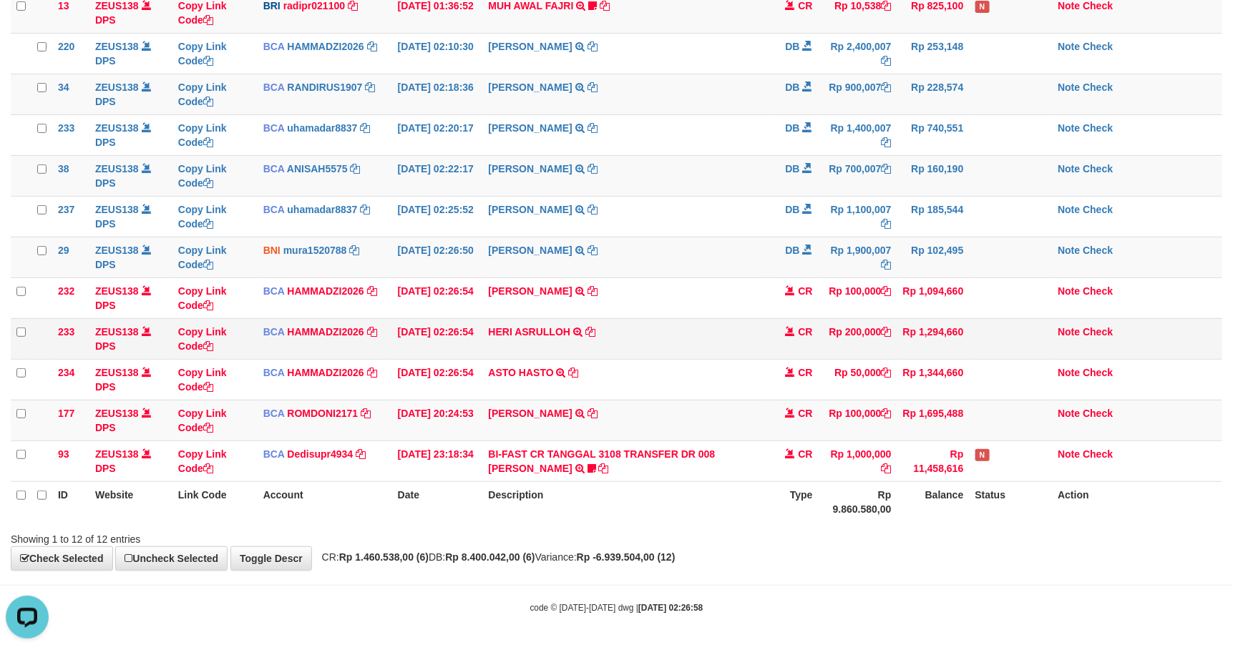
click at [899, 325] on td "Rp 1,294,660" at bounding box center [933, 338] width 72 height 41
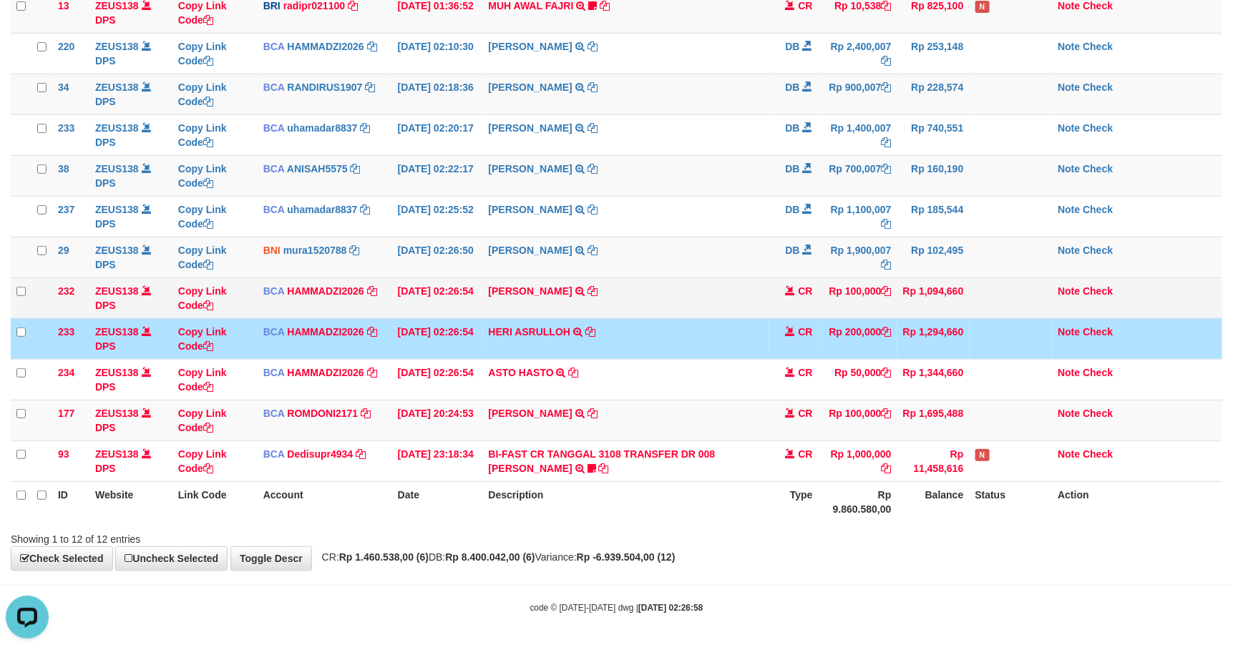
click at [748, 303] on td "RIDHO RAHMAT WIJAY TRSF E-BANKING CR 0109/FTSCY/WS95031 100000.00RIDHO RAHMAT W…" at bounding box center [625, 298] width 285 height 41
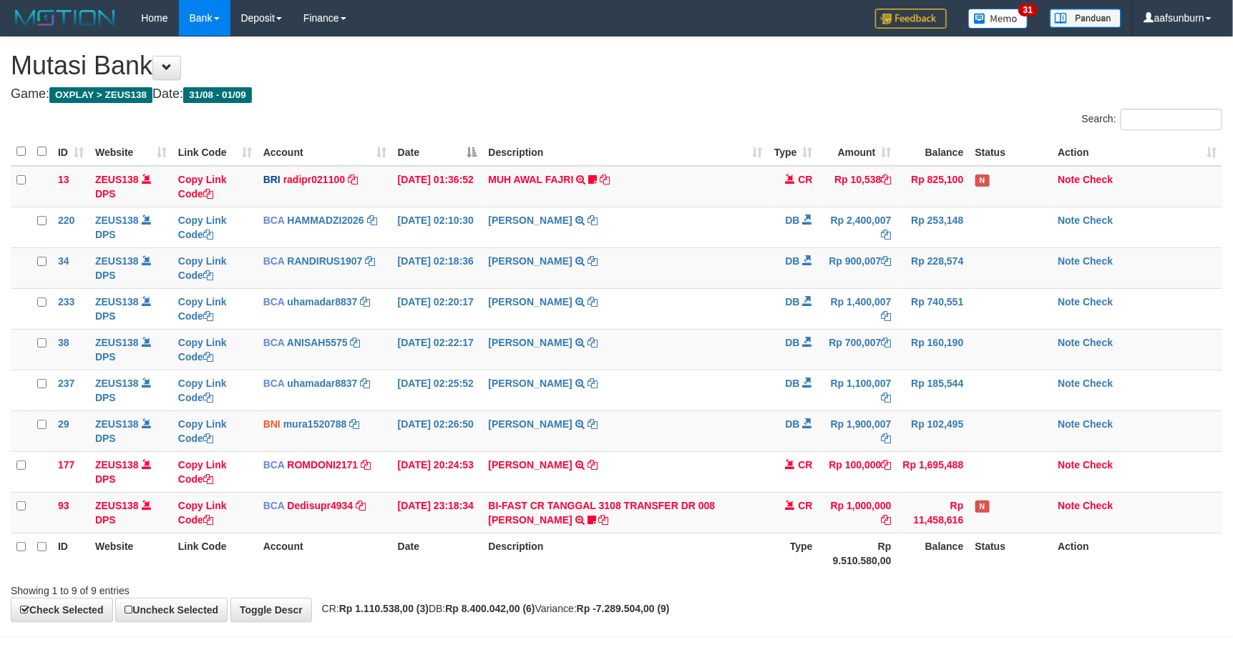
scroll to position [56, 0]
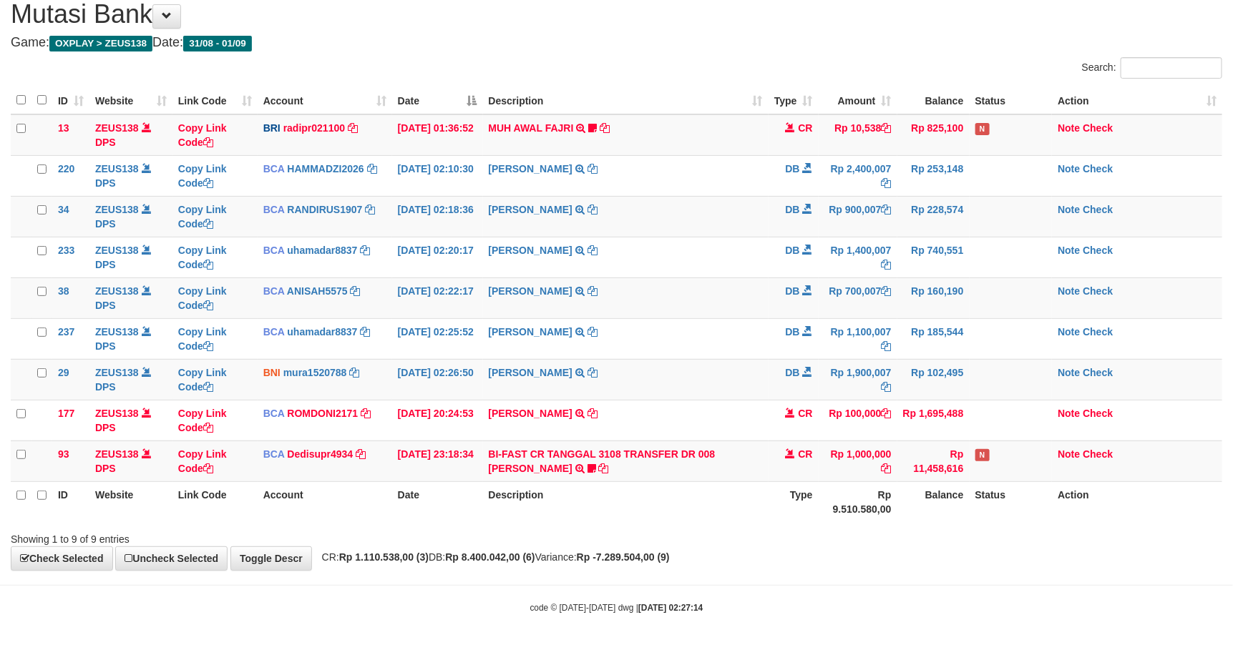
click at [751, 306] on td "[PERSON_NAME] TRSF E-BANKING DB 0109/FTSCY/WS95031 700007.00[PERSON_NAME]" at bounding box center [625, 298] width 285 height 41
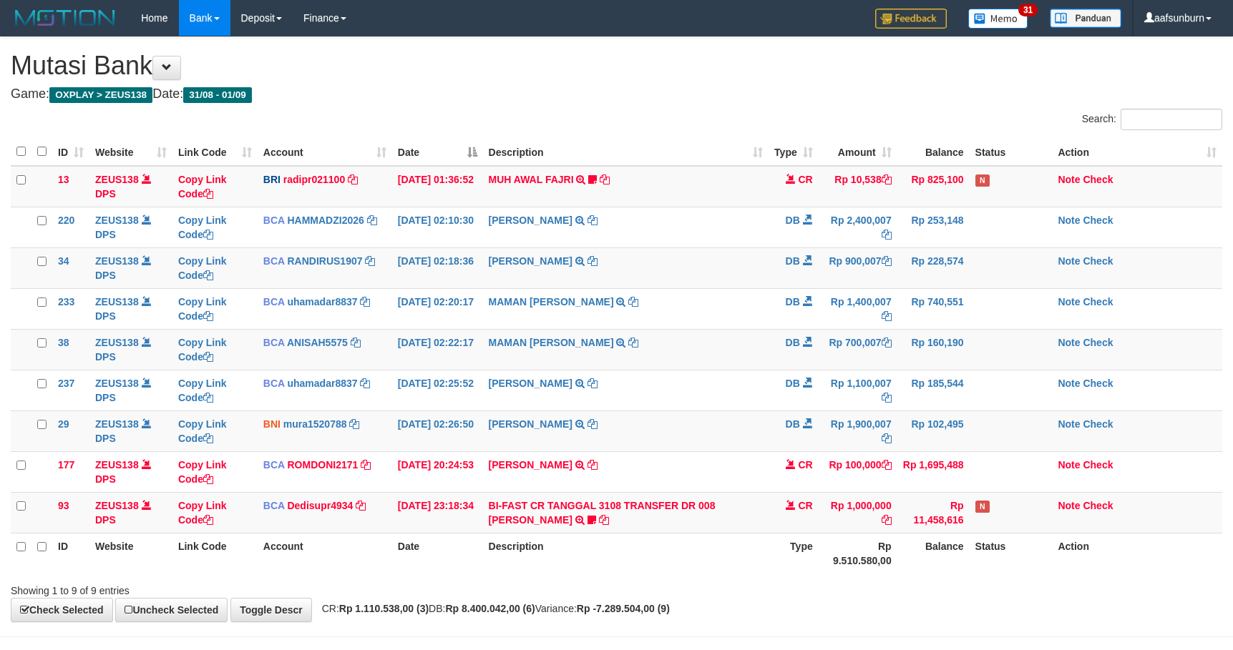
click at [751, 329] on td "MAMAN [PERSON_NAME] TRSF E-BANKING DB 0109/FTSCY/WS95031 700007.00MAMAN [PERSON…" at bounding box center [625, 349] width 285 height 41
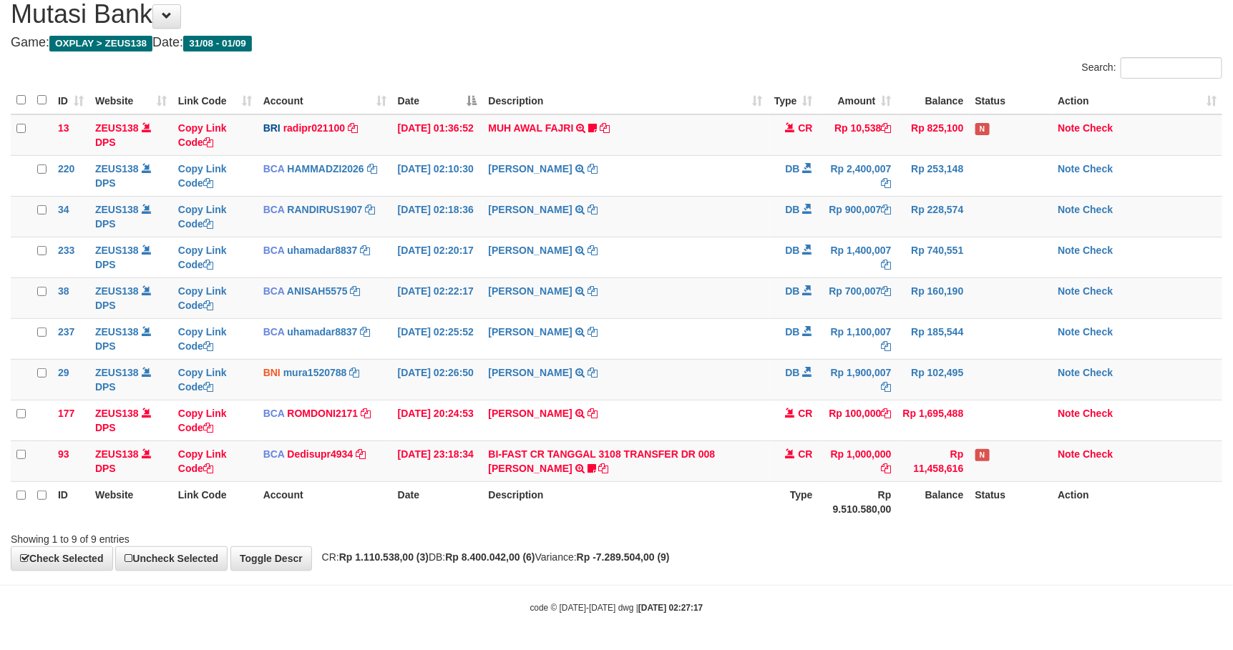
click at [751, 306] on td "[PERSON_NAME] TRSF E-BANKING DB 0109/FTSCY/WS95031 700007.00[PERSON_NAME]" at bounding box center [625, 298] width 285 height 41
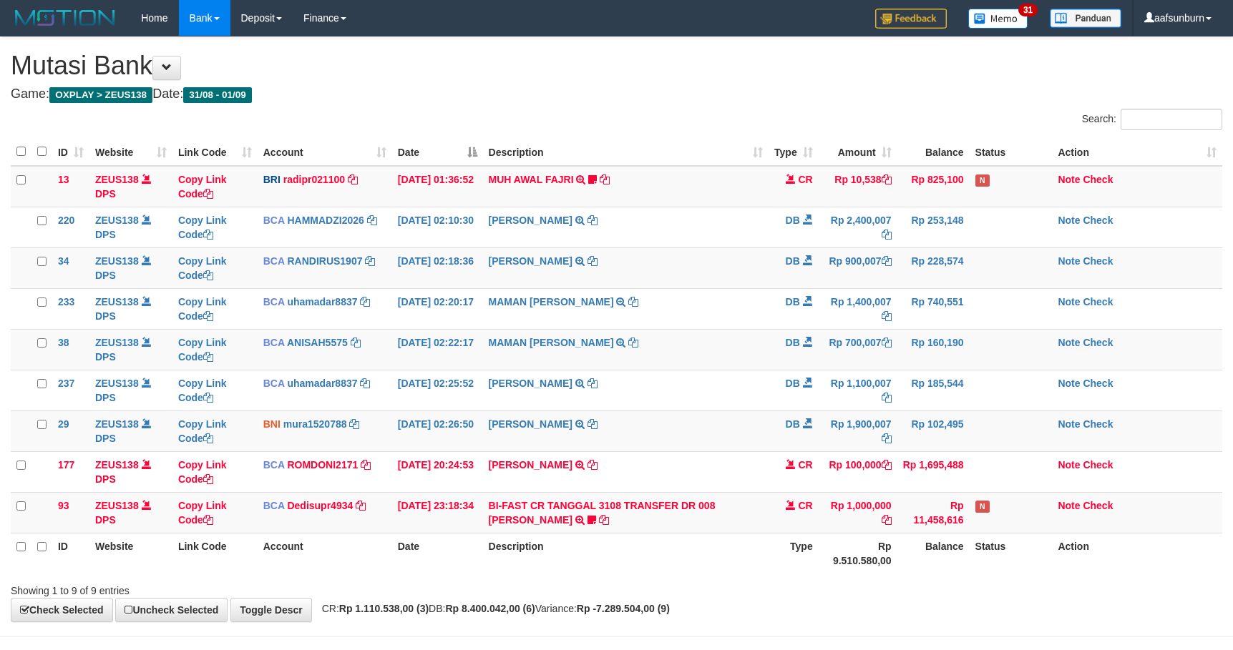
scroll to position [56, 0]
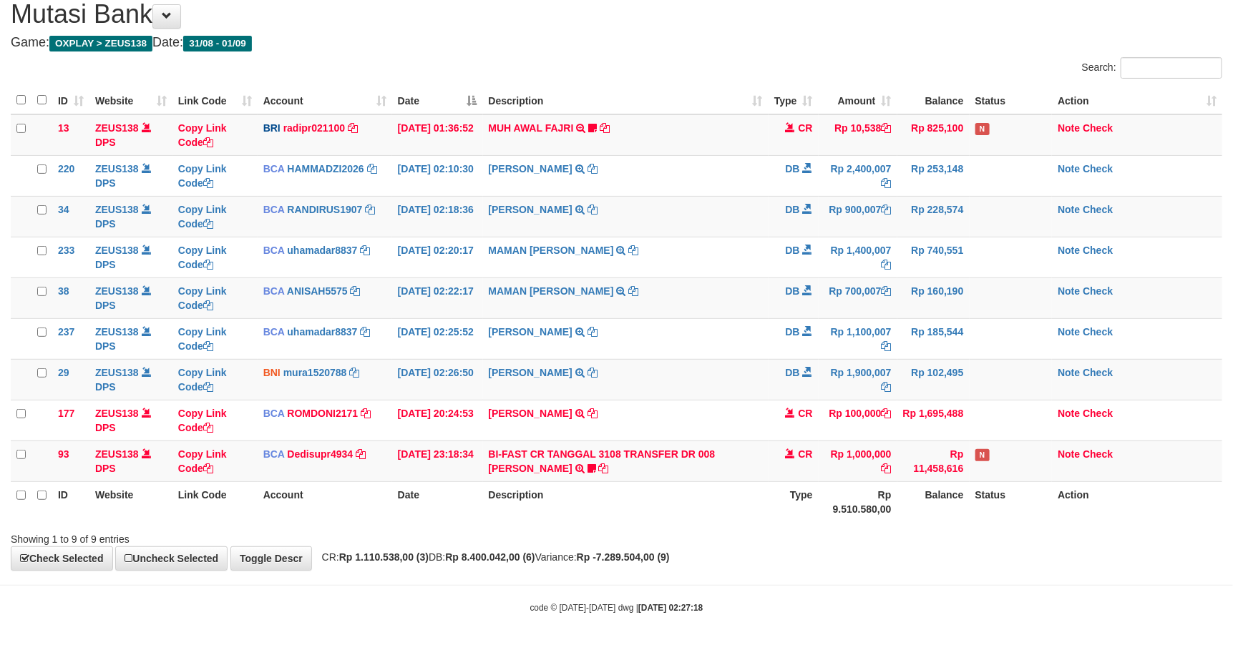
click at [751, 308] on td "MAMAN AGUSTIAN TRSF E-BANKING DB 0109/FTSCY/WS95031 700007.00MAMAN AGUSTIAN" at bounding box center [625, 298] width 285 height 41
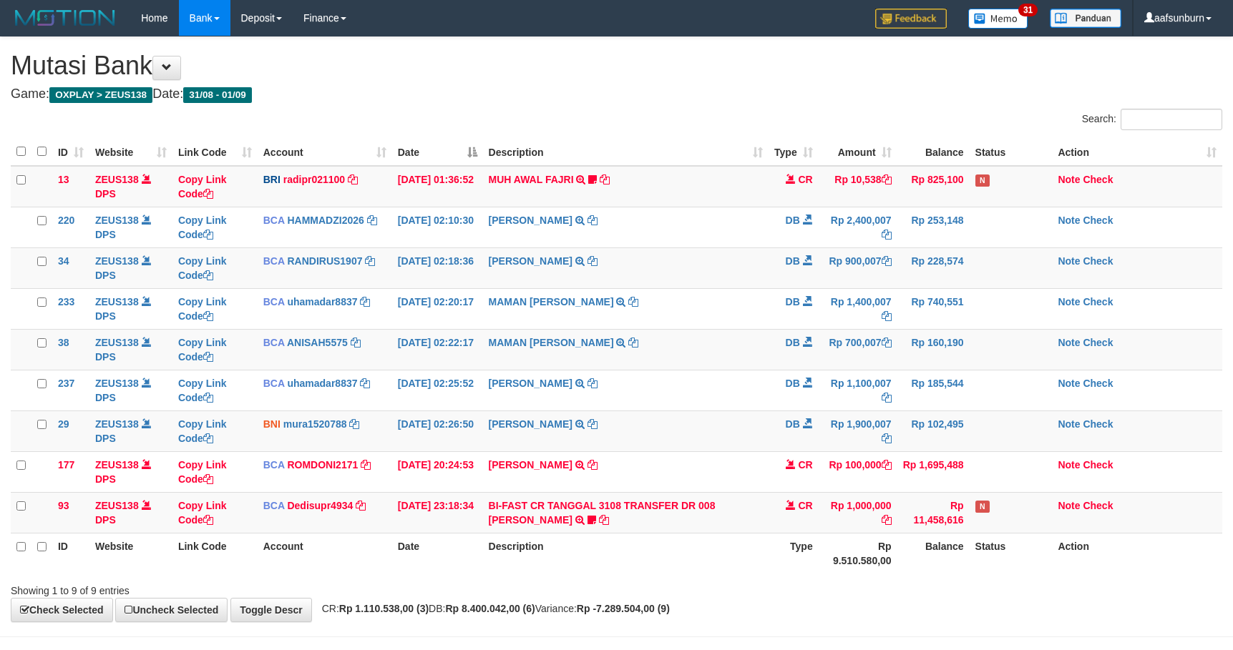
scroll to position [56, 0]
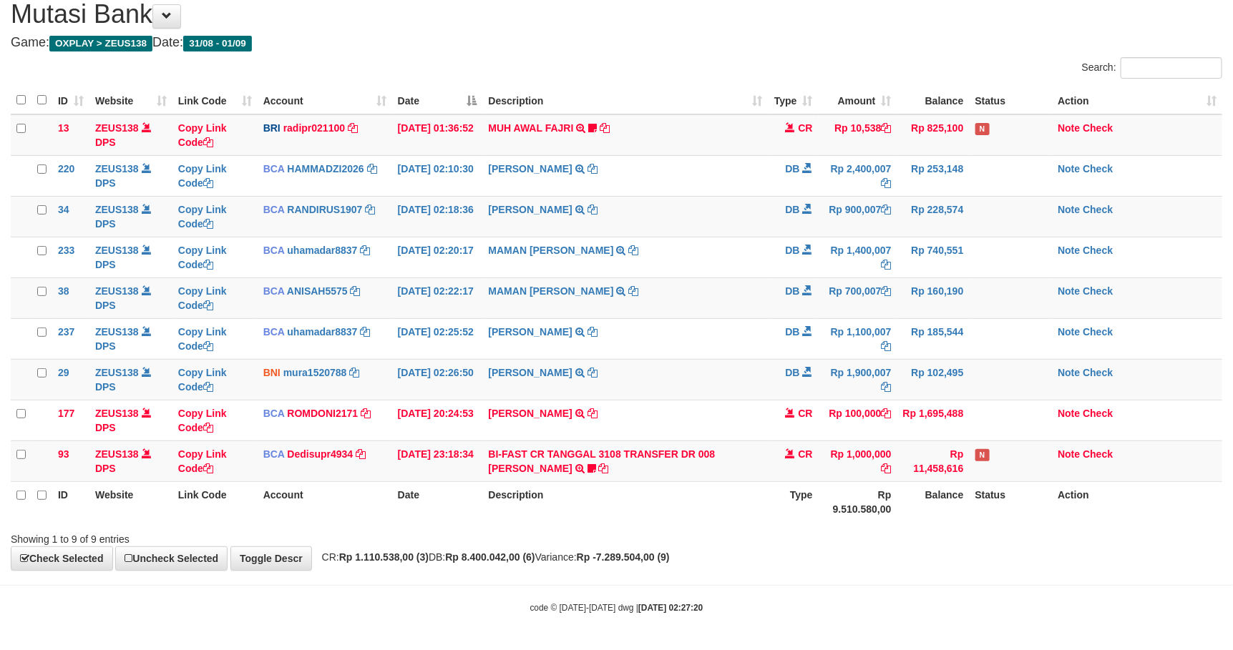
click at [751, 308] on td "MAMAN AGUSTIAN TRSF E-BANKING DB 0109/FTSCY/WS95031 700007.00MAMAN AGUSTIAN" at bounding box center [625, 298] width 285 height 41
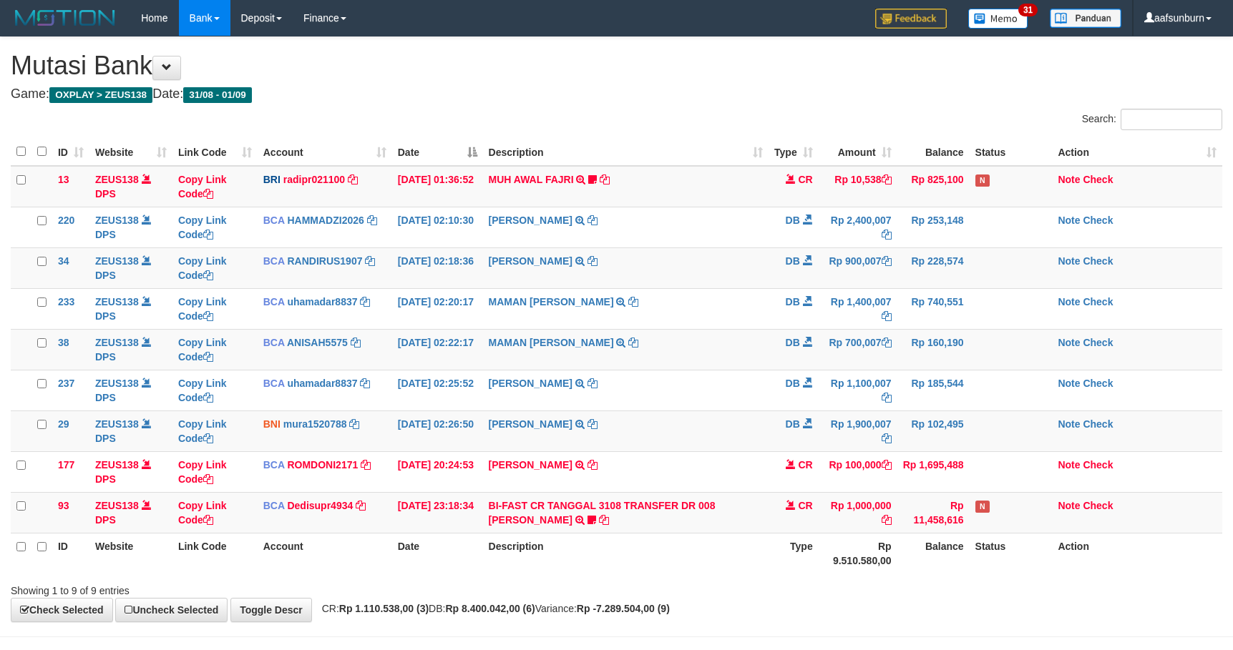
scroll to position [56, 0]
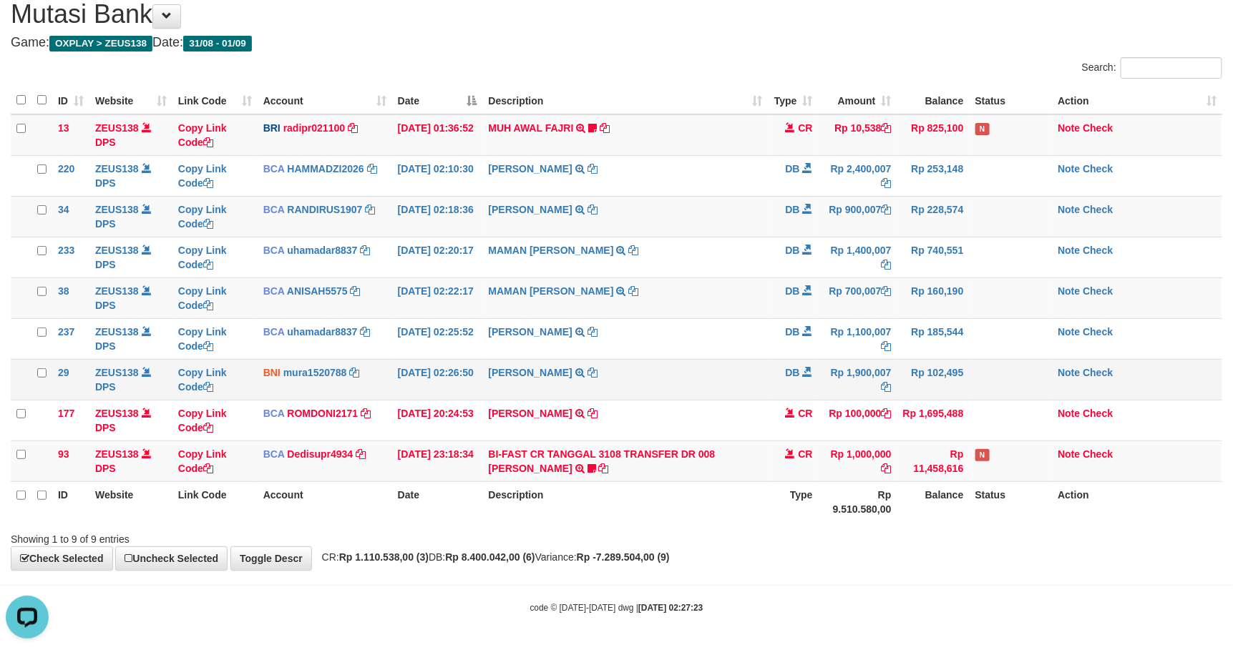
click at [937, 359] on td "Rp 102,495" at bounding box center [933, 379] width 72 height 41
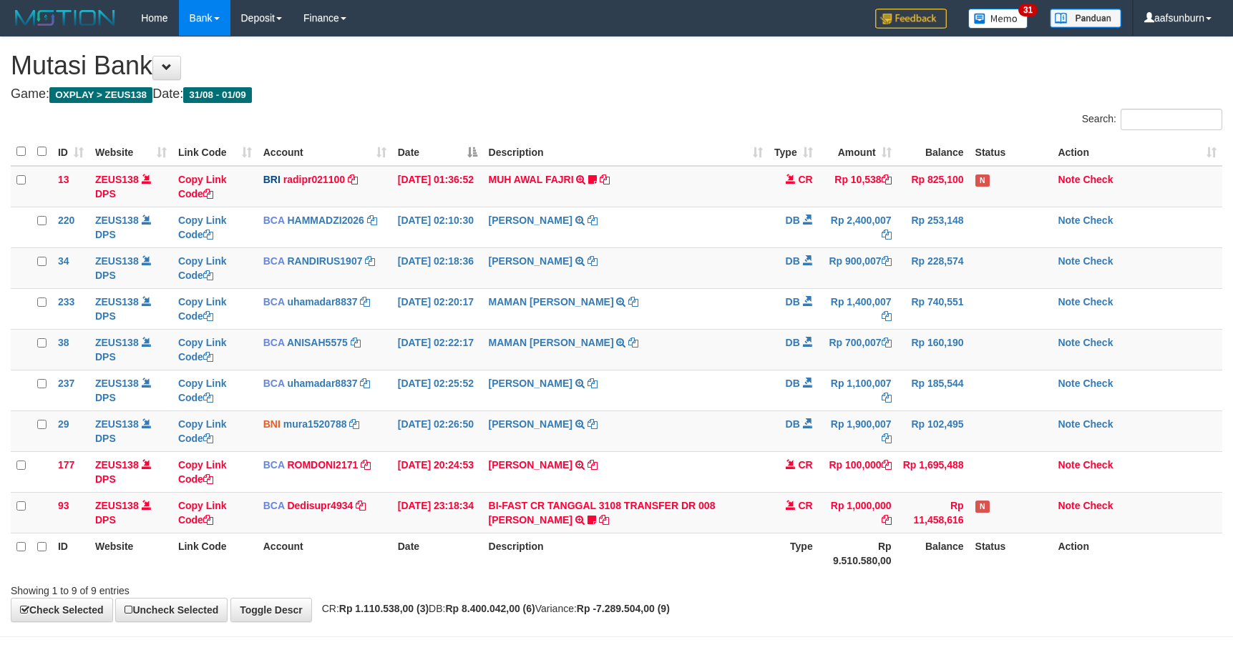
scroll to position [56, 0]
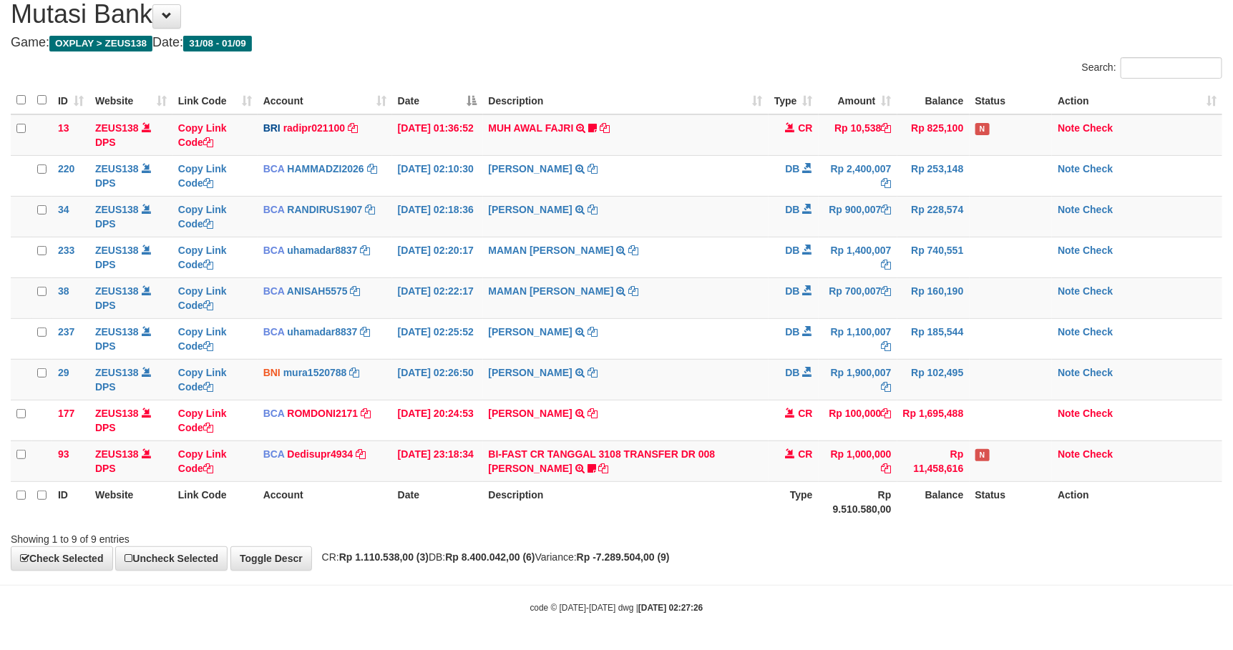
click at [937, 359] on td "Rp 102,495" at bounding box center [933, 379] width 72 height 41
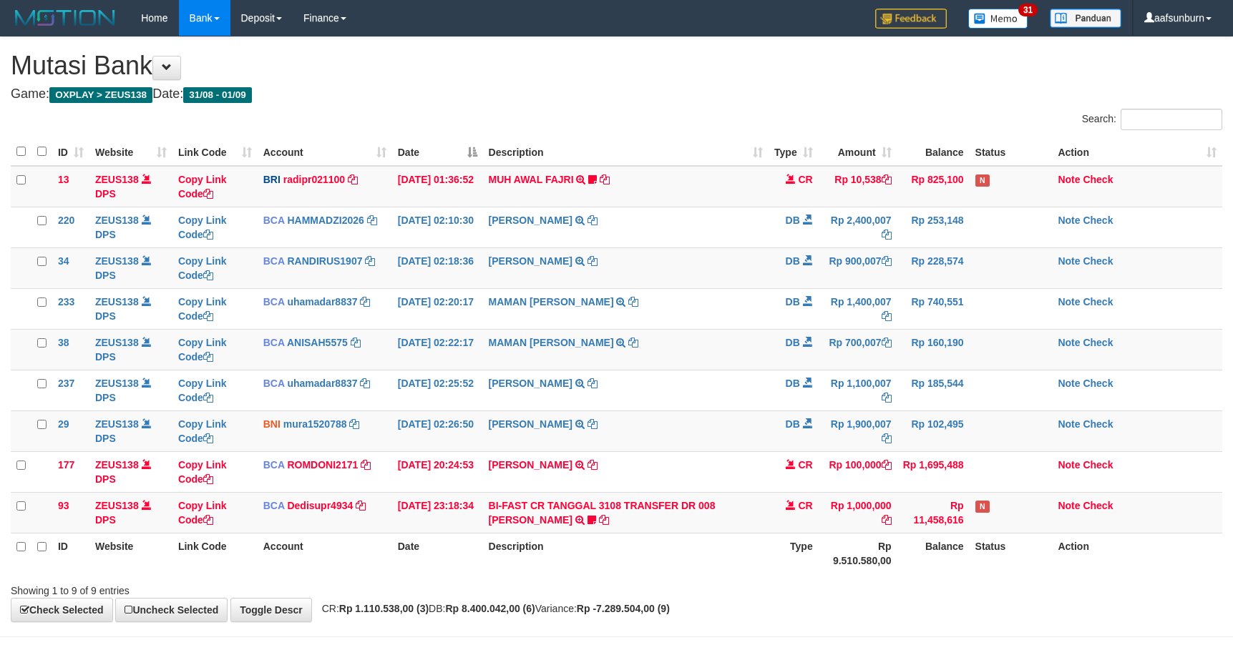
scroll to position [56, 0]
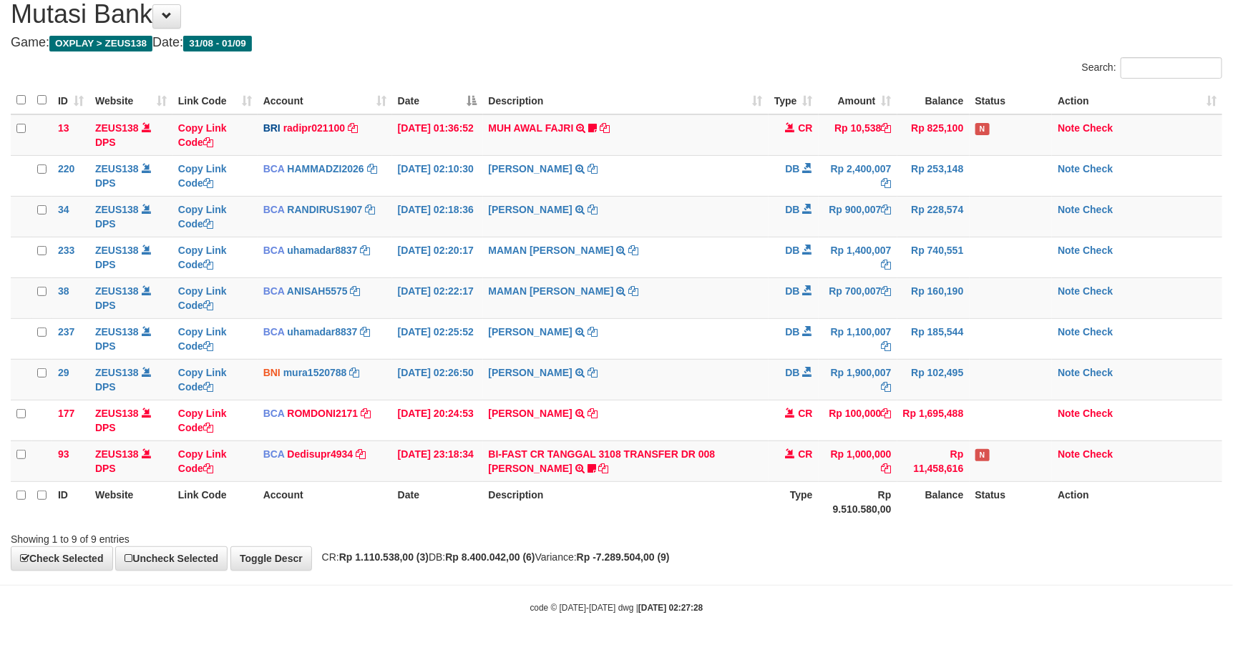
click at [930, 356] on td "Rp 185,544" at bounding box center [933, 338] width 72 height 41
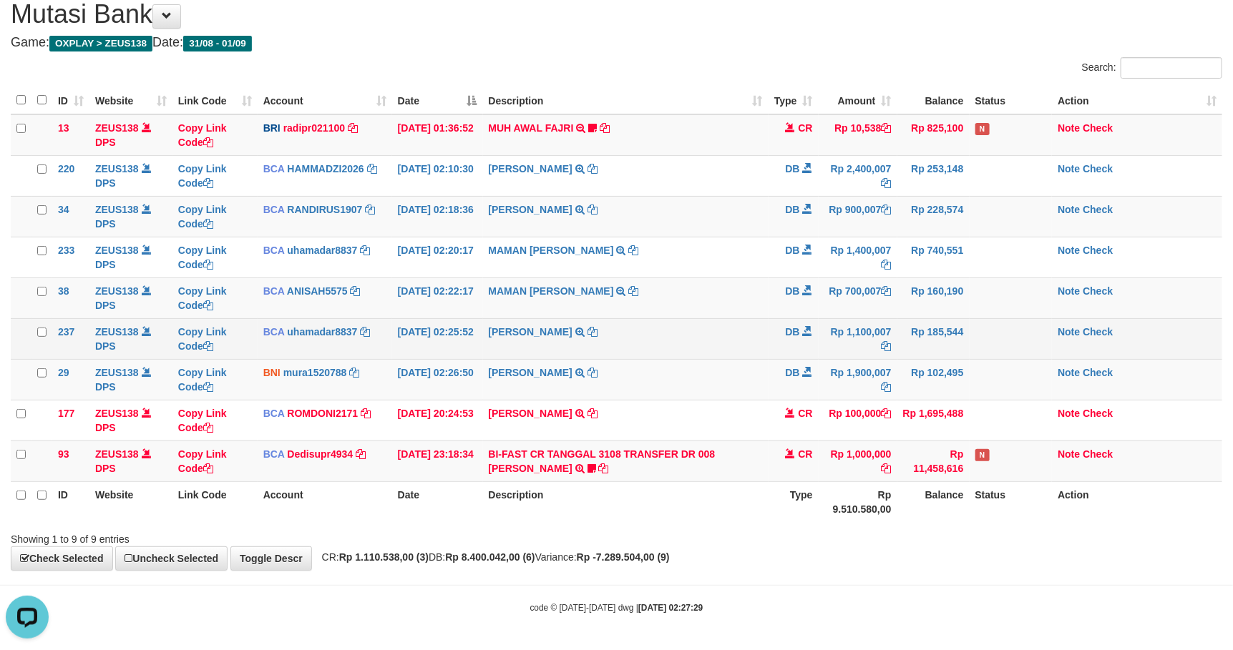
click at [866, 346] on td "Rp 1,100,007" at bounding box center [858, 338] width 79 height 41
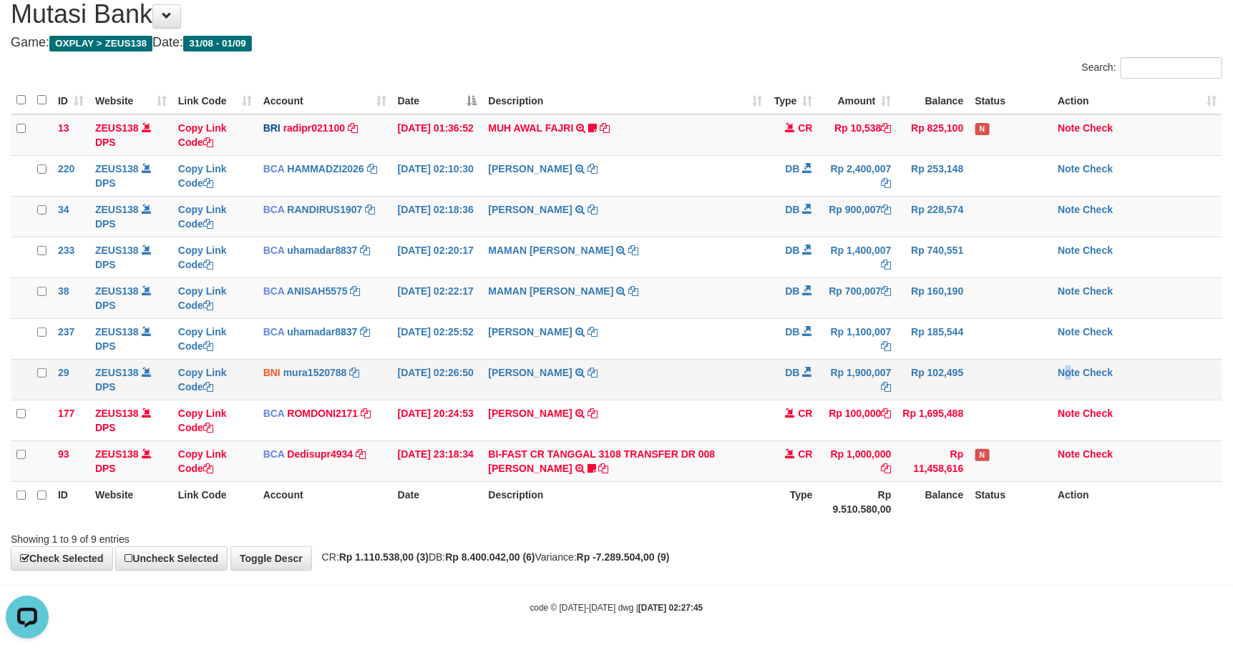
click at [1072, 382] on td "Note Check" at bounding box center [1137, 379] width 170 height 41
click at [546, 306] on td "MAMAN AGUSTIAN TRSF E-BANKING DB 0109/FTSCY/WS95031 700007.00MAMAN AGUSTIAN" at bounding box center [625, 298] width 285 height 41
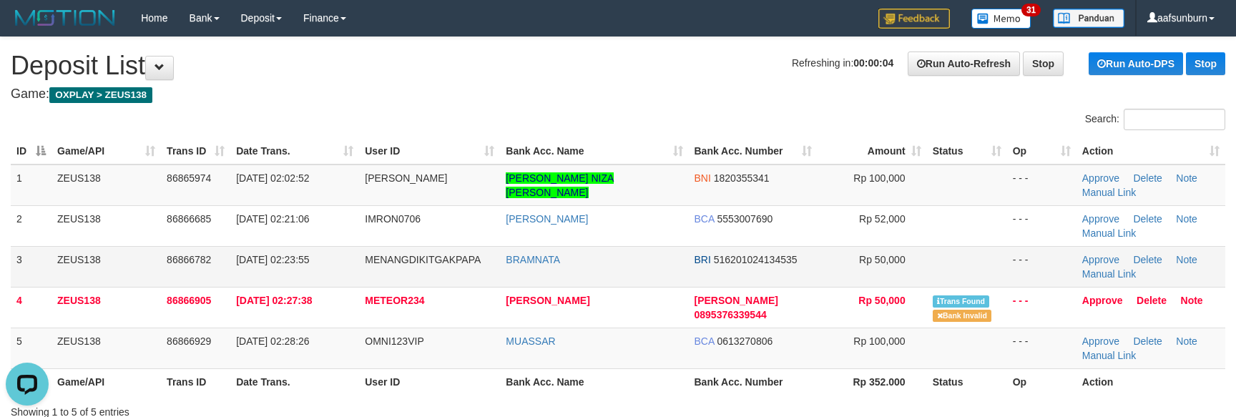
click at [736, 247] on td "BRI 516201024134535" at bounding box center [753, 266] width 129 height 41
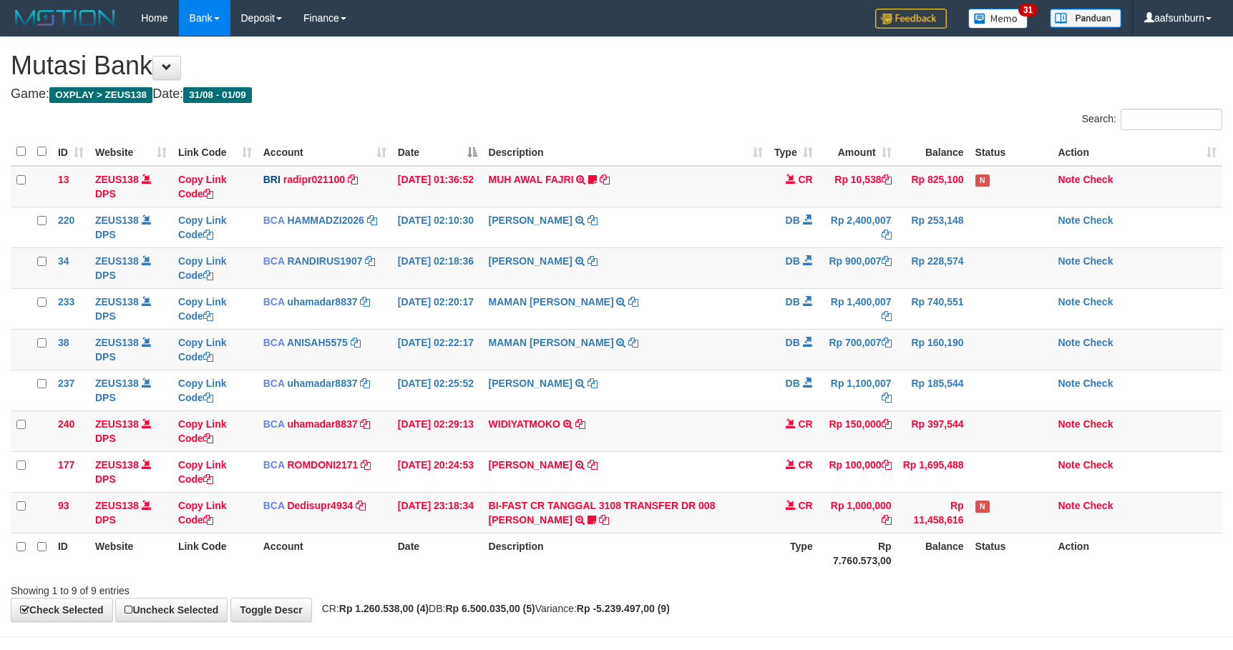
scroll to position [56, 0]
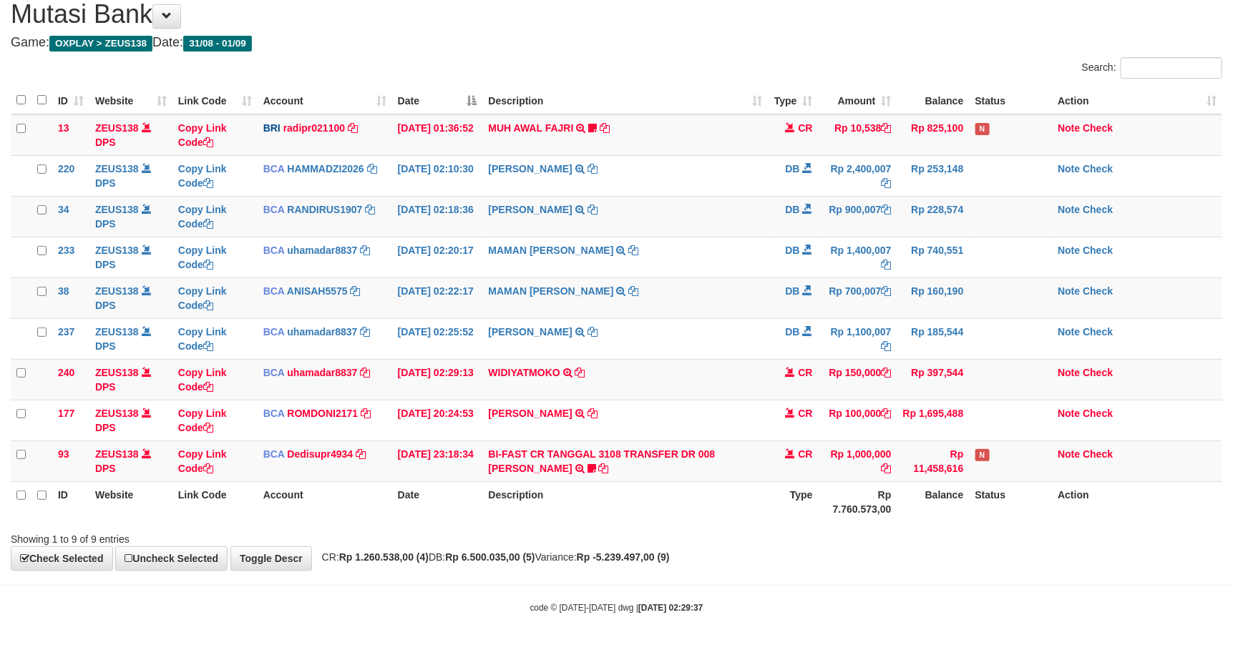
click at [627, 406] on td "ABDUL GAFUR SETORAN VIA CDM TANGGAL :31/08 31/08 WSID:Z3QA1 ABDUL GAFUR" at bounding box center [625, 420] width 285 height 41
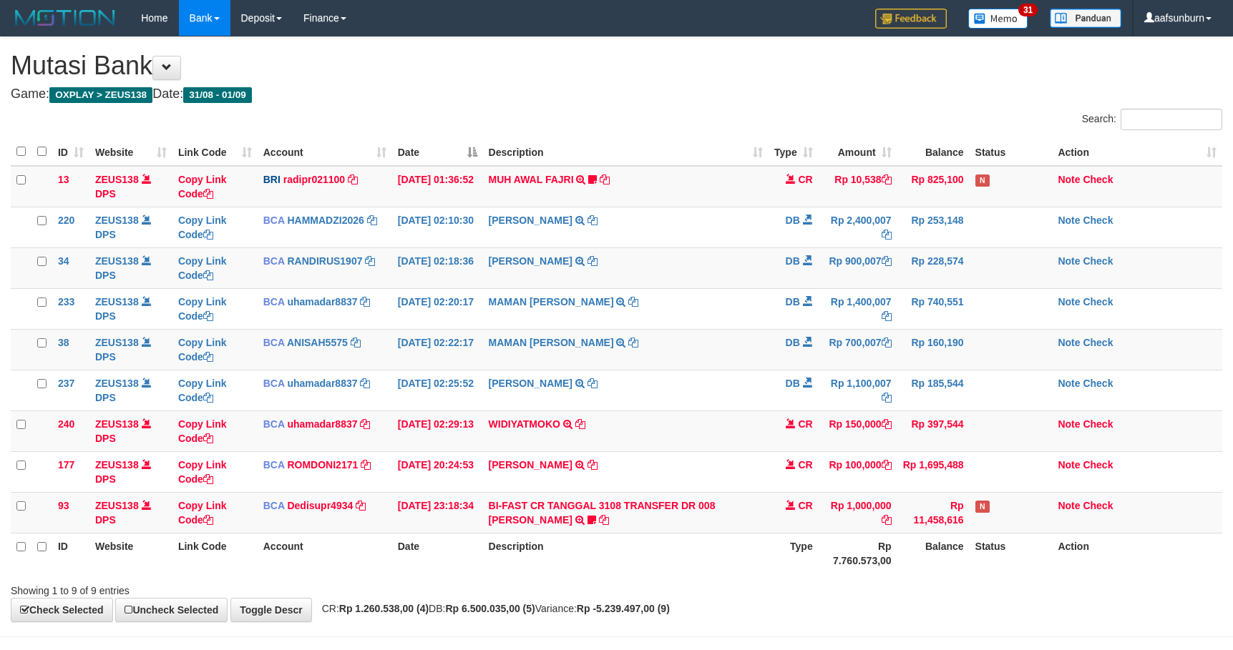
scroll to position [56, 0]
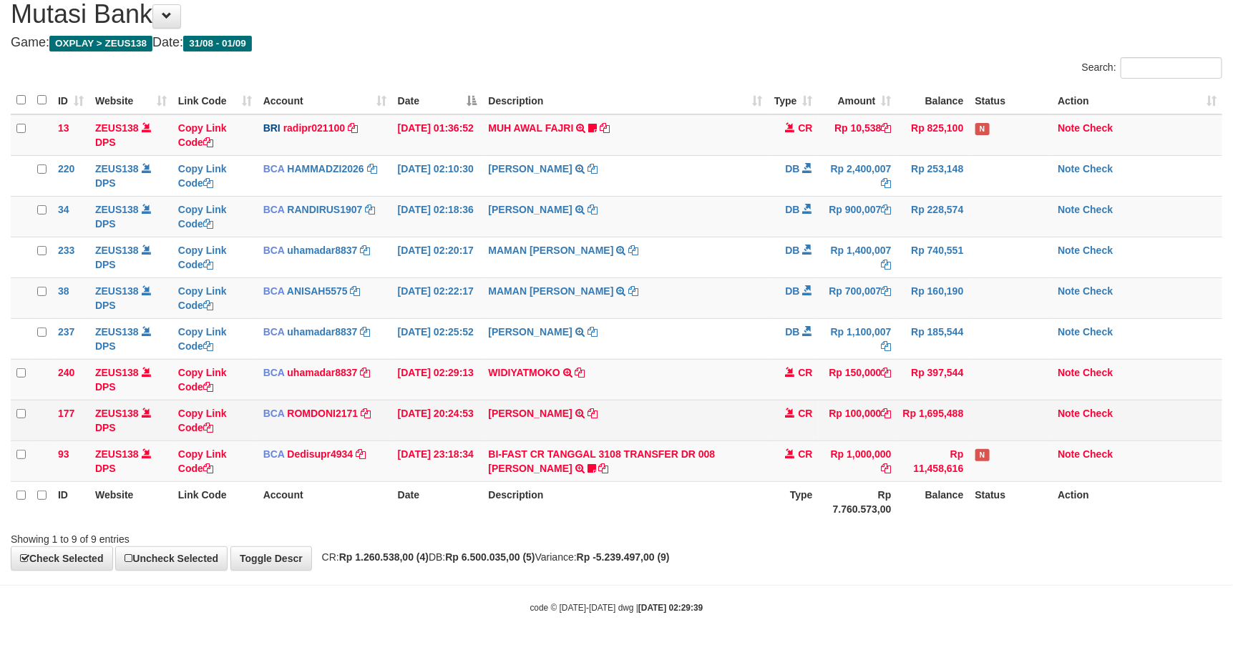
drag, startPoint x: 733, startPoint y: 389, endPoint x: 1086, endPoint y: 438, distance: 356.9
click at [737, 389] on td "WIDIYATMOKO TRSF E-BANKING CR 0109/FTSCY/WS95051 150000.002025090141029806 TRFD…" at bounding box center [625, 379] width 285 height 41
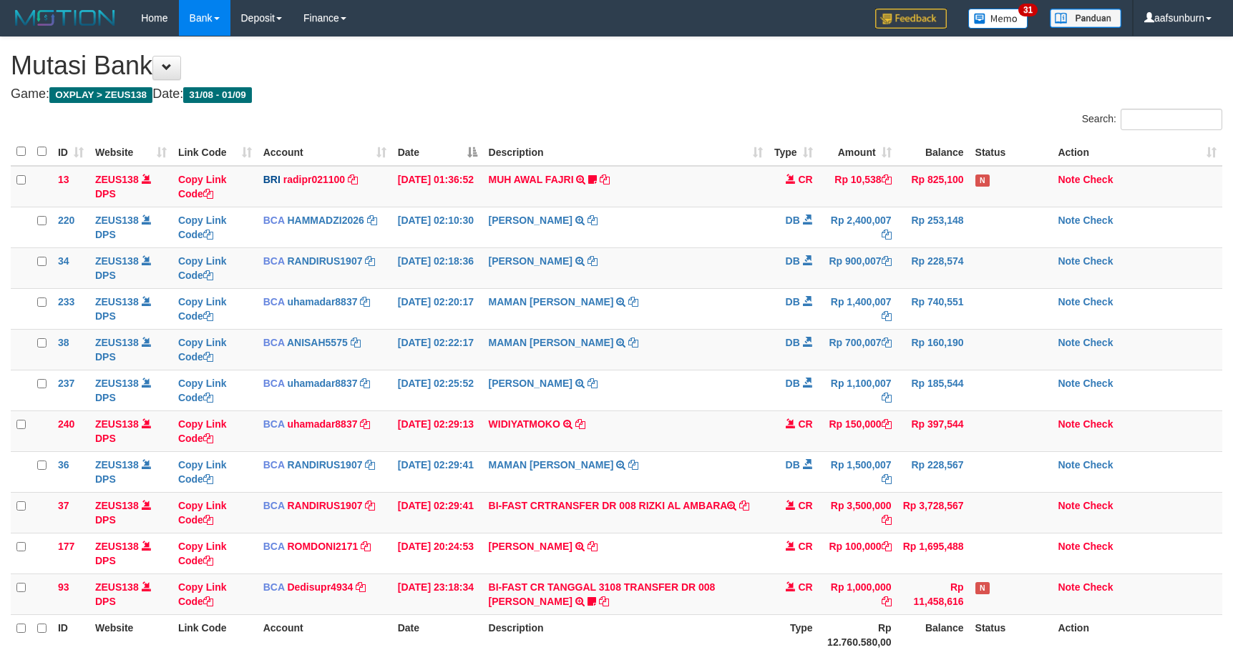
scroll to position [87, 0]
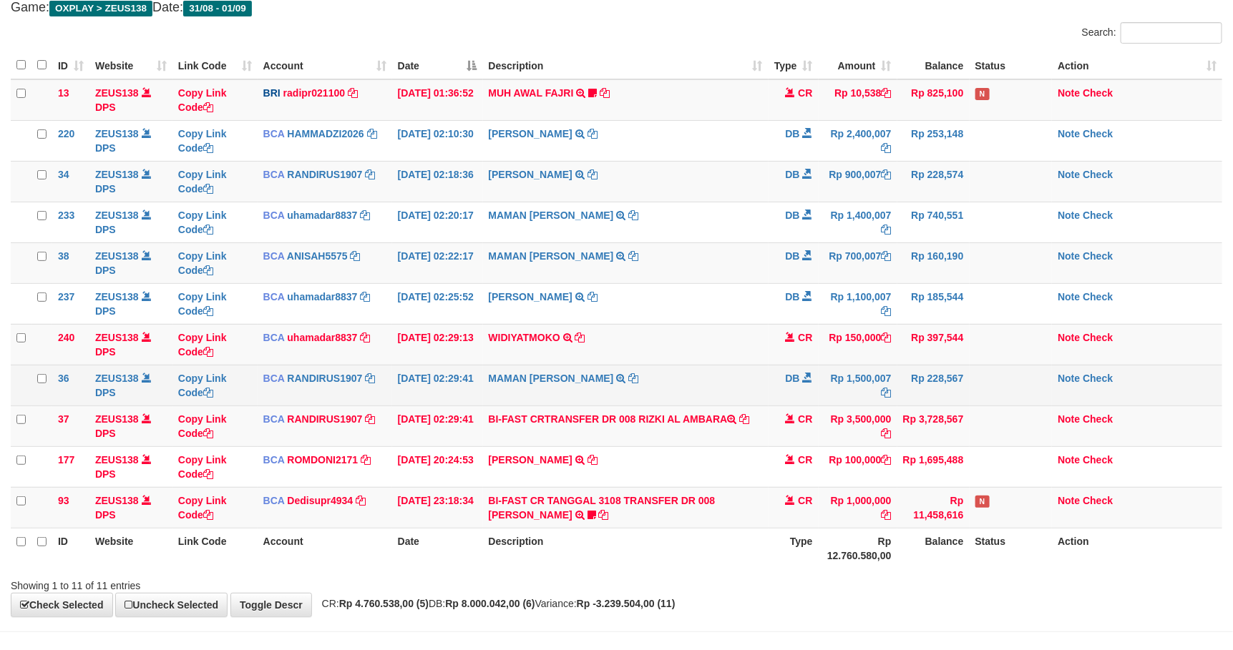
click at [614, 382] on td "MAMAN AGUSTIAN TRSF E-BANKING DB 0109/FTSCY/WS95031 1500007.00MAMAN AGUSTIAN" at bounding box center [625, 385] width 285 height 41
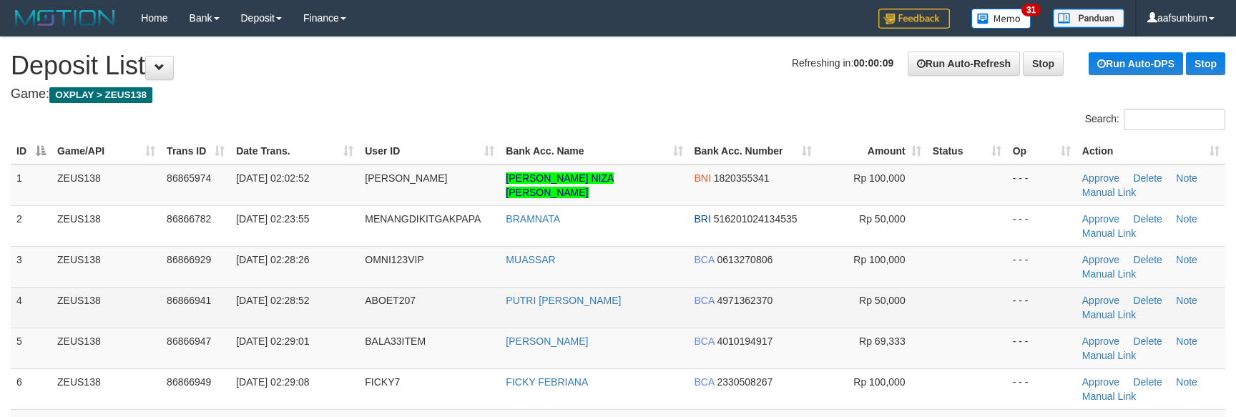
click at [790, 292] on td "BCA 4971362370" at bounding box center [753, 307] width 129 height 41
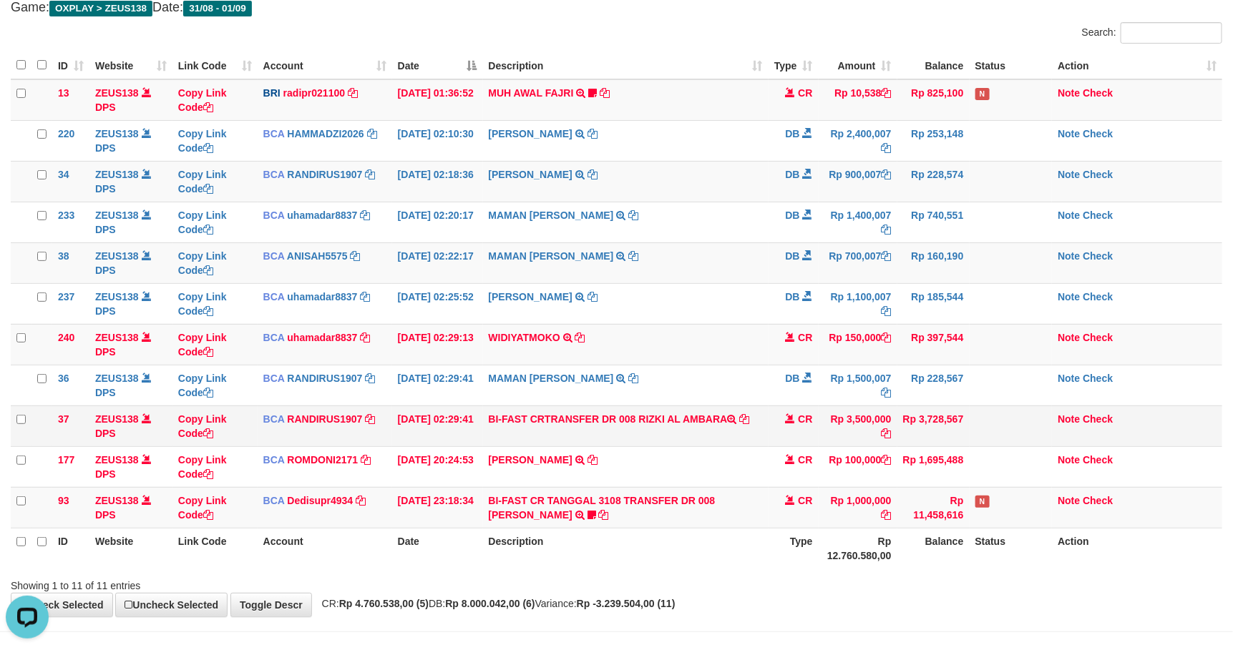
click at [604, 444] on td "BI-FAST CRTRANSFER DR 008 RIZKI AL AMBARA" at bounding box center [625, 426] width 285 height 41
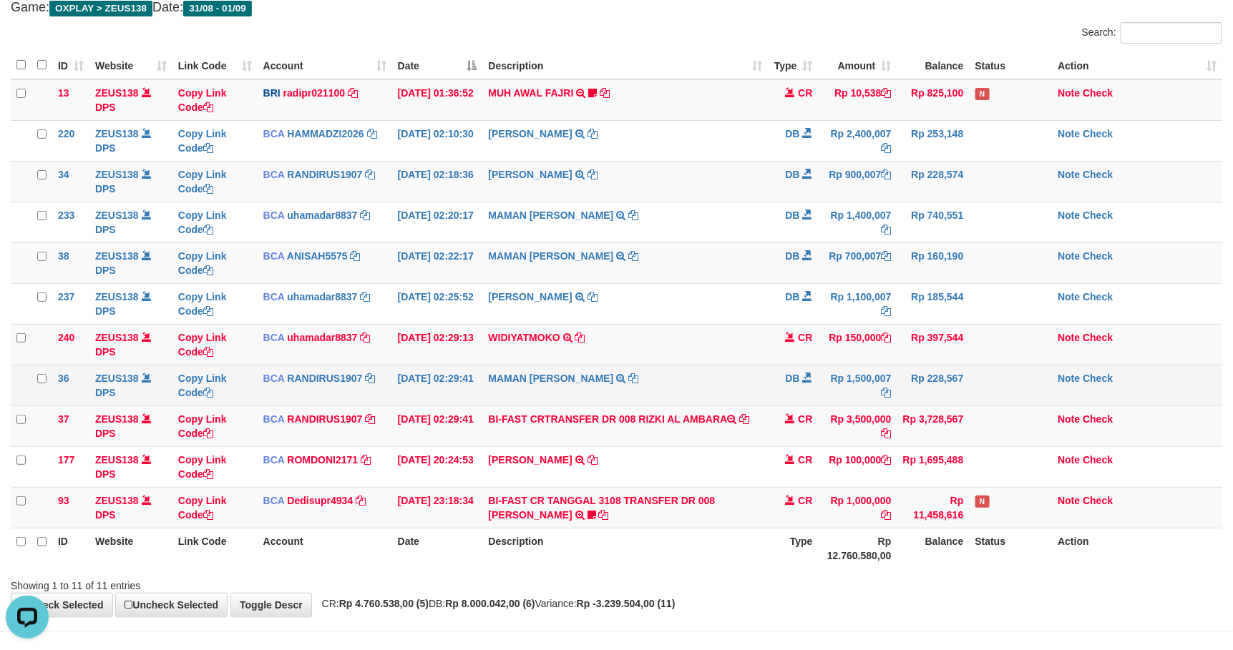
click at [743, 389] on td "MAMAN [PERSON_NAME] TRSF E-BANKING DB 0109/FTSCY/WS95031 1500007.00MAMAN [PERSO…" at bounding box center [625, 385] width 285 height 41
click at [743, 387] on td "MAMAN [PERSON_NAME] TRSF E-BANKING DB 0109/FTSCY/WS95031 1500007.00MAMAN [PERSO…" at bounding box center [625, 385] width 285 height 41
